Goal: Information Seeking & Learning: Learn about a topic

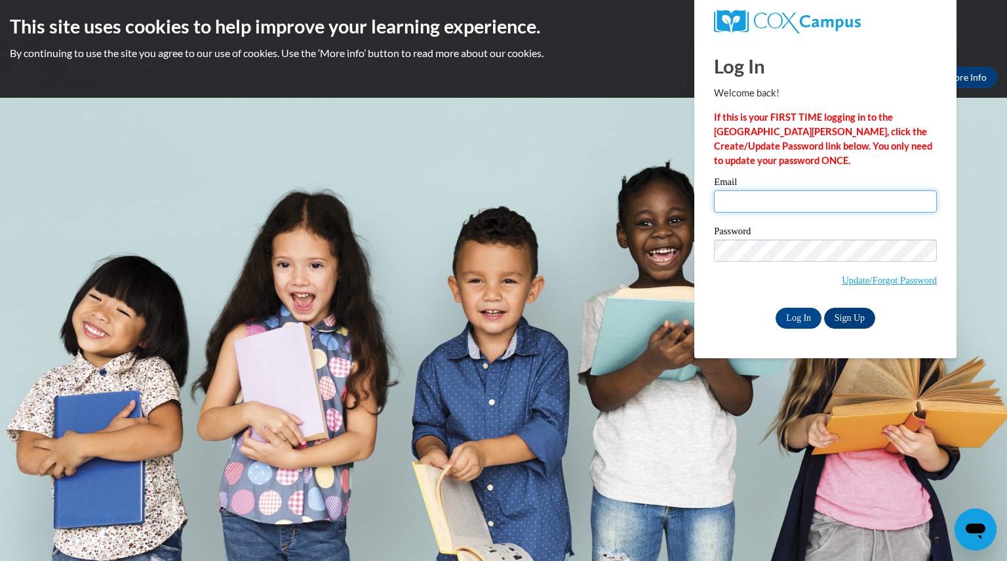
type input "teri.hart@hotmail.com"
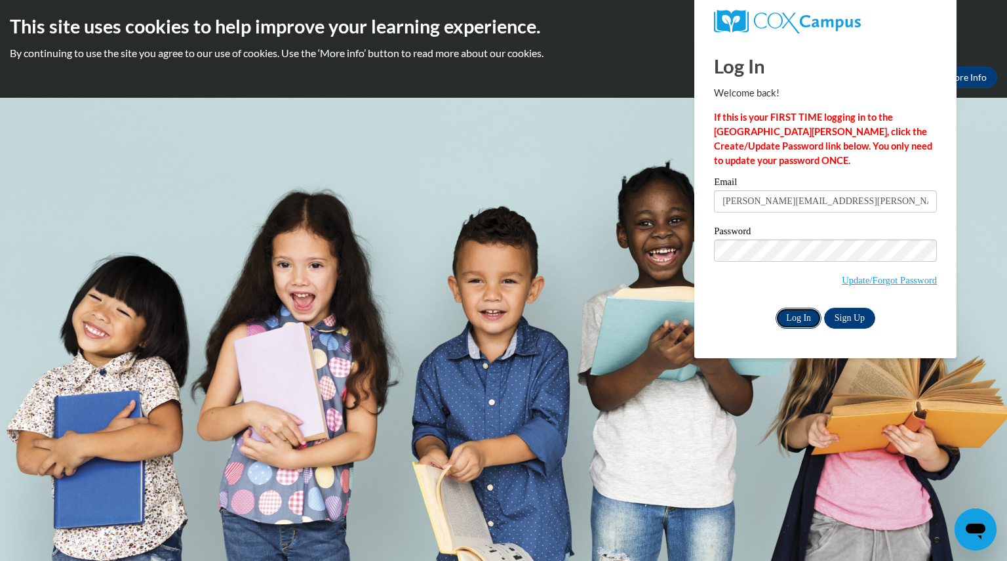
click at [789, 320] on input "Log In" at bounding box center [799, 317] width 46 height 21
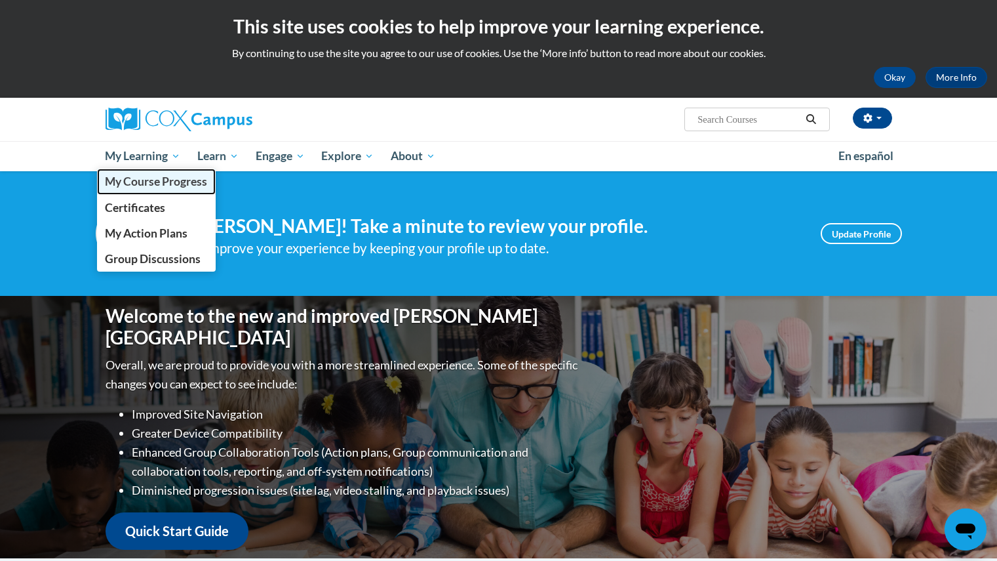
click at [131, 180] on span "My Course Progress" at bounding box center [156, 181] width 102 height 14
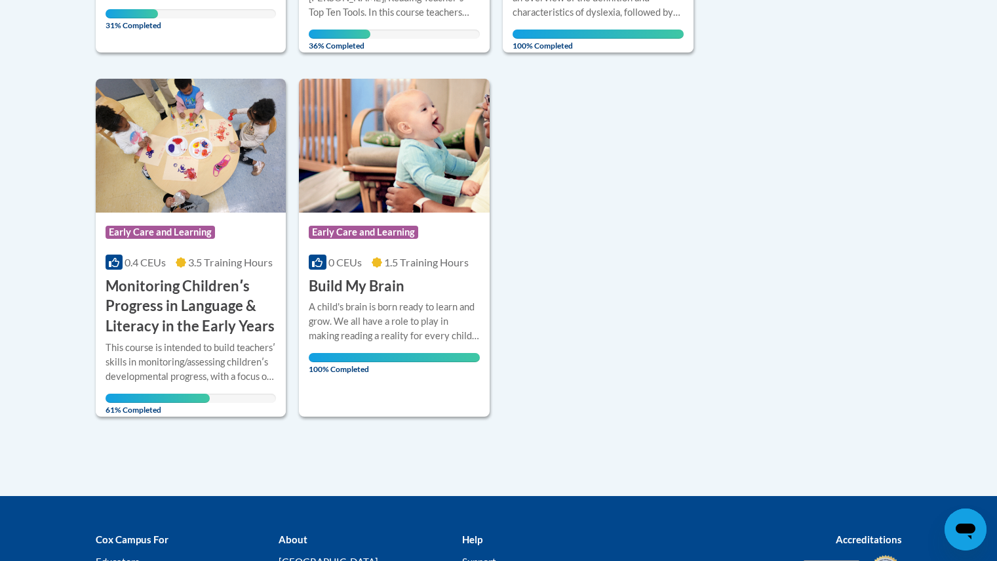
scroll to position [603, 0]
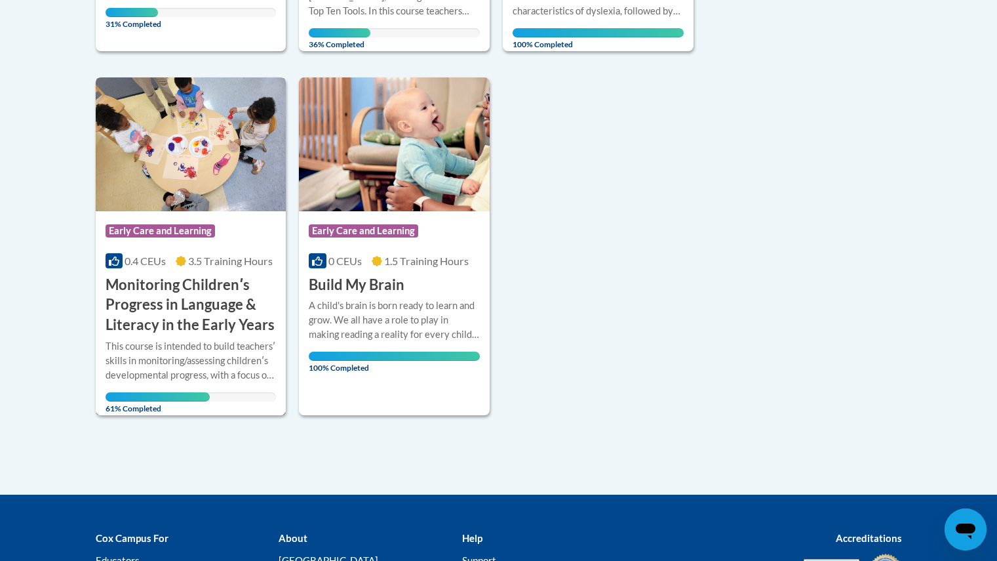
click at [173, 302] on h3 "Monitoring Childrenʹs Progress in Language & Literacy in the Early Years" at bounding box center [191, 305] width 171 height 60
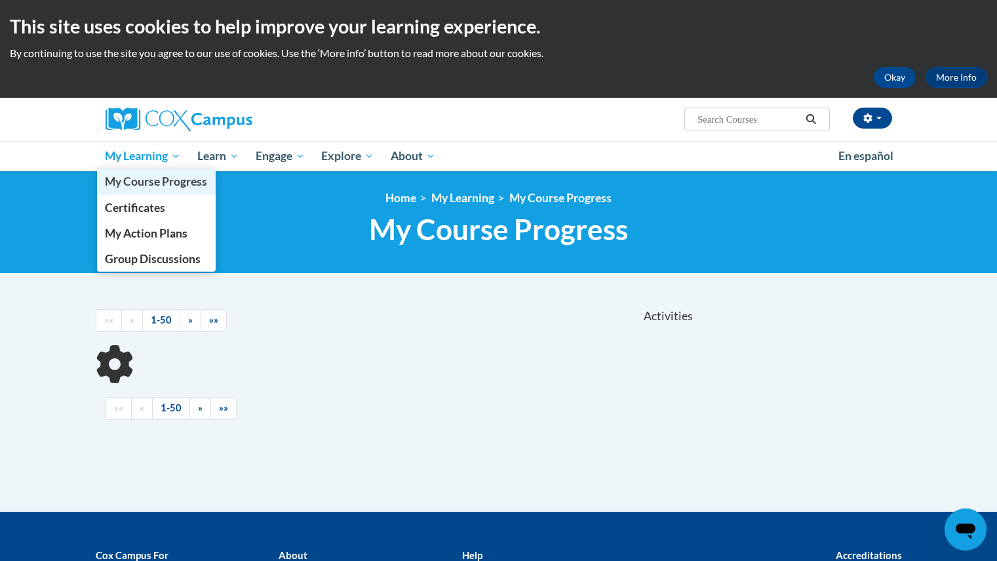
scroll to position [167, 0]
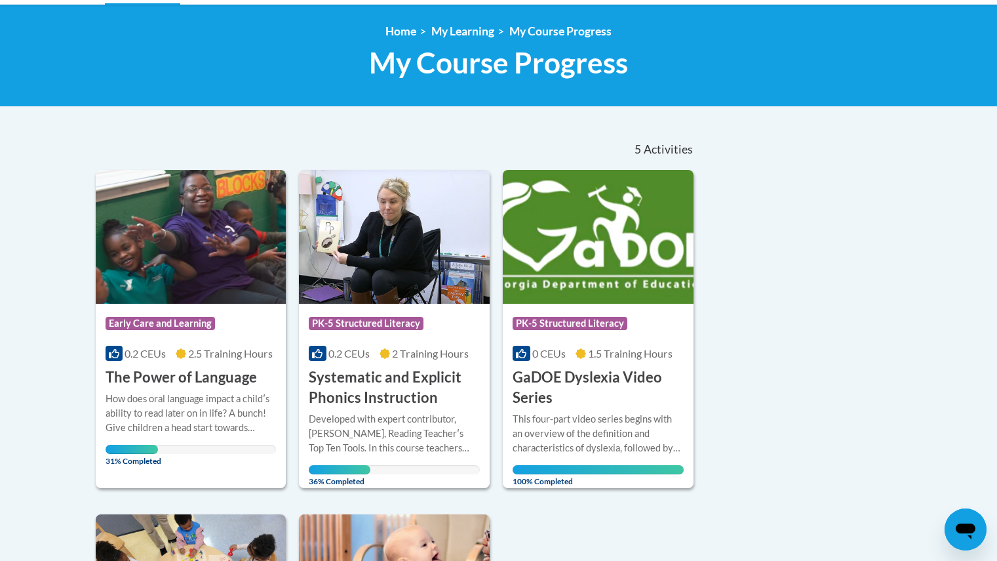
click at [734, 208] on div "Sort Date Enrolled Title (A-Z) «« « 1-5 » »» 5 Activities CEUs Course Category:…" at bounding box center [499, 490] width 826 height 724
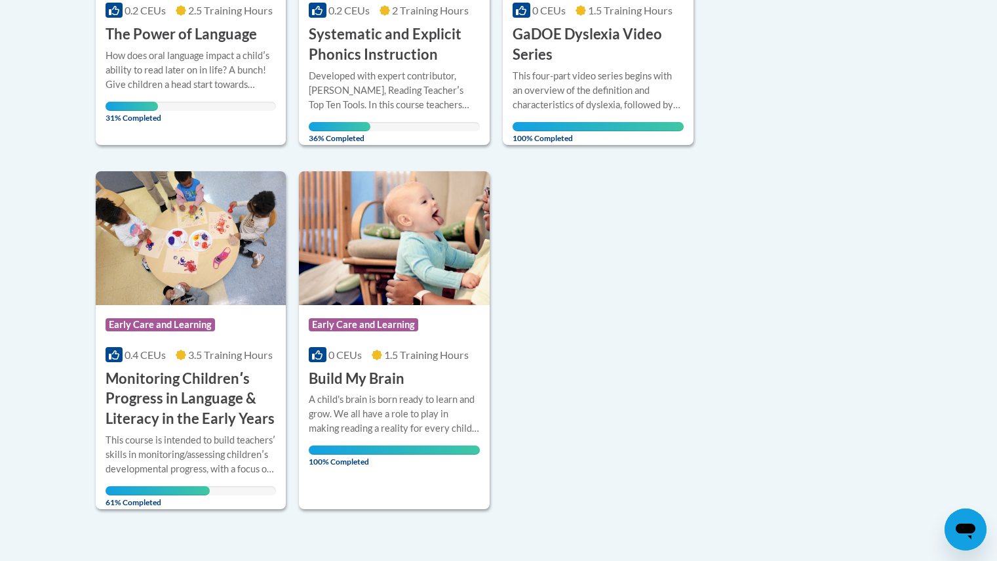
scroll to position [534, 0]
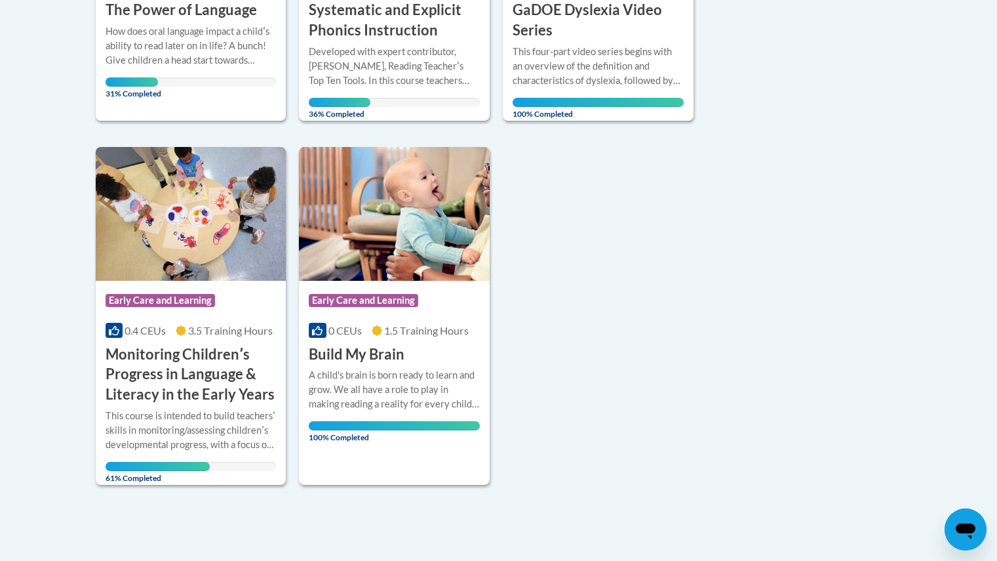
click at [721, 250] on div "Sort Date Enrolled Title (A-Z) «« « 1-5 » »» 5 Activities CEUs Course Category:…" at bounding box center [499, 123] width 826 height 724
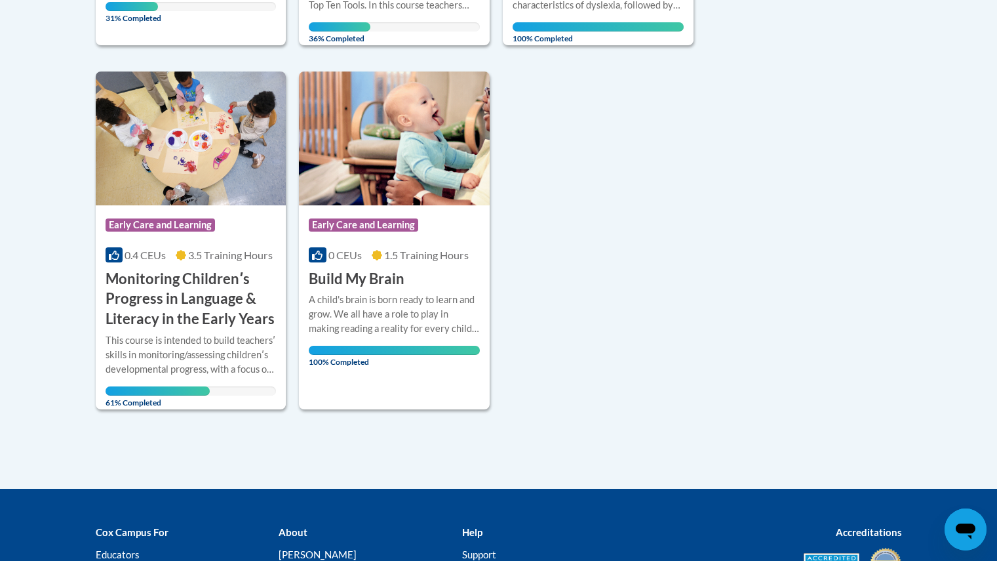
scroll to position [612, 0]
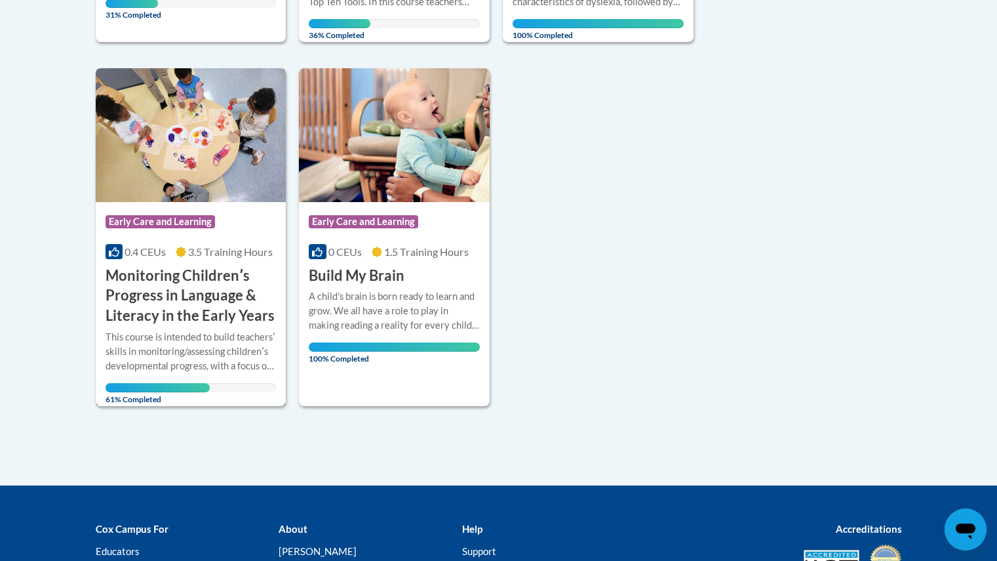
click at [226, 312] on h3 "Monitoring Childrenʹs Progress in Language & Literacy in the Early Years" at bounding box center [191, 296] width 171 height 60
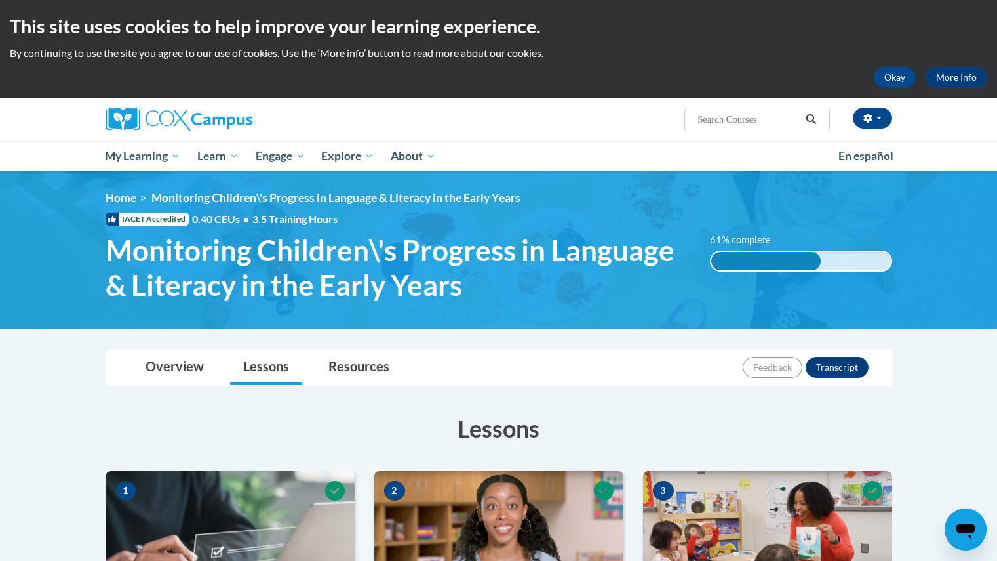
click at [113, 437] on h3 "Lessons" at bounding box center [499, 428] width 787 height 33
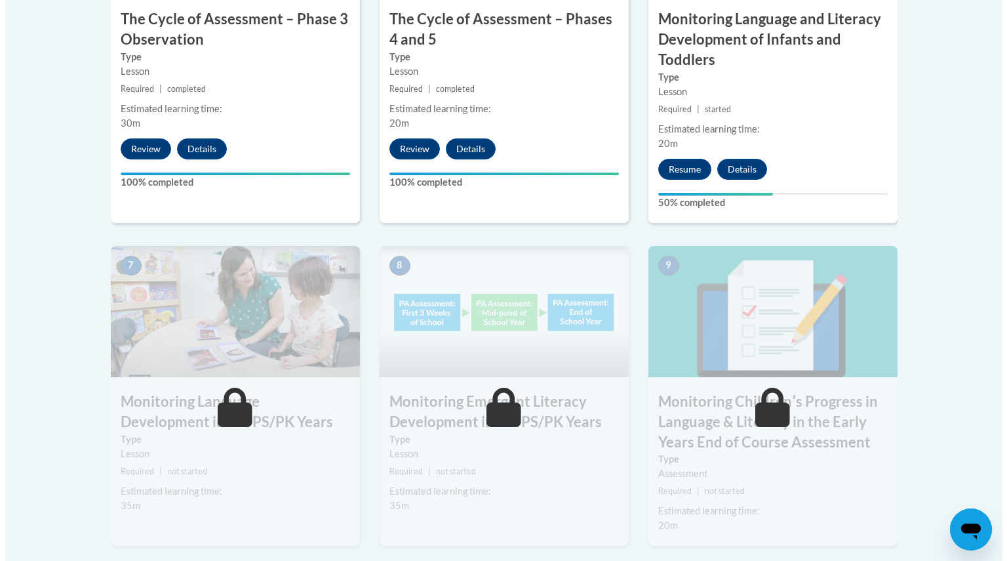
scroll to position [970, 0]
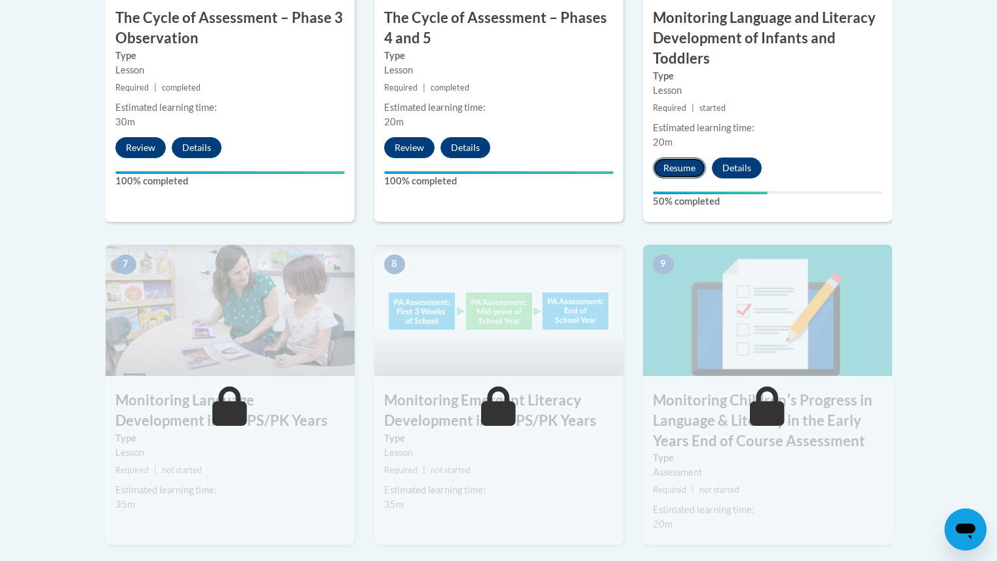
click at [681, 167] on button "Resume" at bounding box center [679, 167] width 53 height 21
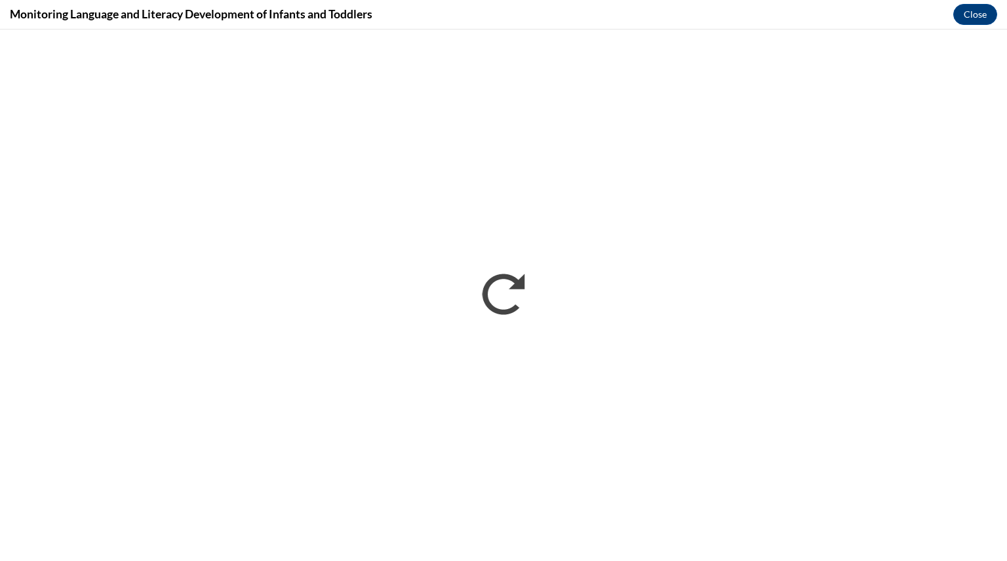
scroll to position [0, 0]
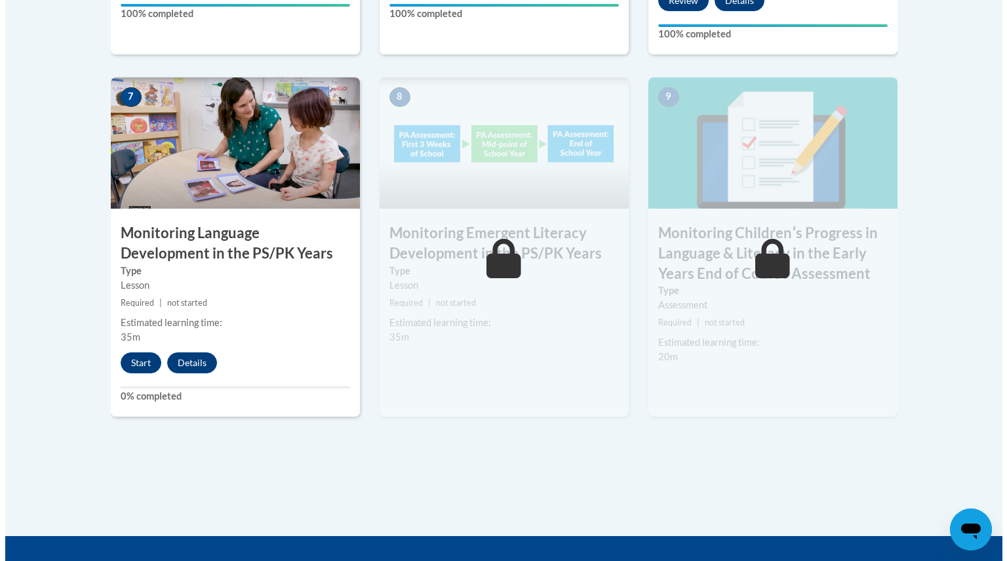
scroll to position [1158, 0]
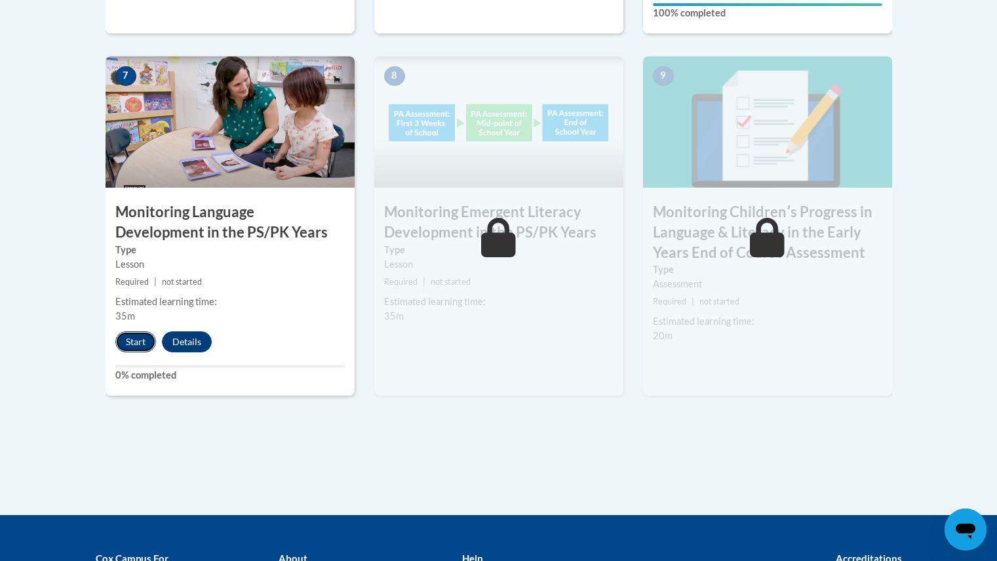
click at [136, 342] on button "Start" at bounding box center [135, 341] width 41 height 21
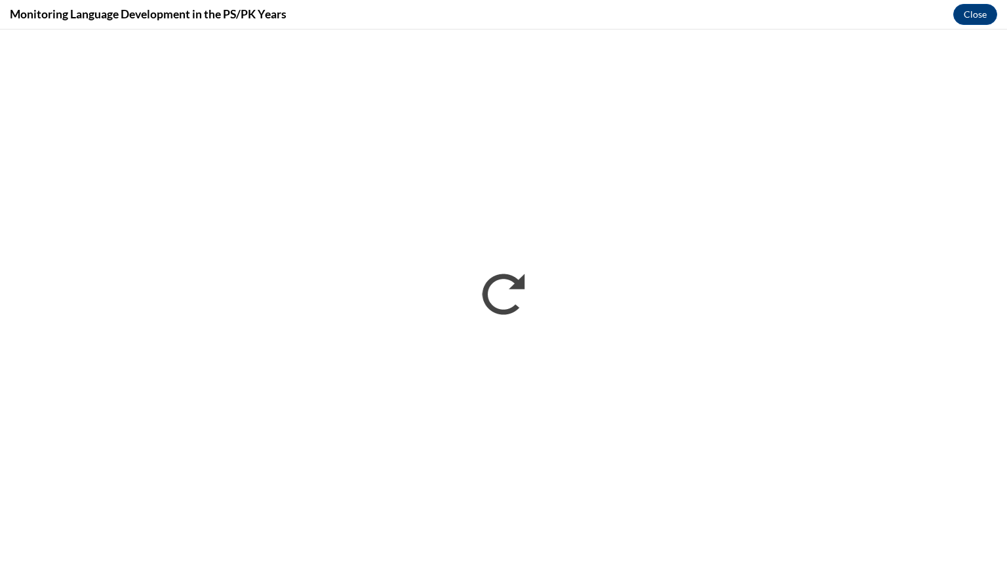
scroll to position [0, 0]
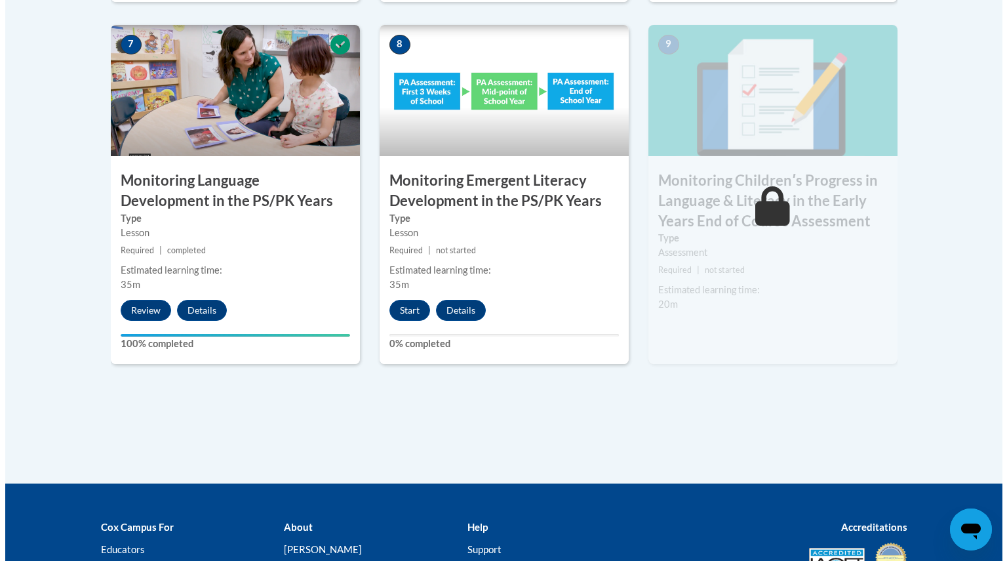
scroll to position [1197, 0]
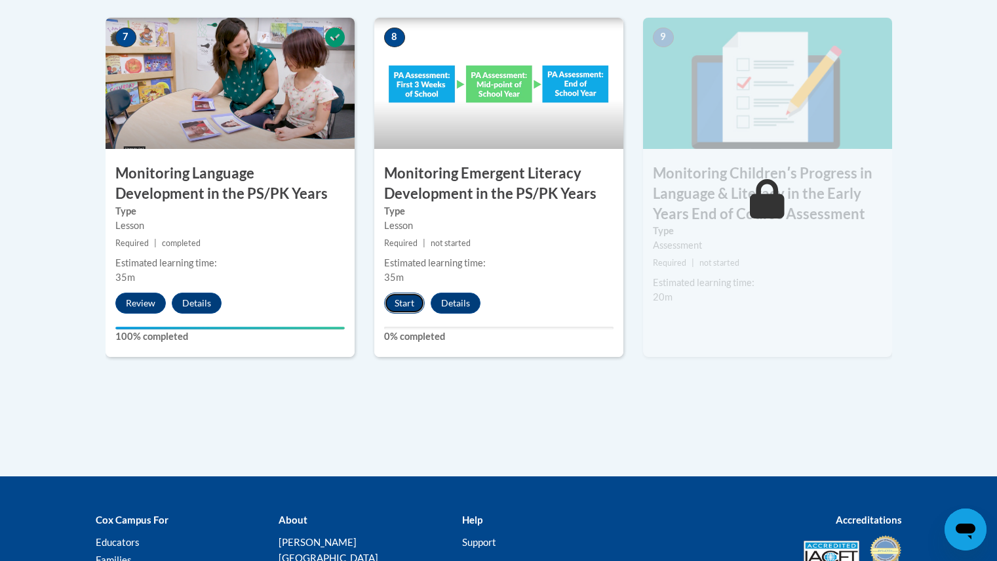
click at [395, 304] on button "Start" at bounding box center [404, 302] width 41 height 21
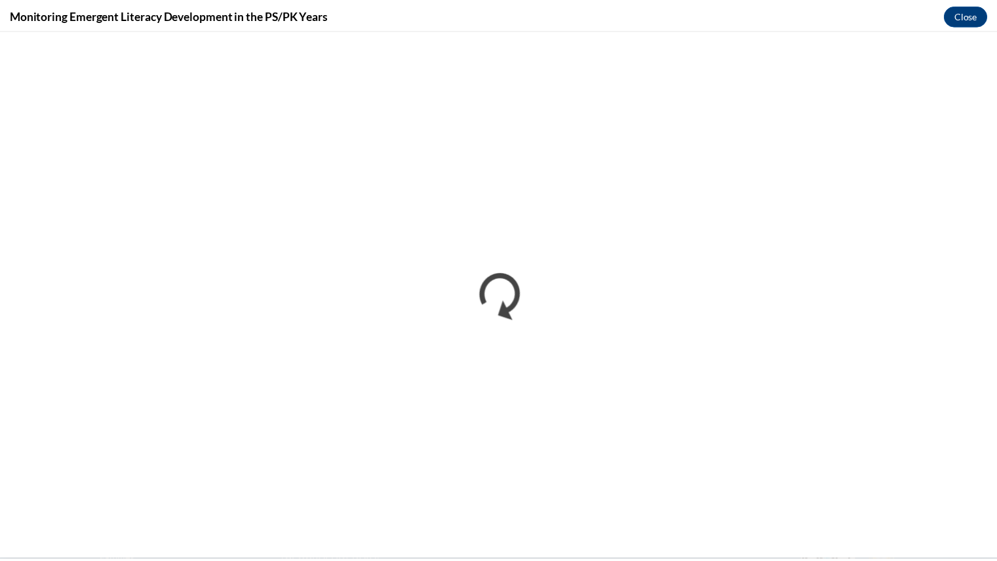
scroll to position [0, 0]
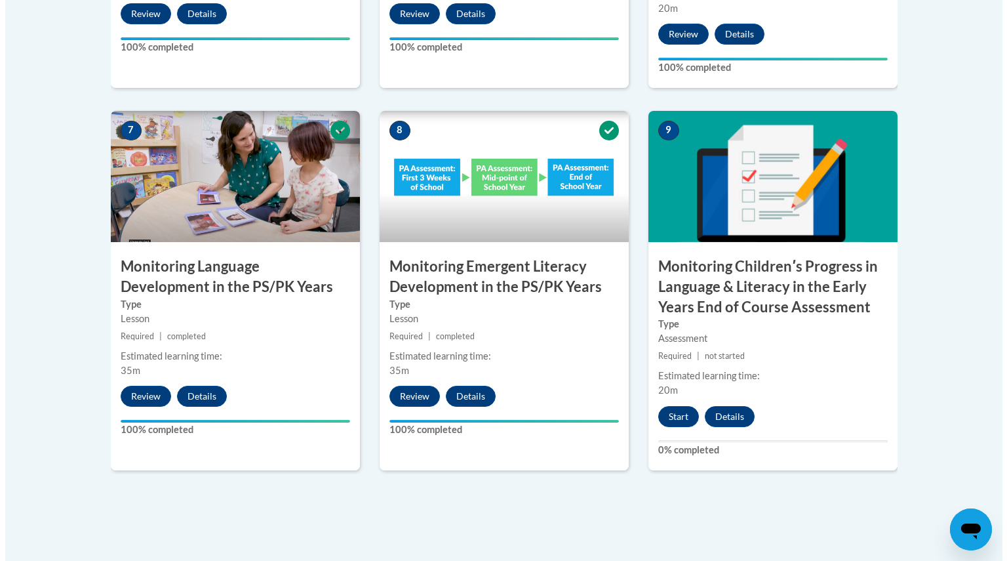
scroll to position [1139, 0]
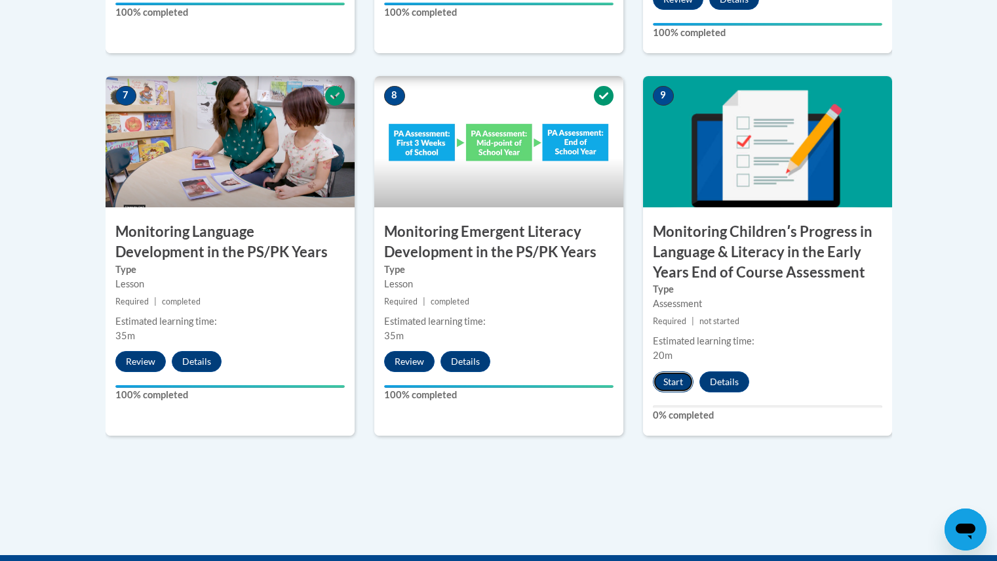
click at [673, 384] on button "Start" at bounding box center [673, 381] width 41 height 21
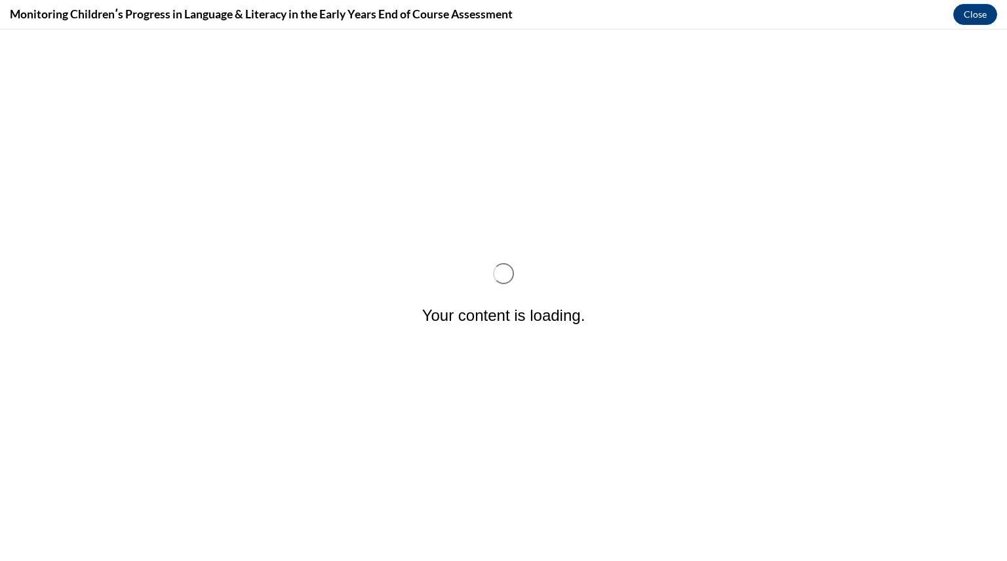
scroll to position [0, 0]
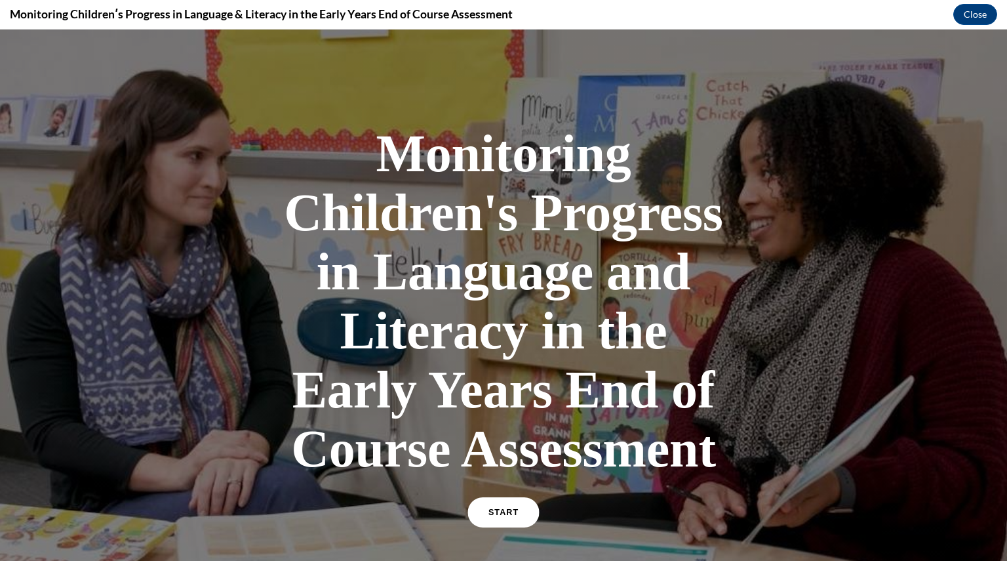
click at [503, 515] on span "START" at bounding box center [503, 512] width 30 height 10
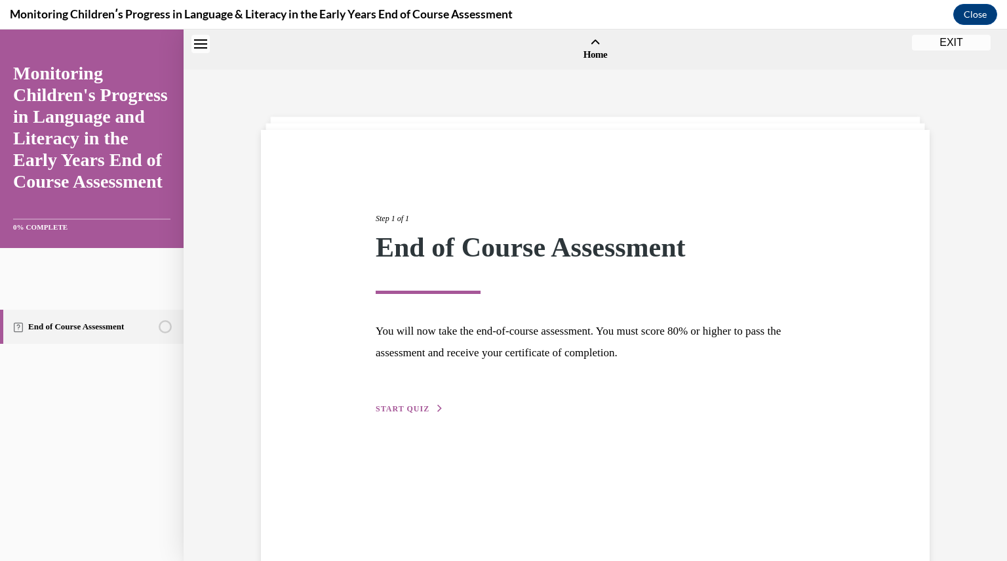
scroll to position [41, 0]
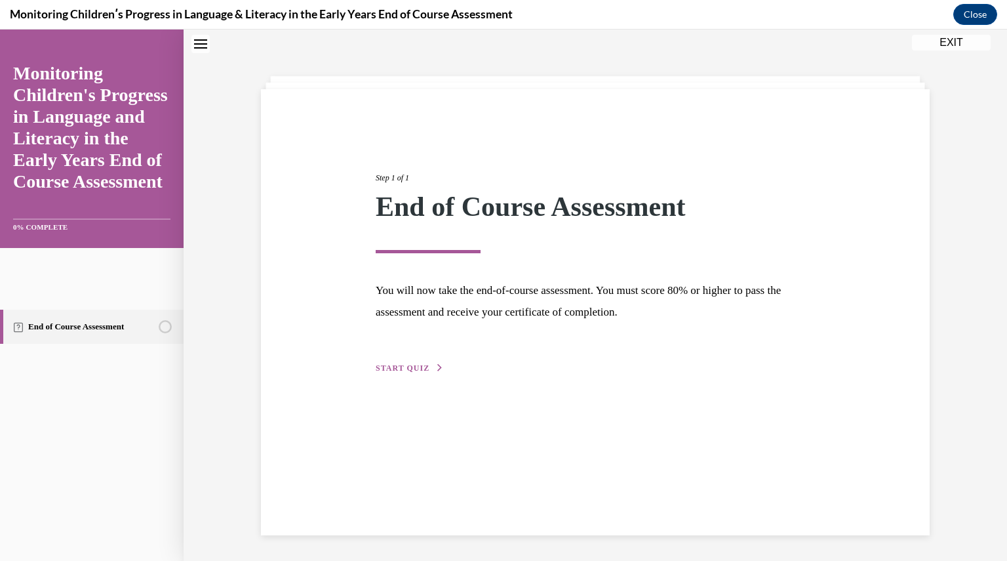
click at [422, 360] on div "Step 1 of 1 End of Course Assessment You will now take the end-of-course assess…" at bounding box center [595, 258] width 459 height 233
click at [410, 368] on span "START QUIZ" at bounding box center [403, 367] width 54 height 9
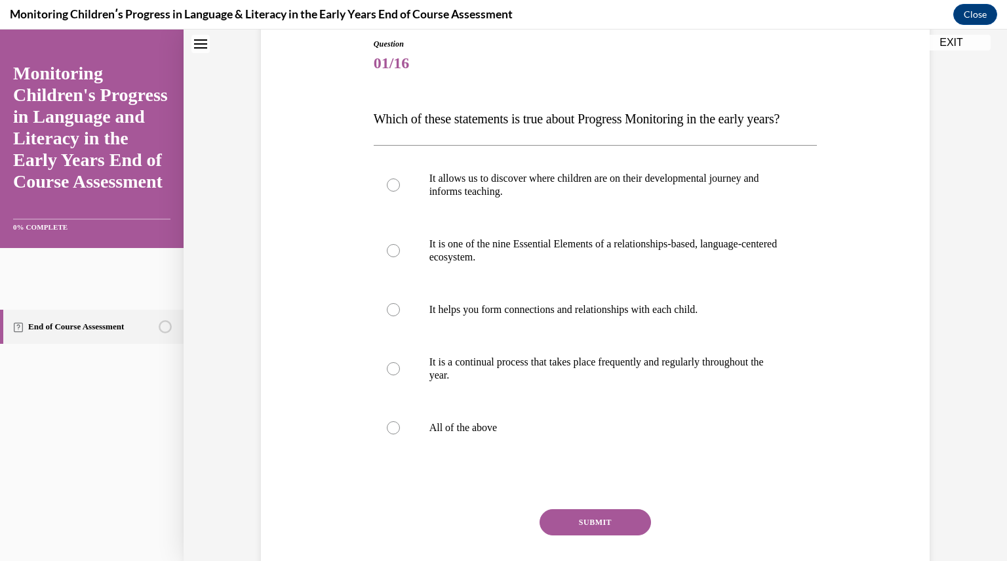
scroll to position [147, 0]
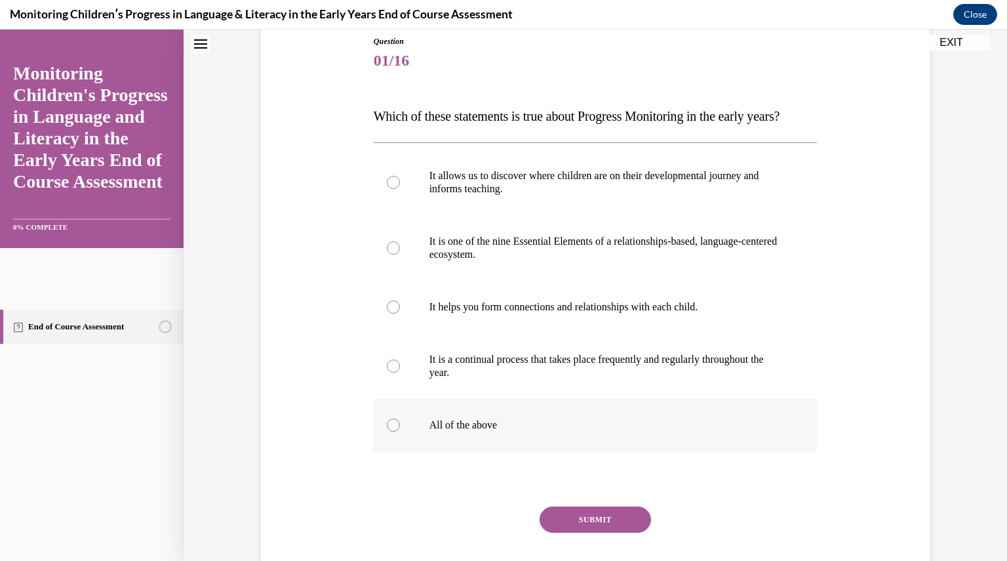
click at [395, 451] on label "All of the above" at bounding box center [596, 425] width 444 height 52
click at [395, 431] on input "All of the above" at bounding box center [393, 424] width 13 height 13
radio input "true"
click at [581, 532] on button "SUBMIT" at bounding box center [595, 519] width 111 height 26
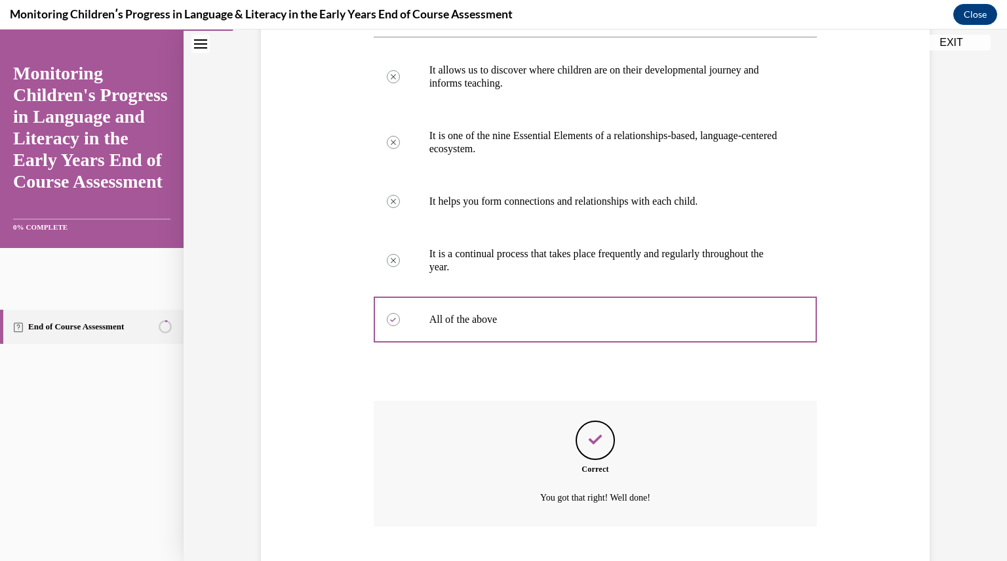
scroll to position [359, 0]
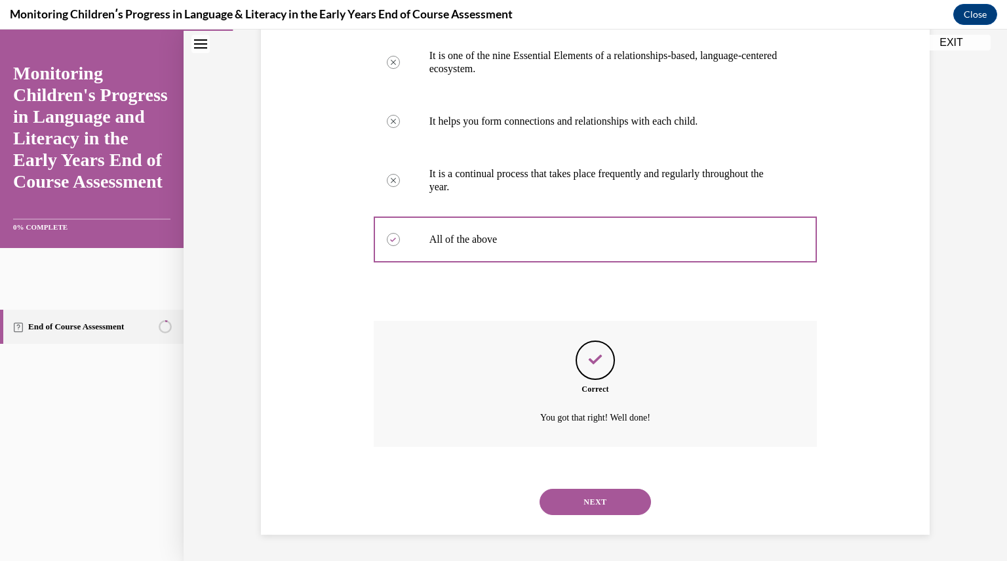
click at [618, 505] on button "NEXT" at bounding box center [595, 501] width 111 height 26
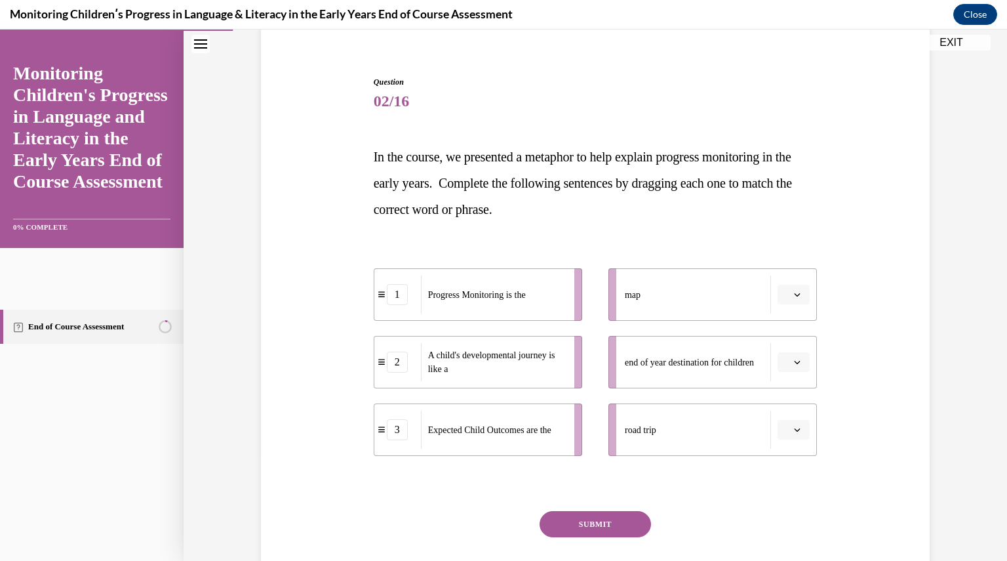
scroll to position [106, 0]
click at [794, 296] on icon "button" at bounding box center [797, 295] width 7 height 7
click at [787, 350] on div "1" at bounding box center [787, 351] width 33 height 26
click at [557, 380] on div "A child's developmental journey is like a" at bounding box center [493, 363] width 145 height 38
click at [570, 369] on li "2 A child's developmental journey is like a" at bounding box center [478, 362] width 208 height 52
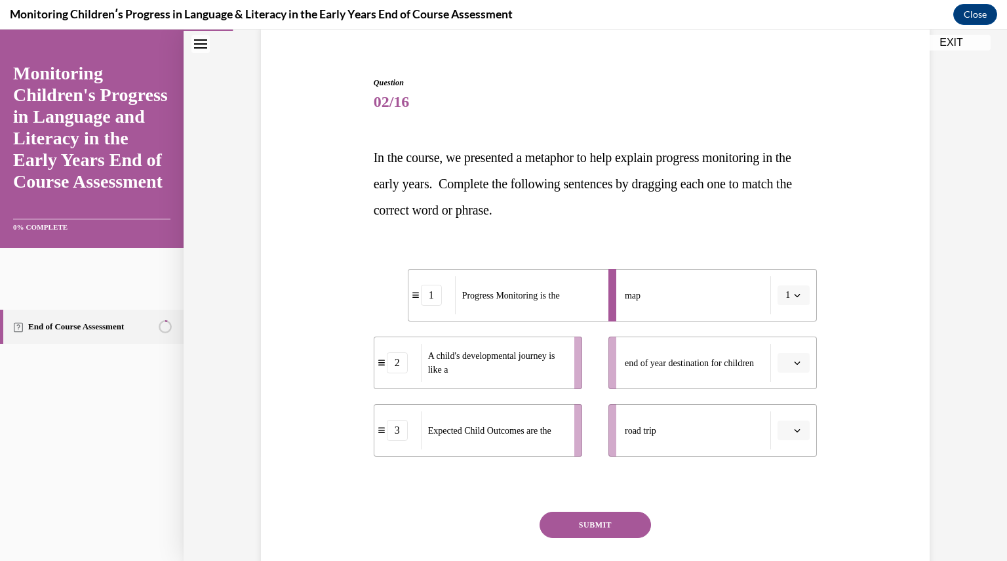
click at [795, 363] on icon "button" at bounding box center [798, 362] width 6 height 3
click at [793, 357] on button "button" at bounding box center [794, 363] width 32 height 20
click at [787, 365] on button "button" at bounding box center [794, 363] width 32 height 20
click at [787, 435] on div "2" at bounding box center [787, 444] width 33 height 26
click at [793, 427] on span "button" at bounding box center [797, 429] width 9 height 9
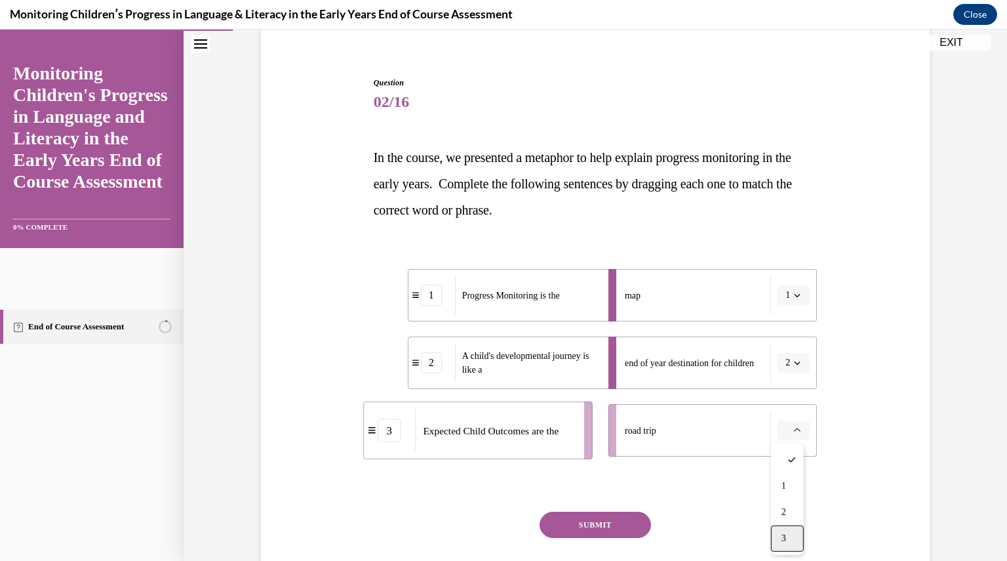
click at [789, 542] on div "3" at bounding box center [787, 538] width 33 height 26
click at [620, 515] on button "SUBMIT" at bounding box center [595, 524] width 111 height 26
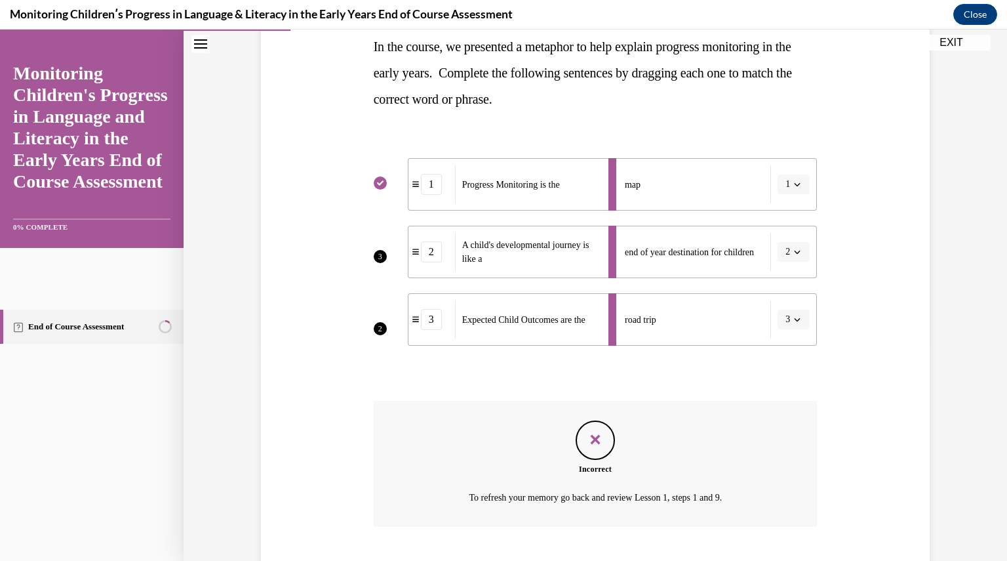
scroll to position [296, 0]
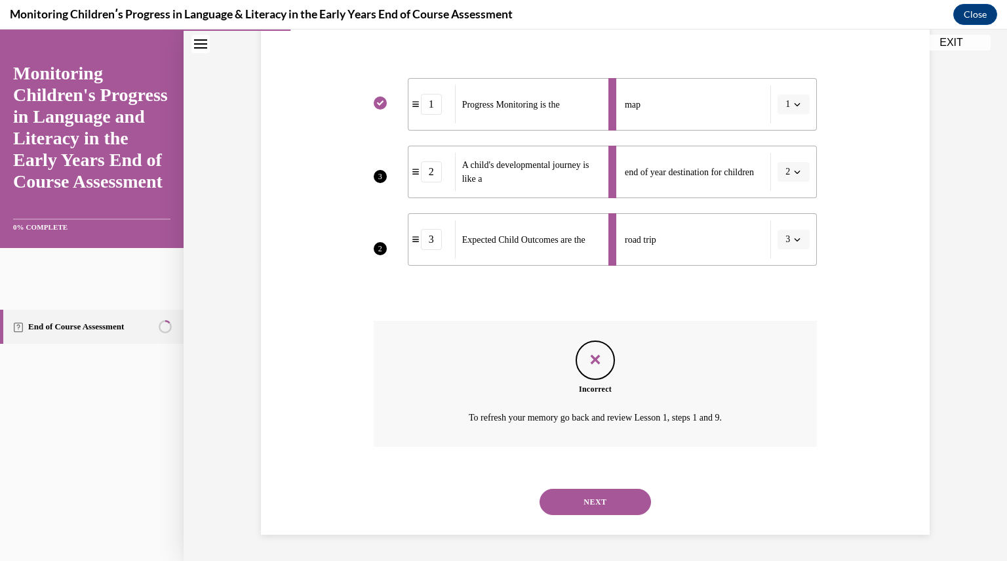
click at [609, 500] on button "NEXT" at bounding box center [595, 501] width 111 height 26
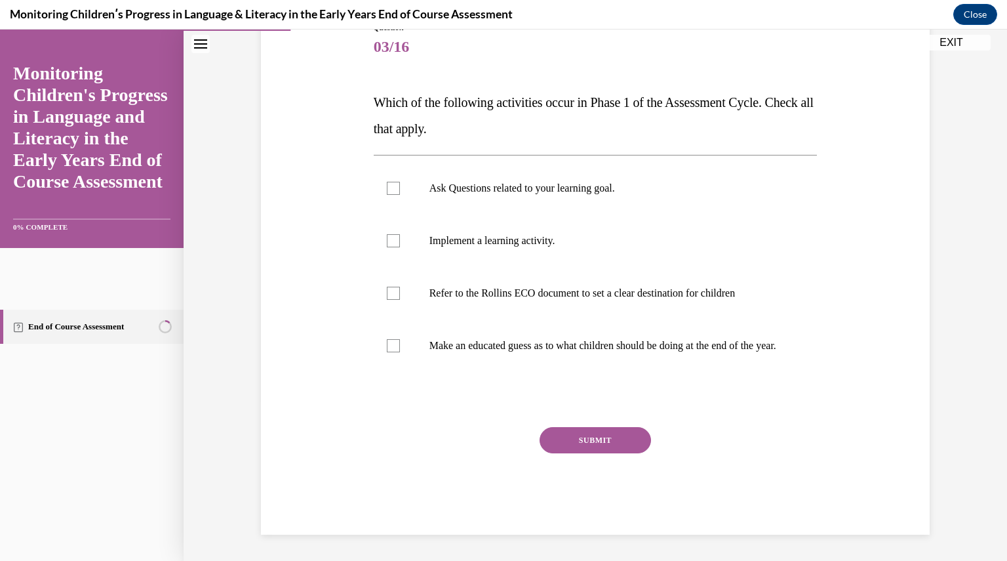
scroll to position [146, 0]
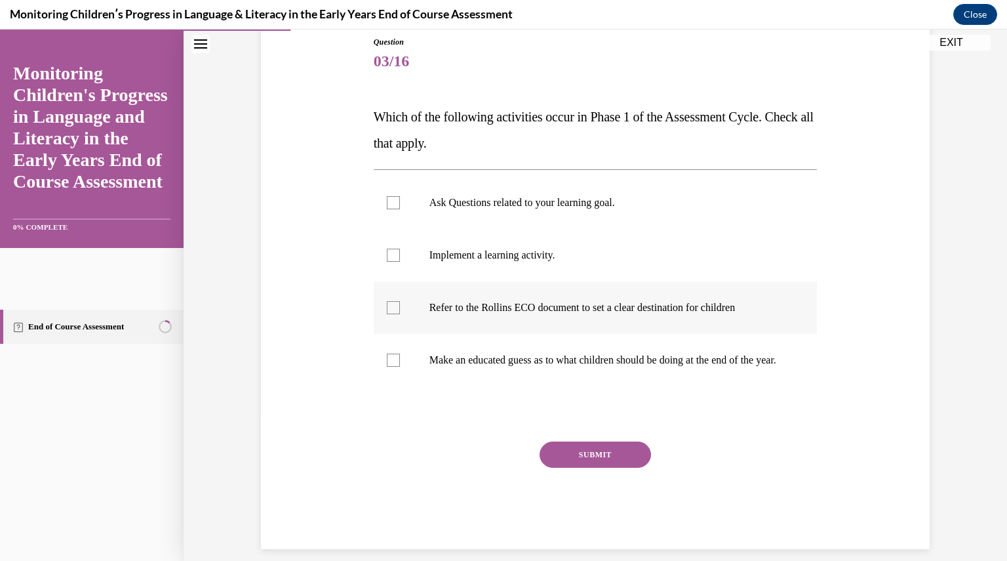
click at [387, 308] on div at bounding box center [393, 307] width 13 height 13
click at [387, 308] on input "Refer to the Rollins ECO document to set a clear destination for children" at bounding box center [393, 307] width 13 height 13
checkbox input "true"
click at [391, 201] on div at bounding box center [393, 202] width 13 height 13
click at [391, 201] on input "Ask Questions related to your learning goal." at bounding box center [393, 202] width 13 height 13
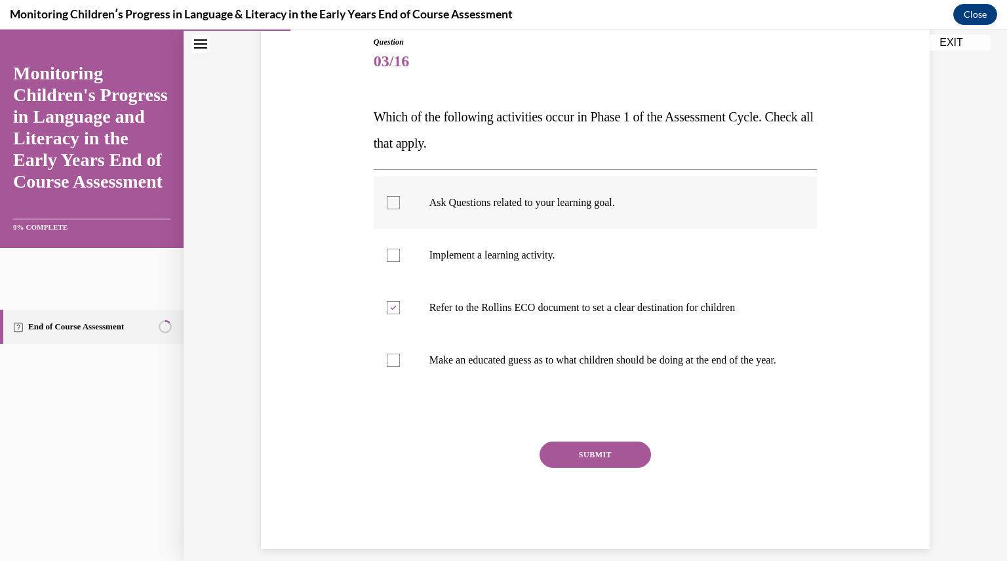
checkbox input "true"
click at [576, 467] on button "SUBMIT" at bounding box center [595, 454] width 111 height 26
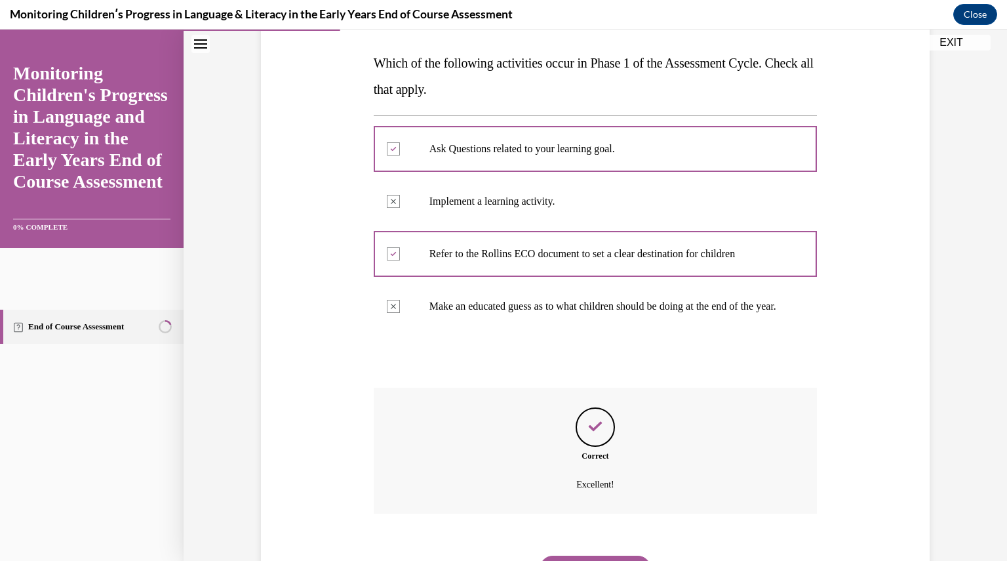
scroll to position [280, 0]
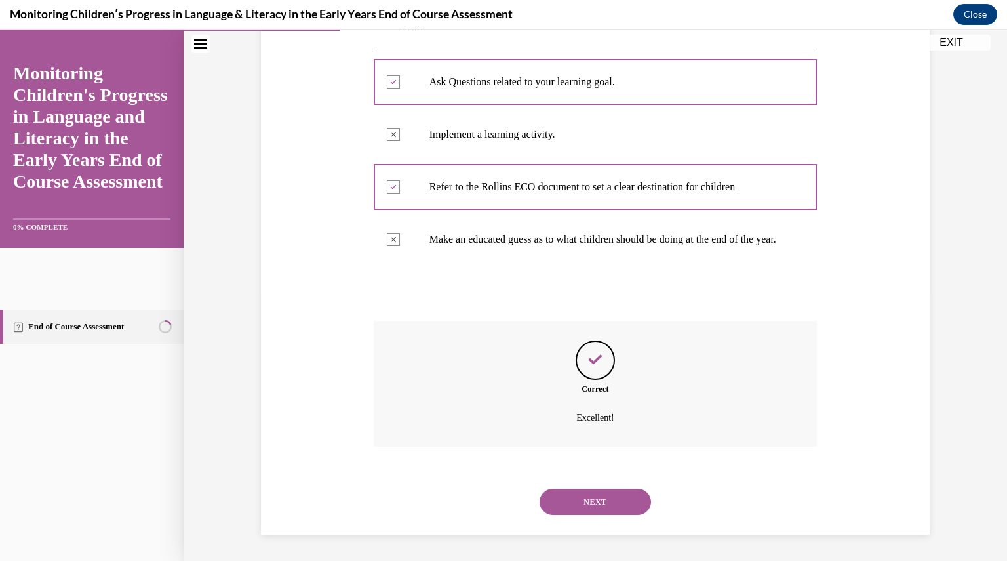
click at [589, 503] on button "NEXT" at bounding box center [595, 501] width 111 height 26
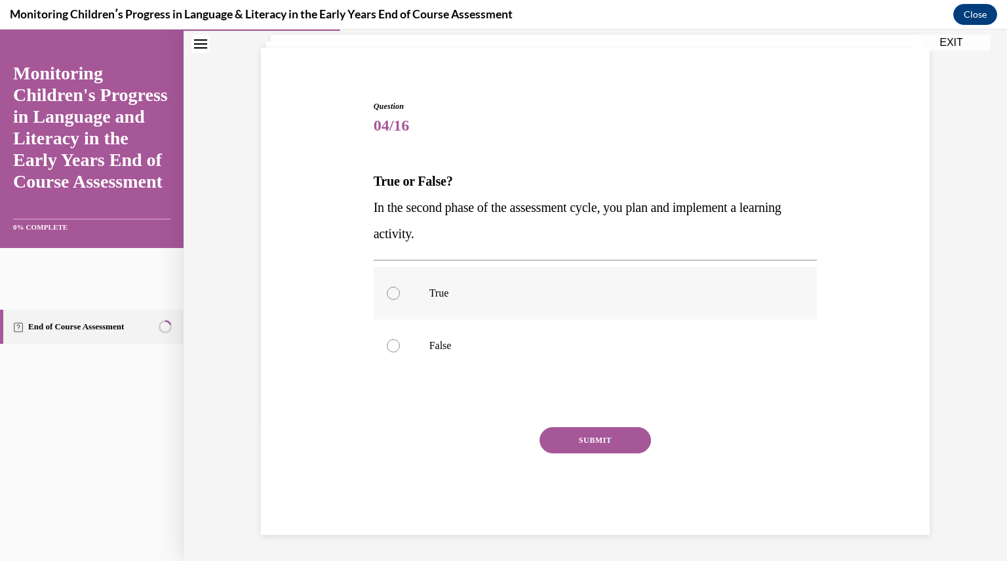
click at [390, 298] on div at bounding box center [393, 292] width 13 height 13
click at [390, 298] on input "True" at bounding box center [393, 292] width 13 height 13
radio input "true"
click at [570, 445] on button "SUBMIT" at bounding box center [595, 440] width 111 height 26
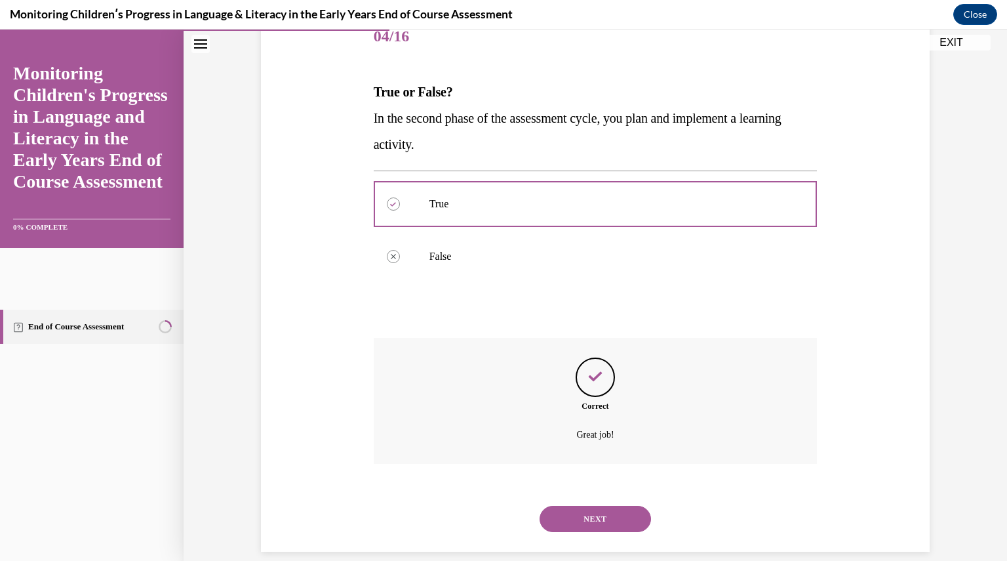
scroll to position [188, 0]
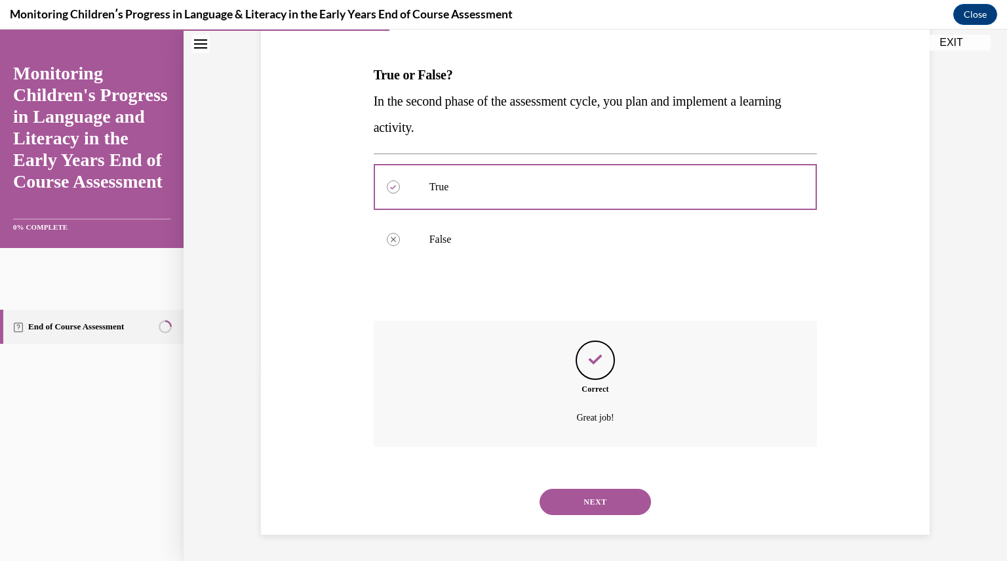
click at [582, 508] on button "NEXT" at bounding box center [595, 501] width 111 height 26
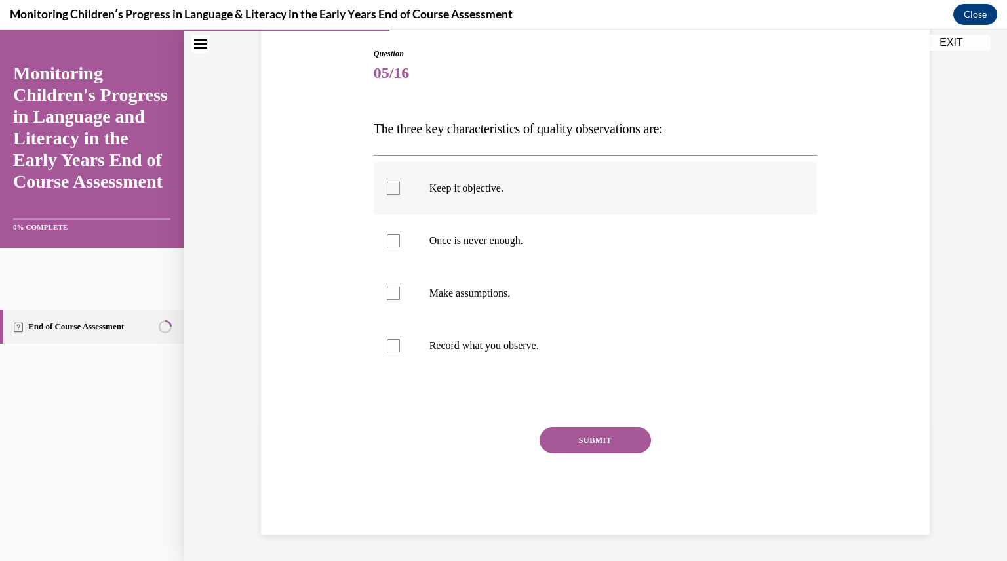
click at [390, 186] on div at bounding box center [393, 188] width 13 height 13
click at [390, 186] on input "Keep it objective." at bounding box center [393, 188] width 13 height 13
checkbox input "true"
click at [390, 244] on div at bounding box center [393, 240] width 13 height 13
click at [390, 244] on input "Once is never enough." at bounding box center [393, 240] width 13 height 13
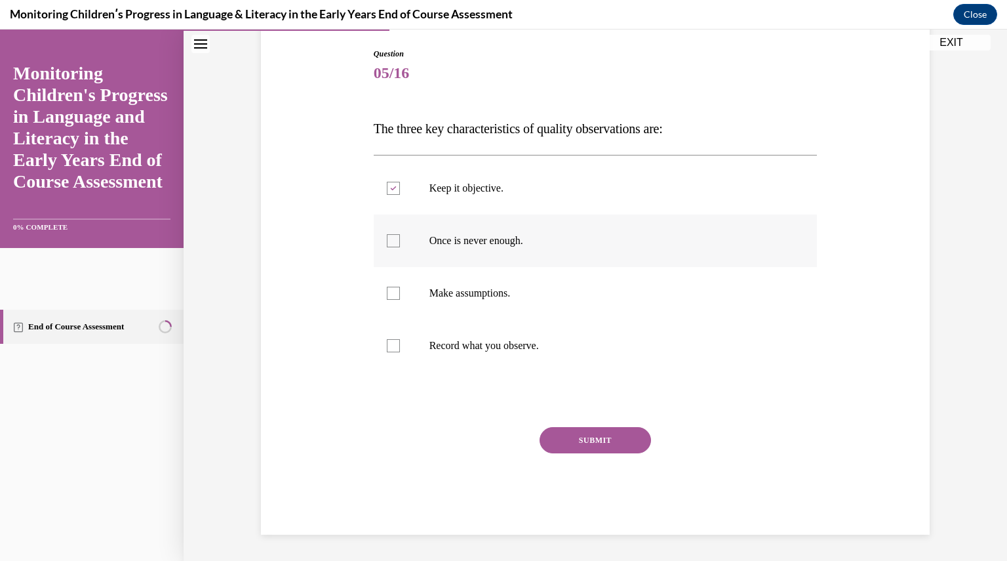
checkbox input "true"
click at [389, 349] on div at bounding box center [393, 345] width 13 height 13
click at [389, 349] on input "Record what you observe." at bounding box center [393, 345] width 13 height 13
checkbox input "true"
click at [578, 439] on button "SUBMIT" at bounding box center [595, 440] width 111 height 26
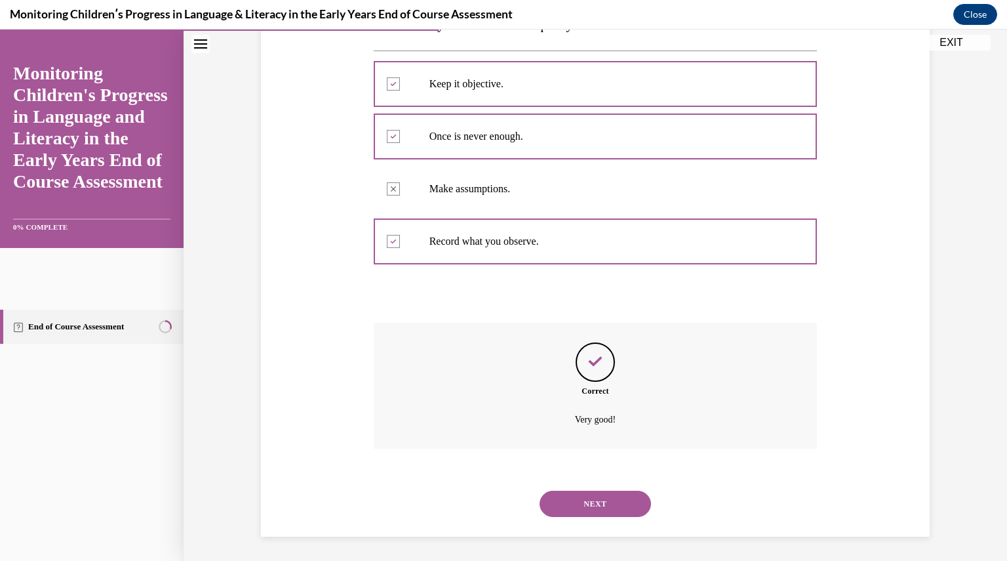
scroll to position [241, 0]
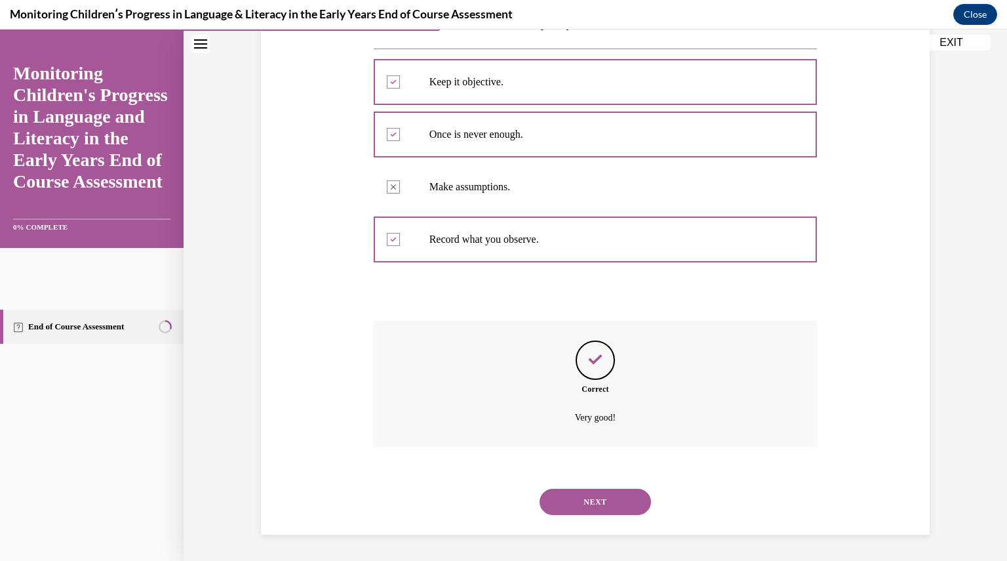
click at [595, 504] on button "NEXT" at bounding box center [595, 501] width 111 height 26
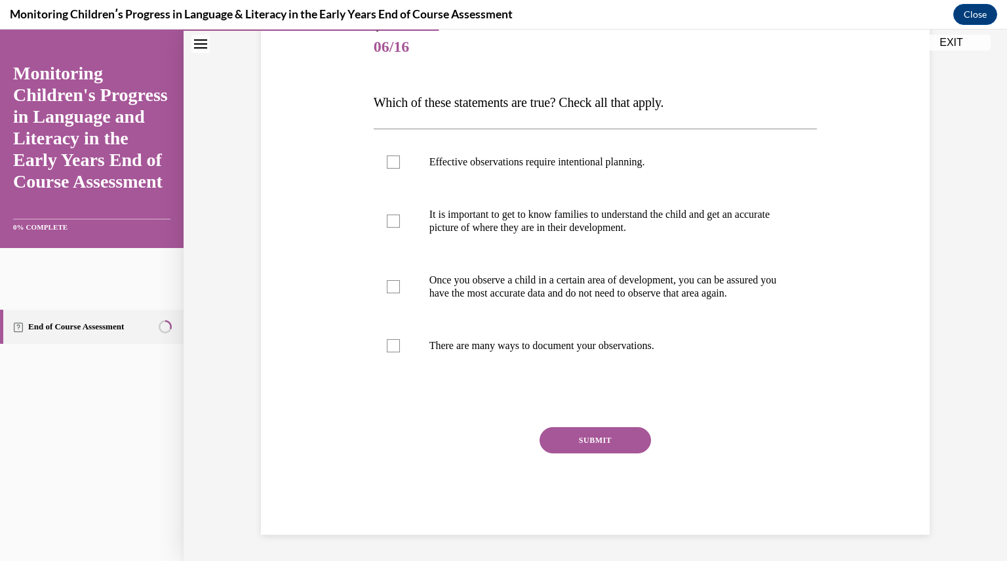
scroll to position [146, 0]
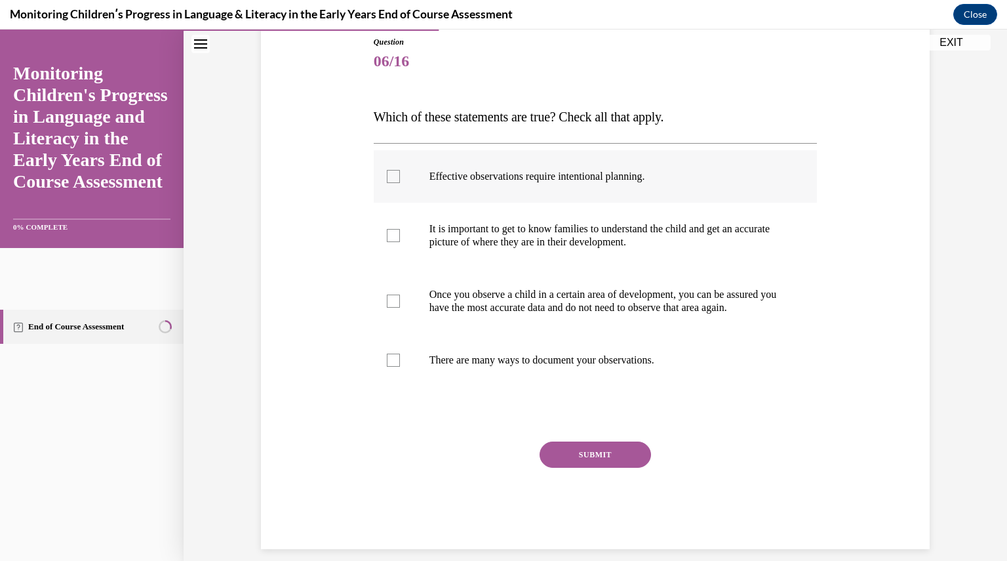
click at [387, 178] on div at bounding box center [393, 176] width 13 height 13
click at [387, 178] on input "Effective observations require intentional planning." at bounding box center [393, 176] width 13 height 13
checkbox input "true"
click at [387, 232] on div at bounding box center [393, 235] width 13 height 13
click at [387, 232] on input "It is important to get to know families to understand the child and get an accu…" at bounding box center [393, 235] width 13 height 13
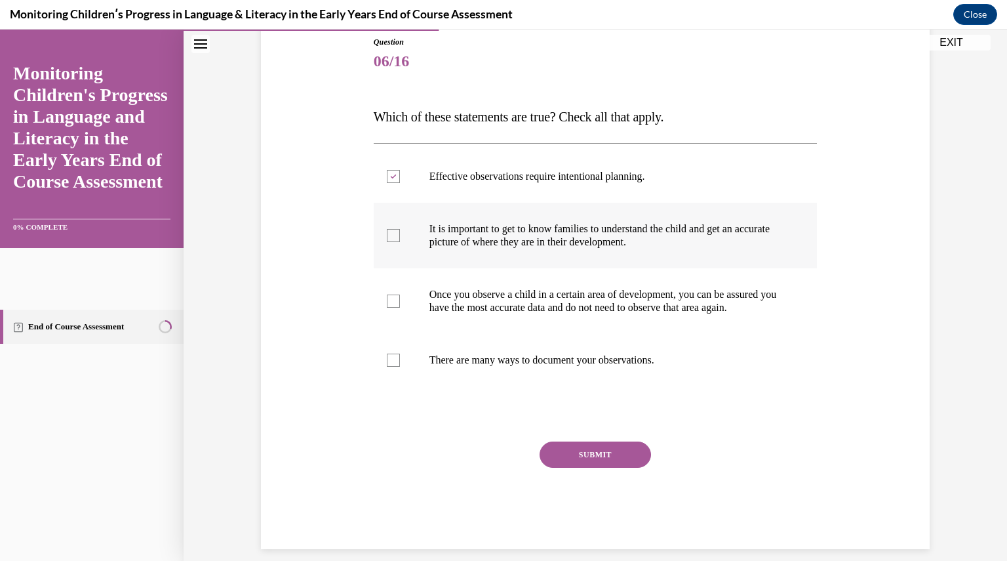
checkbox input "true"
click at [392, 366] on div at bounding box center [393, 359] width 13 height 13
click at [392, 366] on input "There are many ways to document your observations." at bounding box center [393, 359] width 13 height 13
checkbox input "true"
click at [568, 467] on button "SUBMIT" at bounding box center [595, 454] width 111 height 26
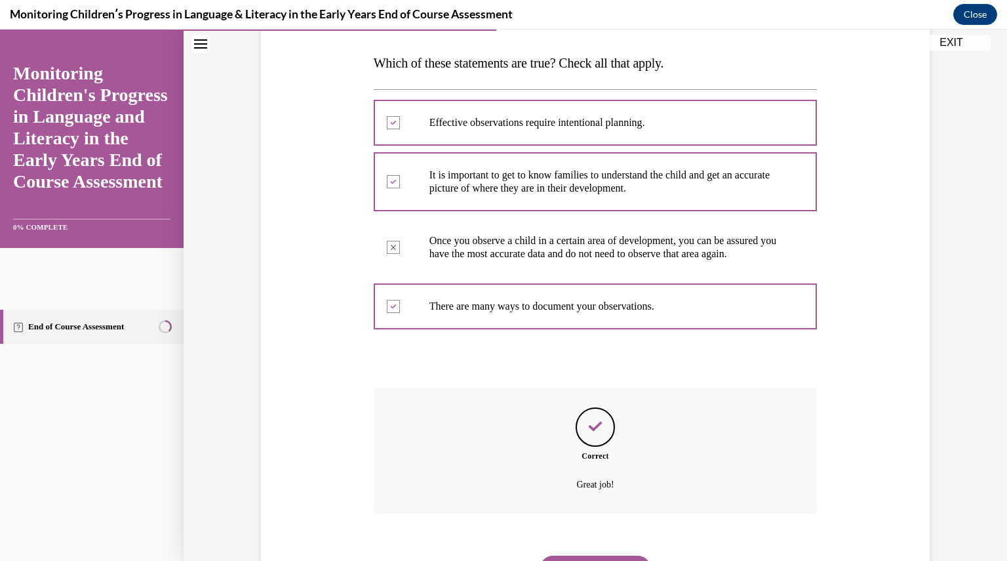
scroll to position [280, 0]
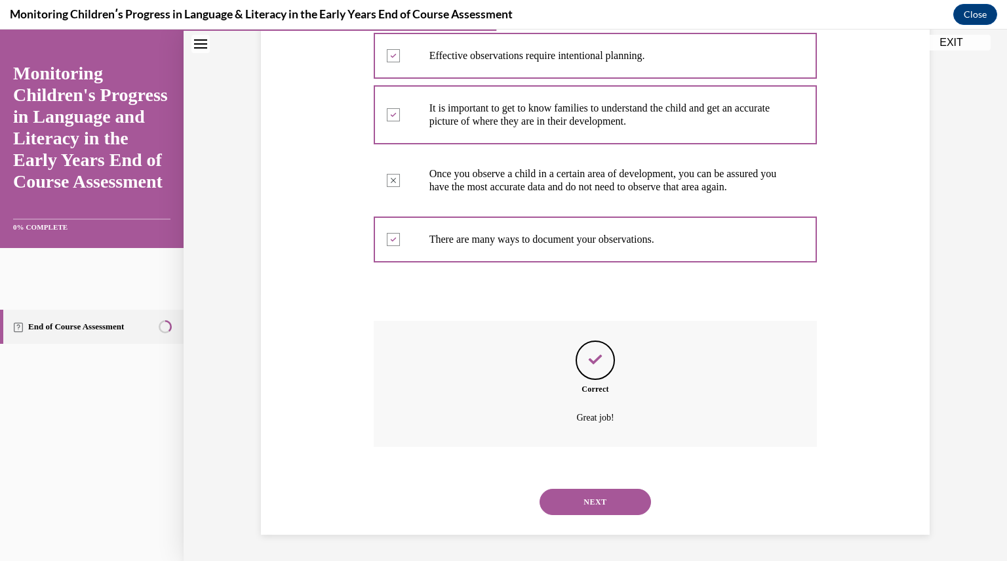
click at [591, 498] on button "NEXT" at bounding box center [595, 501] width 111 height 26
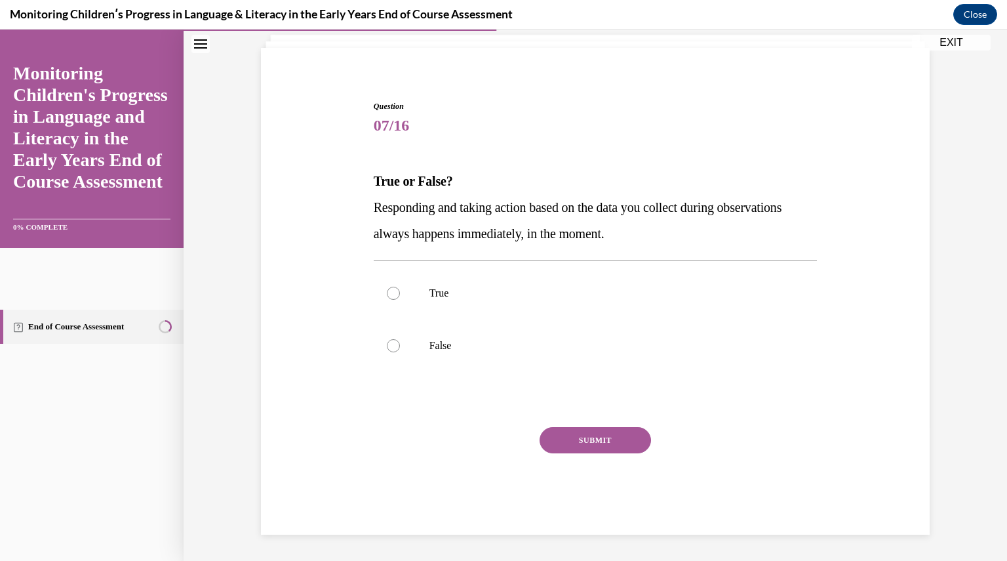
scroll to position [82, 0]
click at [413, 351] on label "False" at bounding box center [596, 345] width 444 height 52
click at [400, 351] on input "False" at bounding box center [393, 345] width 13 height 13
radio input "true"
click at [592, 433] on button "SUBMIT" at bounding box center [595, 440] width 111 height 26
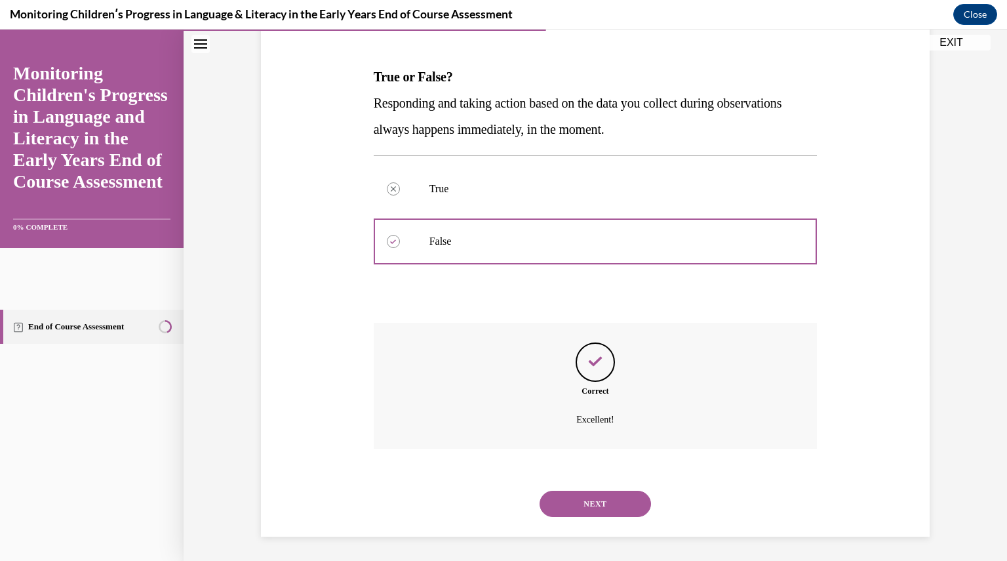
scroll to position [188, 0]
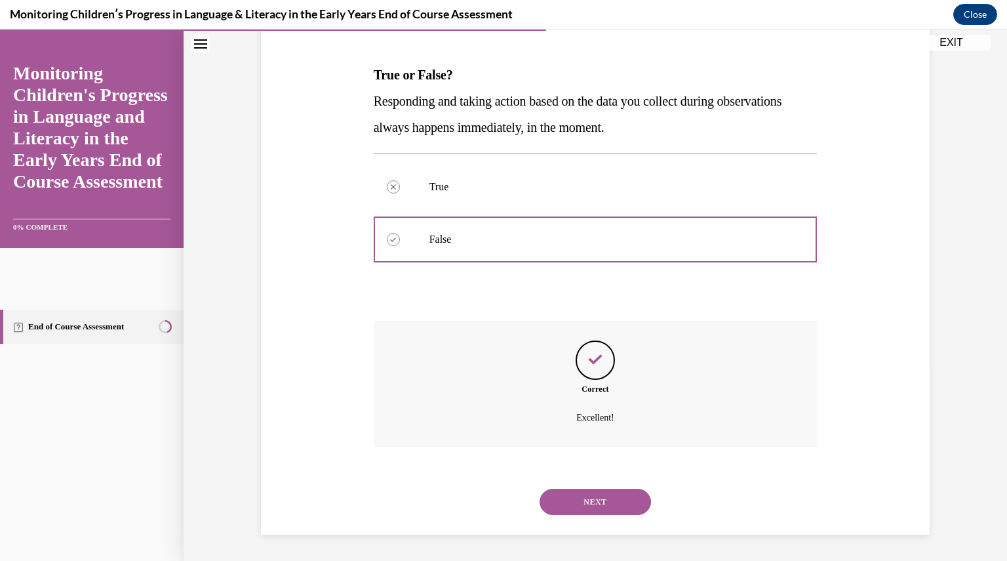
click at [593, 505] on button "NEXT" at bounding box center [595, 501] width 111 height 26
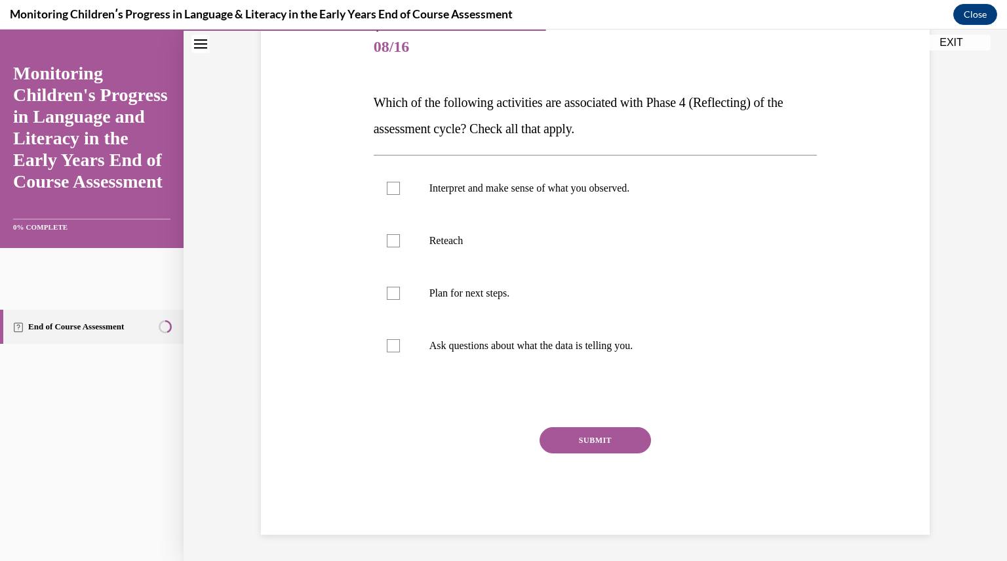
scroll to position [146, 0]
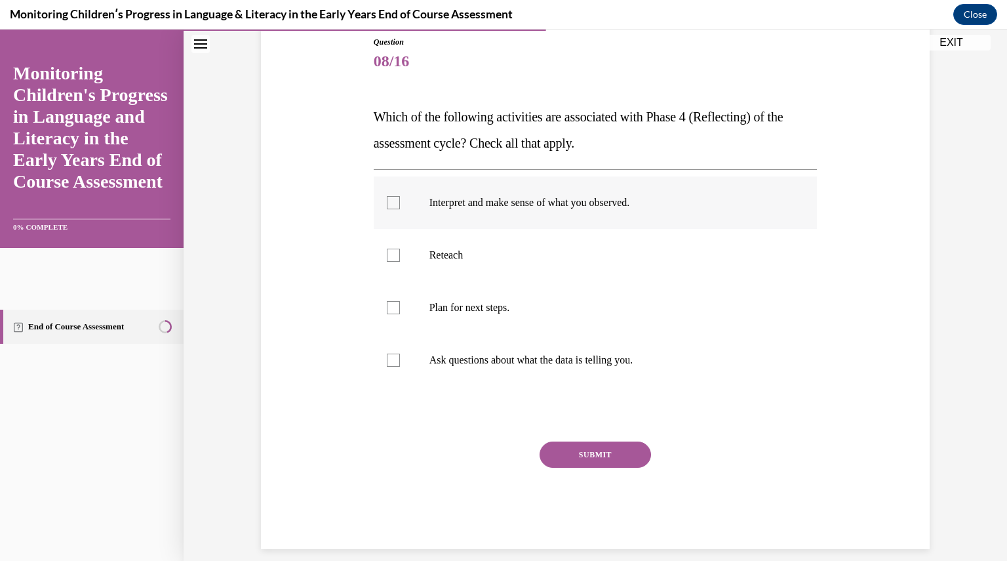
click at [382, 194] on label "Interpret and make sense of what you observed." at bounding box center [596, 202] width 444 height 52
click at [387, 196] on input "Interpret and make sense of what you observed." at bounding box center [393, 202] width 13 height 13
checkbox input "true"
click at [390, 359] on div at bounding box center [393, 359] width 13 height 13
click at [390, 359] on input "Ask questions about what the data is telling you." at bounding box center [393, 359] width 13 height 13
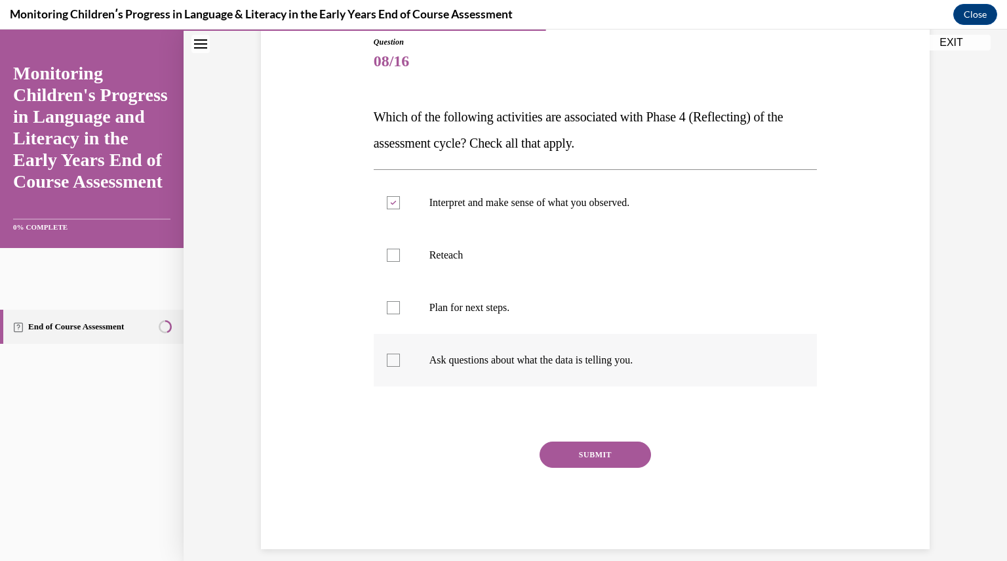
checkbox input "true"
click at [581, 452] on button "SUBMIT" at bounding box center [595, 454] width 111 height 26
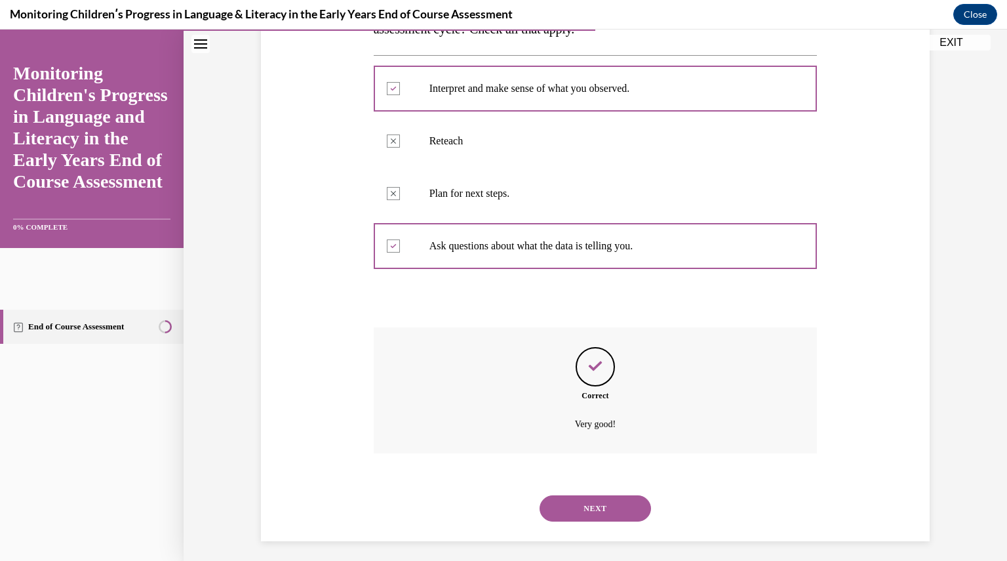
scroll to position [267, 0]
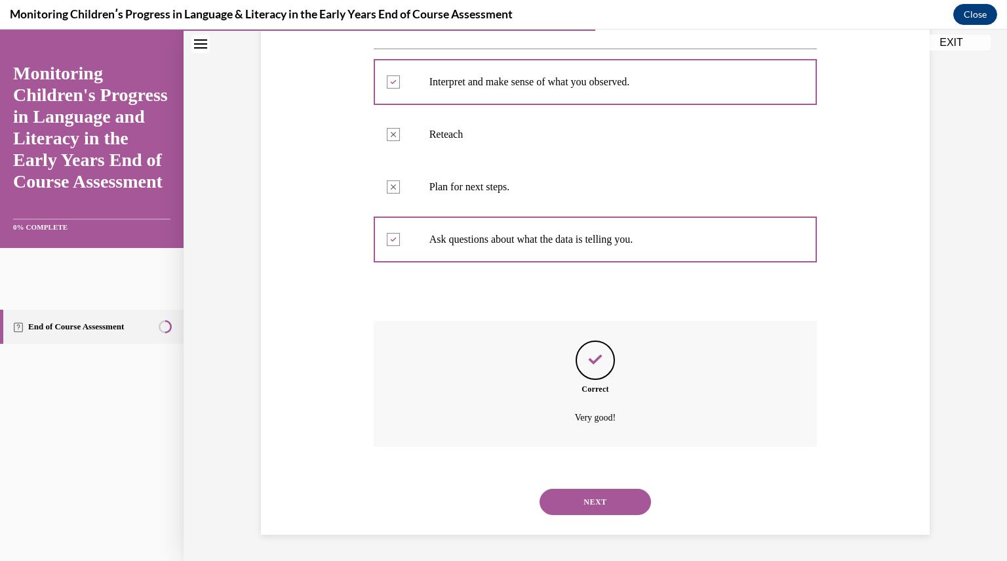
click at [591, 505] on button "NEXT" at bounding box center [595, 501] width 111 height 26
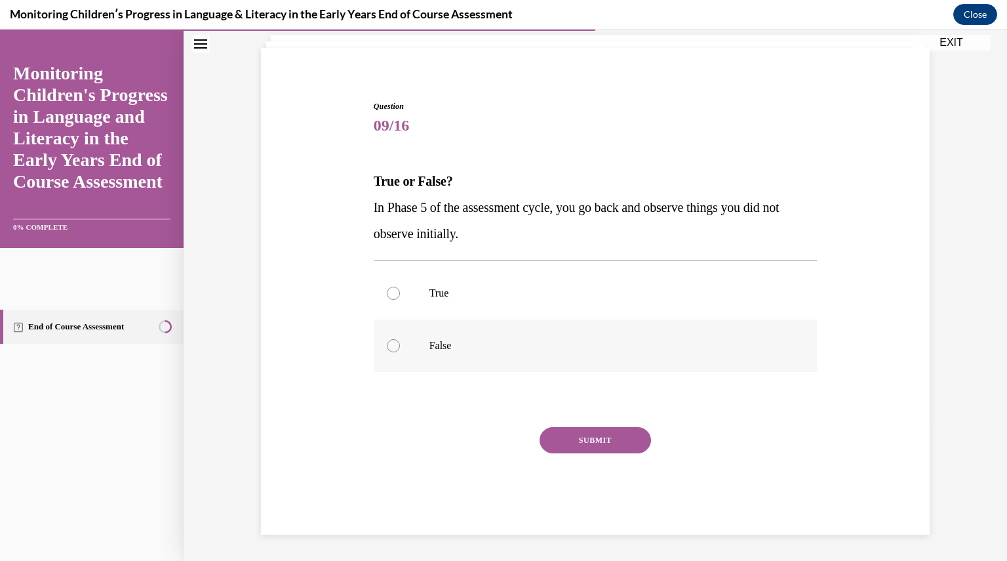
click at [387, 347] on div at bounding box center [393, 345] width 13 height 13
click at [387, 347] on input "False" at bounding box center [393, 345] width 13 height 13
radio input "true"
click at [567, 435] on button "SUBMIT" at bounding box center [595, 440] width 111 height 26
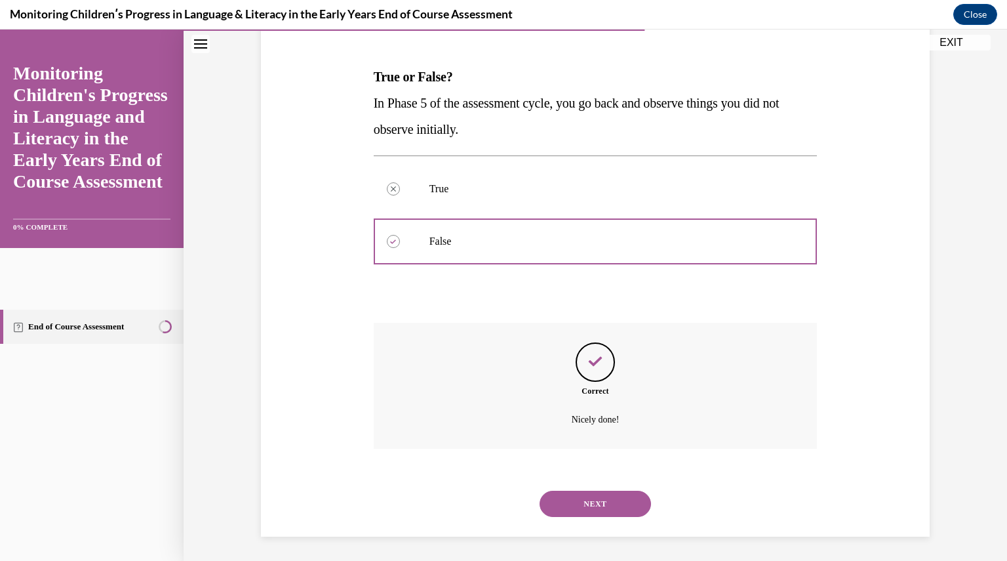
scroll to position [188, 0]
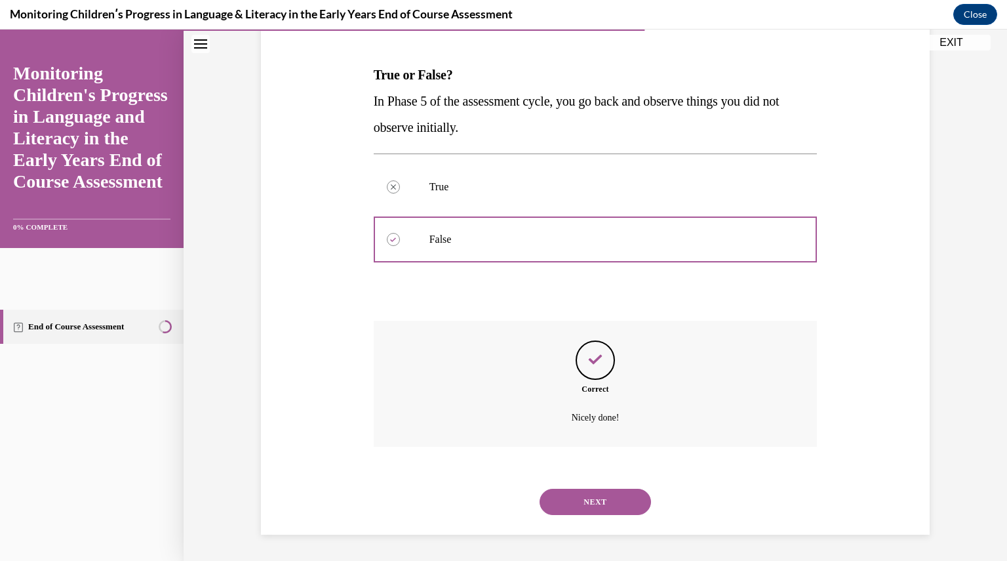
click at [595, 502] on button "NEXT" at bounding box center [595, 501] width 111 height 26
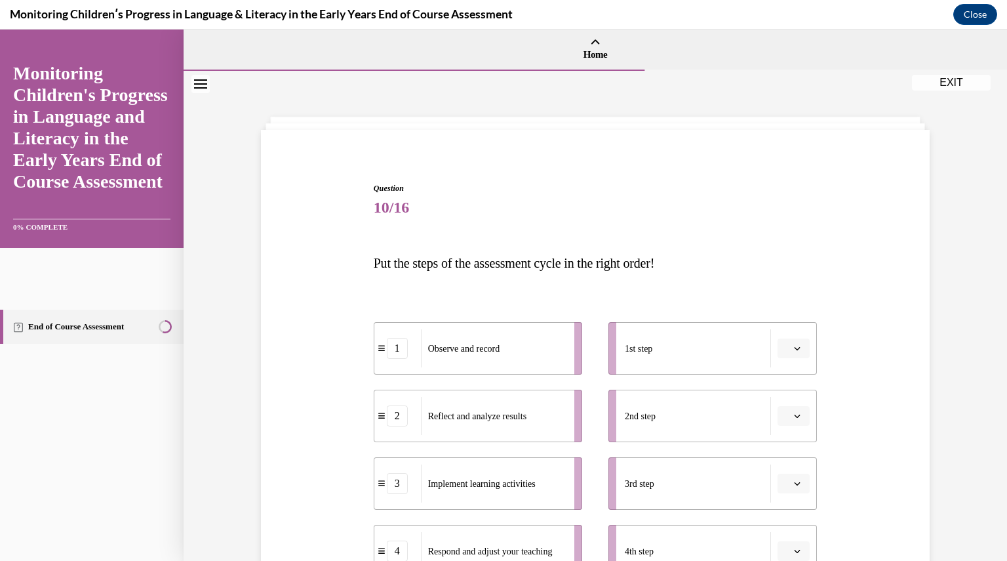
click at [955, 477] on div "Question 10/16 Put the steps of the assessment cycle in the right order! 1 Obse…" at bounding box center [595, 452] width 823 height 762
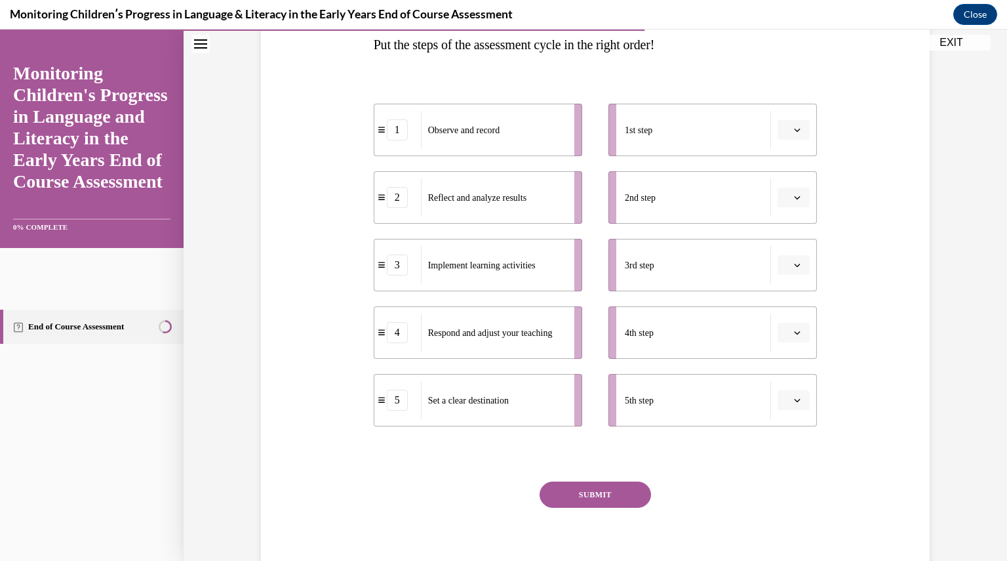
scroll to position [253, 0]
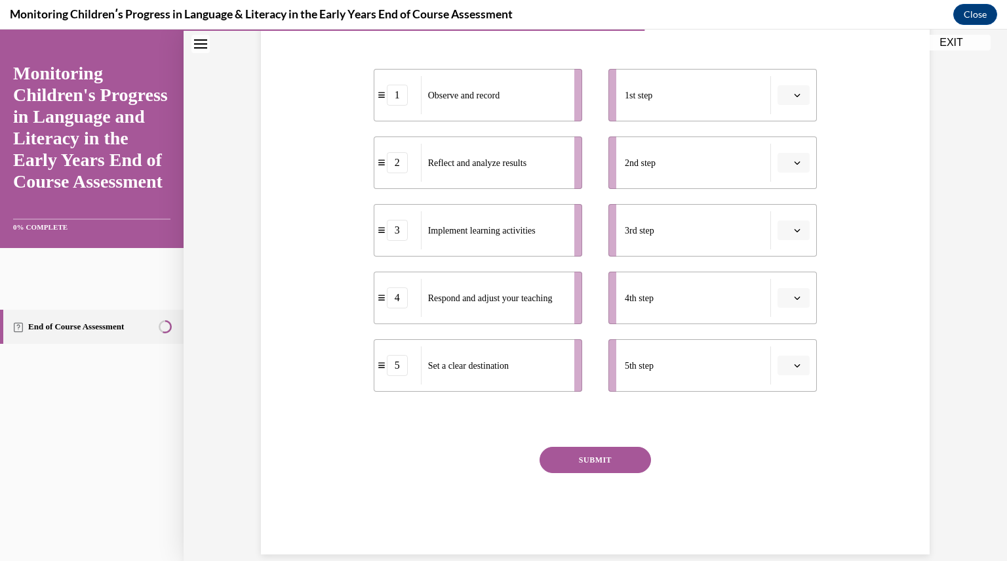
click at [785, 101] on span "Please select an option" at bounding box center [787, 95] width 5 height 13
click at [795, 258] on div "5" at bounding box center [787, 256] width 33 height 26
click at [794, 163] on icon "button" at bounding box center [797, 162] width 7 height 7
click at [782, 239] on span "2" at bounding box center [783, 244] width 5 height 10
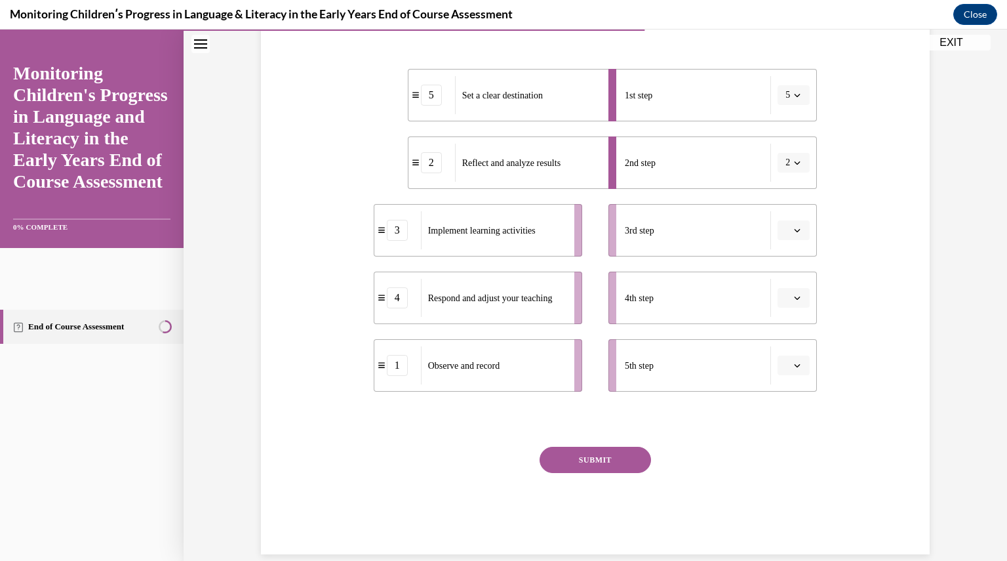
click at [794, 229] on icon "button" at bounding box center [797, 230] width 7 height 7
click at [794, 338] on div "3" at bounding box center [787, 338] width 33 height 26
click at [794, 231] on icon "button" at bounding box center [797, 230] width 7 height 7
click at [784, 395] on div "5" at bounding box center [784, 391] width 33 height 26
click at [795, 160] on icon "button" at bounding box center [797, 162] width 7 height 7
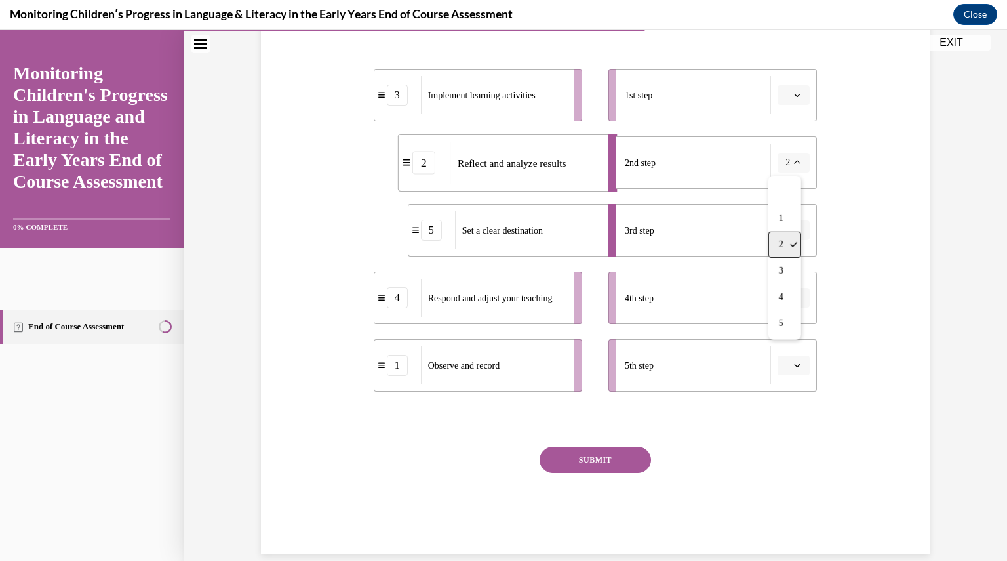
click at [781, 244] on span "2" at bounding box center [781, 244] width 5 height 10
click at [786, 167] on button "2" at bounding box center [794, 163] width 32 height 20
click at [784, 182] on div at bounding box center [784, 192] width 33 height 26
click at [798, 231] on button "5" at bounding box center [794, 230] width 32 height 20
click at [778, 266] on div at bounding box center [784, 260] width 33 height 26
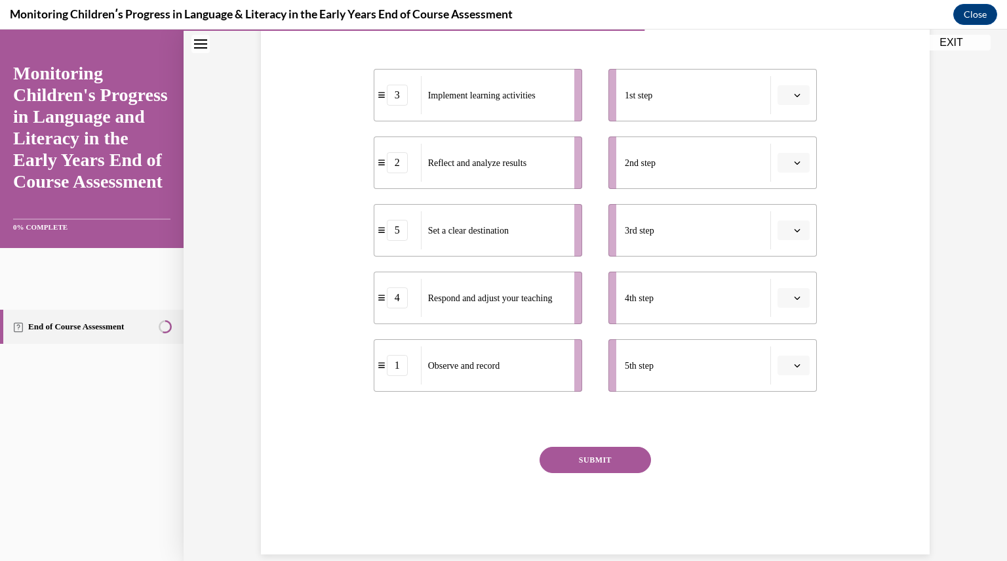
click at [801, 100] on button "button" at bounding box center [794, 95] width 32 height 20
click at [786, 255] on span "5" at bounding box center [783, 255] width 5 height 10
click at [794, 161] on icon "button" at bounding box center [797, 162] width 7 height 7
click at [781, 274] on span "3" at bounding box center [783, 271] width 5 height 10
click at [794, 229] on icon "button" at bounding box center [797, 230] width 7 height 7
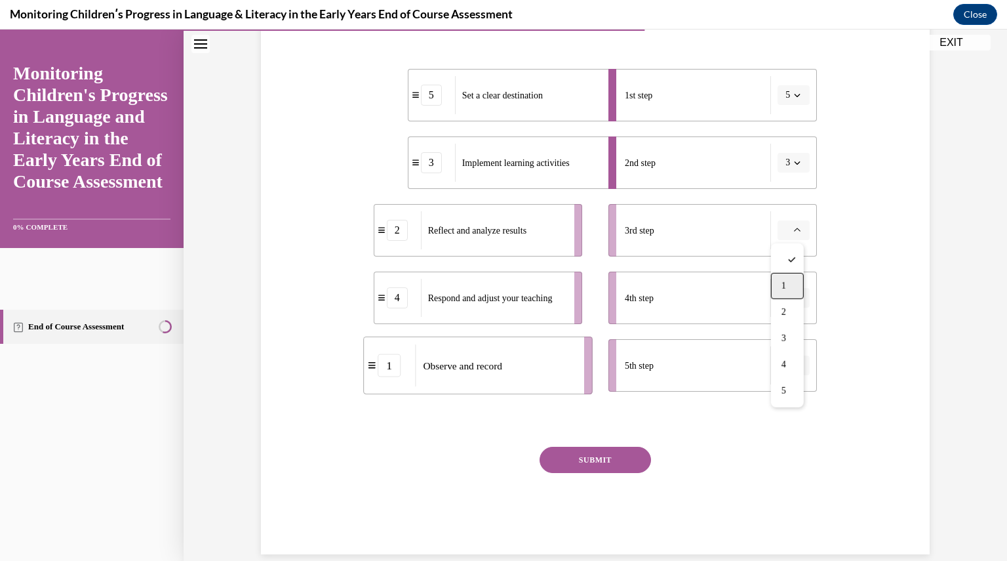
click at [786, 283] on span "1" at bounding box center [783, 286] width 5 height 10
click at [793, 299] on span "button" at bounding box center [797, 297] width 9 height 9
click at [788, 384] on div "2" at bounding box center [787, 379] width 33 height 26
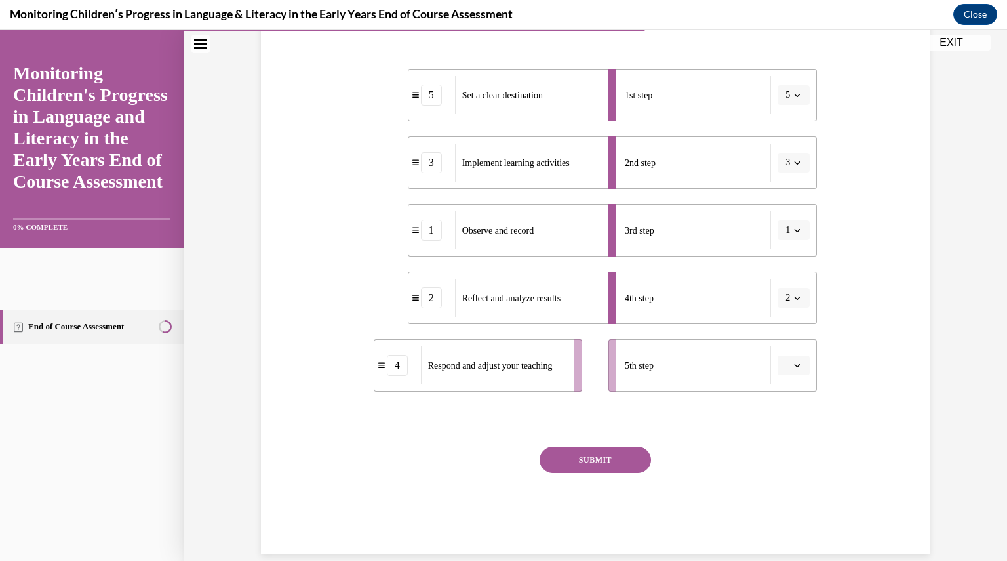
click at [793, 361] on span "button" at bounding box center [797, 365] width 9 height 9
click at [788, 494] on div "4" at bounding box center [787, 499] width 33 height 26
click at [620, 456] on button "SUBMIT" at bounding box center [595, 459] width 111 height 26
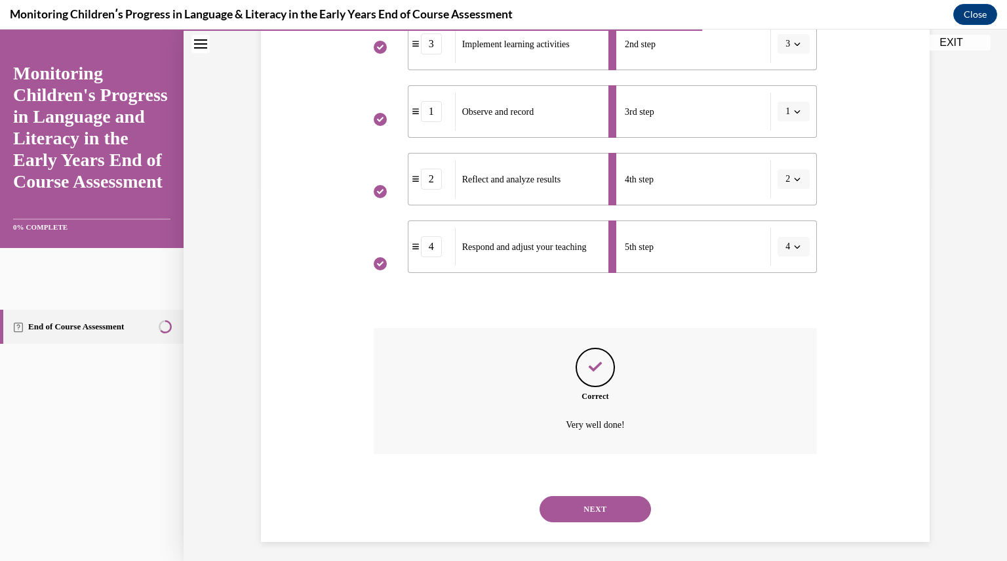
scroll to position [379, 0]
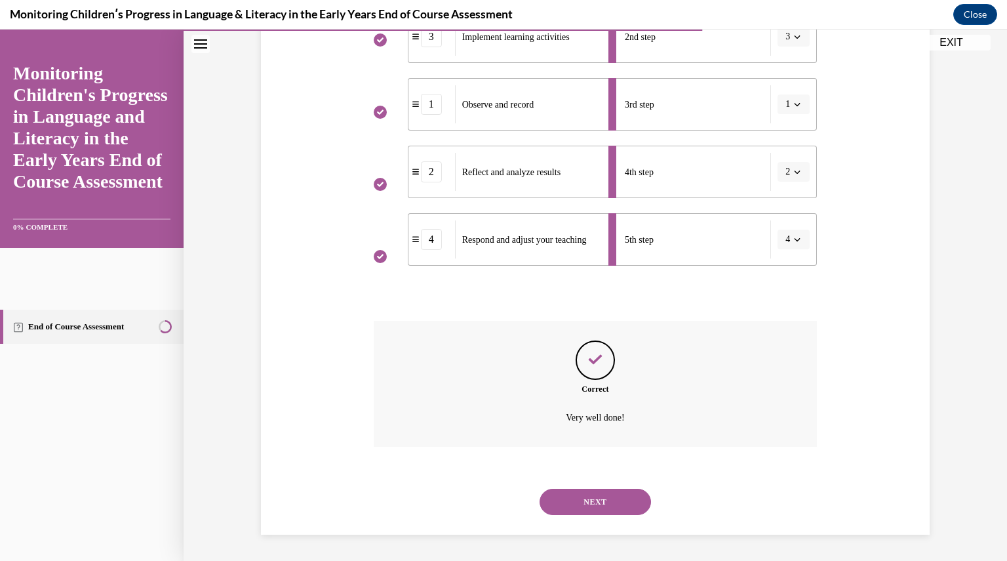
click at [608, 499] on button "NEXT" at bounding box center [595, 501] width 111 height 26
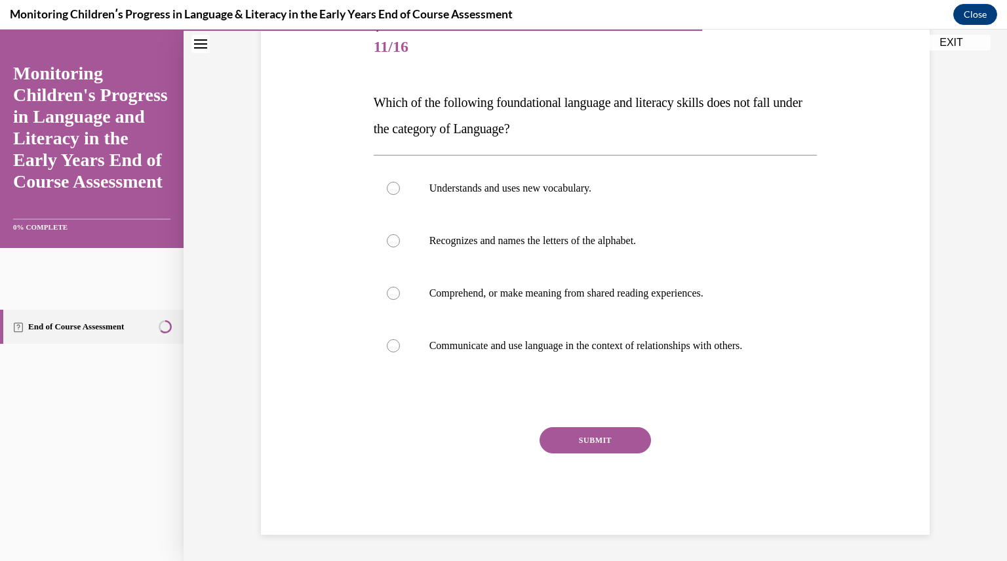
scroll to position [146, 0]
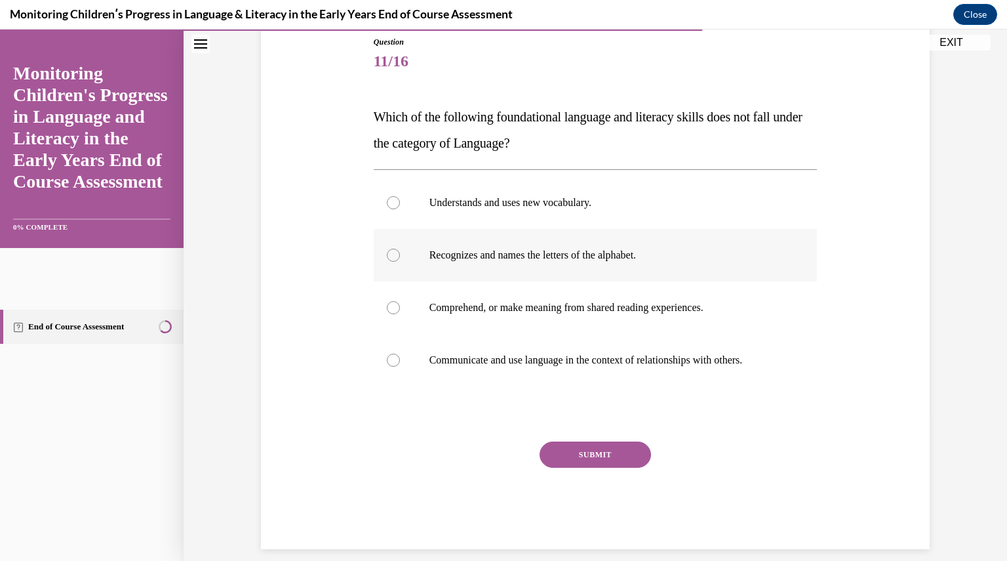
click at [388, 252] on div at bounding box center [393, 254] width 13 height 13
click at [388, 252] on input "Recognizes and names the letters of the alphabet." at bounding box center [393, 254] width 13 height 13
radio input "true"
click at [591, 460] on button "SUBMIT" at bounding box center [595, 454] width 111 height 26
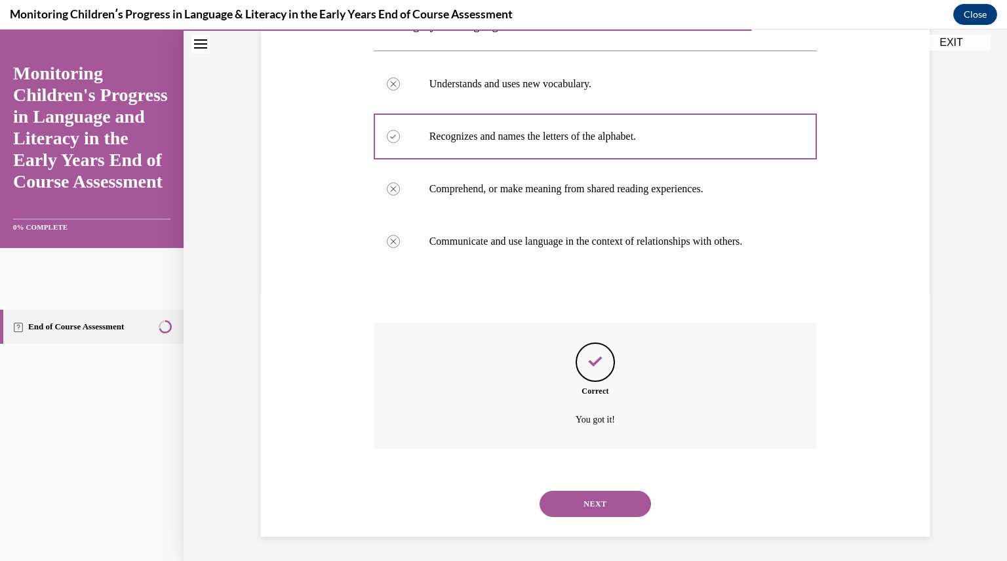
scroll to position [267, 0]
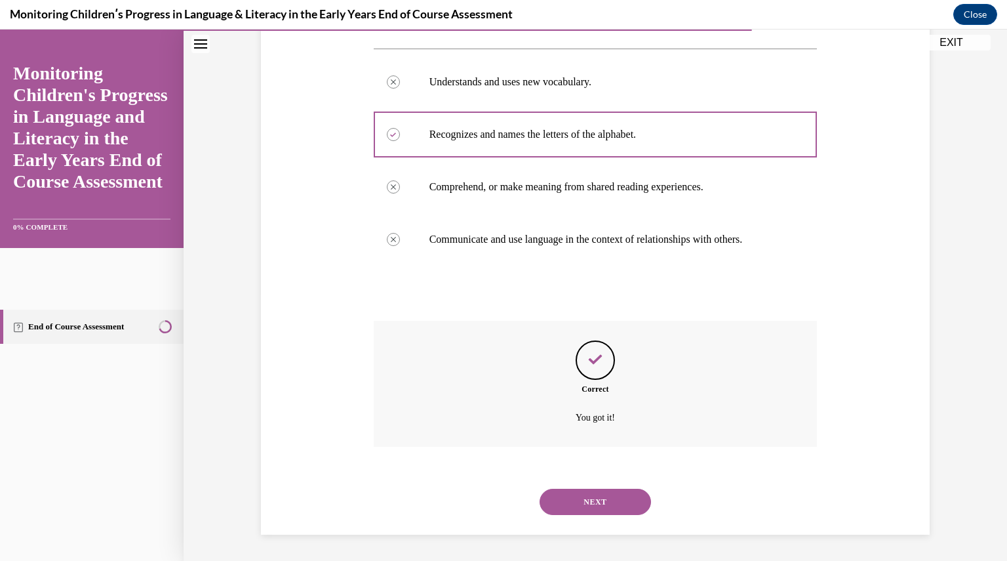
click at [596, 505] on button "NEXT" at bounding box center [595, 501] width 111 height 26
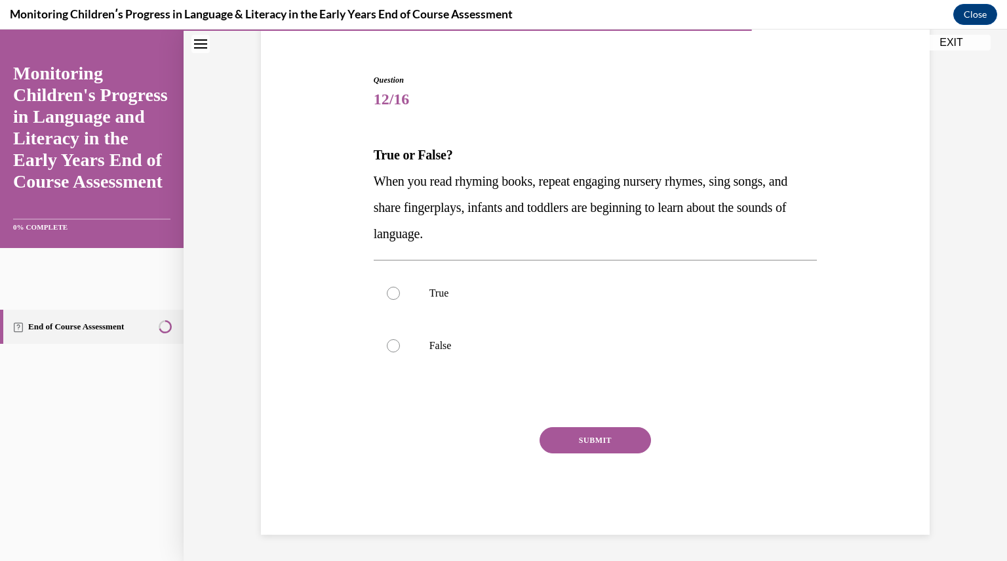
scroll to position [108, 0]
click at [389, 289] on div at bounding box center [393, 292] width 13 height 13
click at [389, 289] on input "True" at bounding box center [393, 292] width 13 height 13
radio input "true"
click at [585, 437] on button "SUBMIT" at bounding box center [595, 440] width 111 height 26
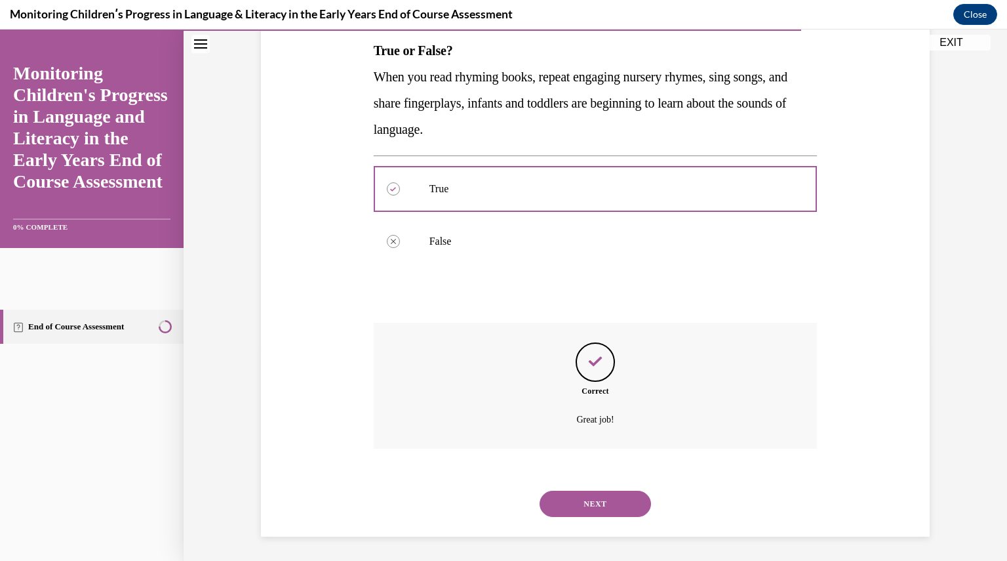
scroll to position [214, 0]
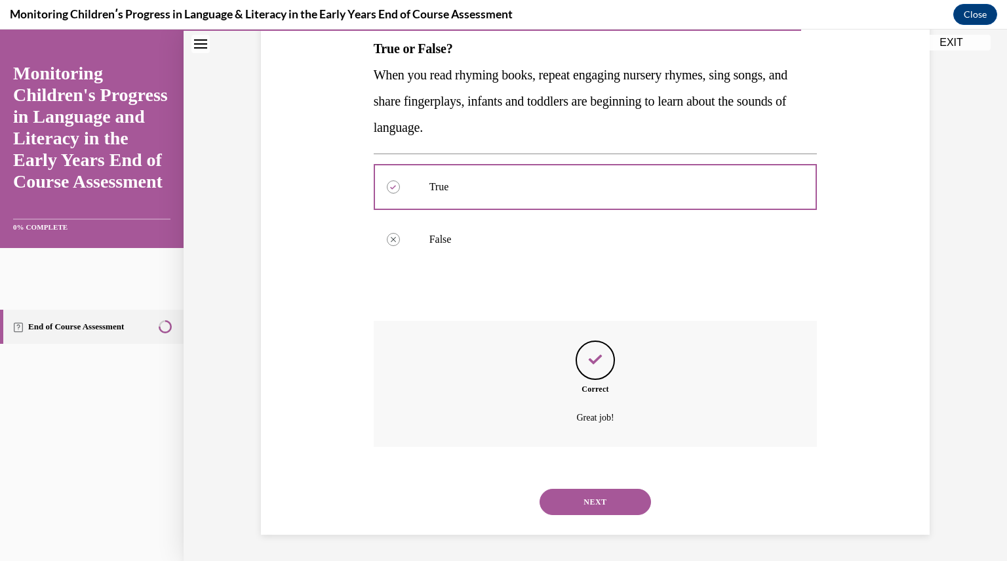
click at [598, 496] on button "NEXT" at bounding box center [595, 501] width 111 height 26
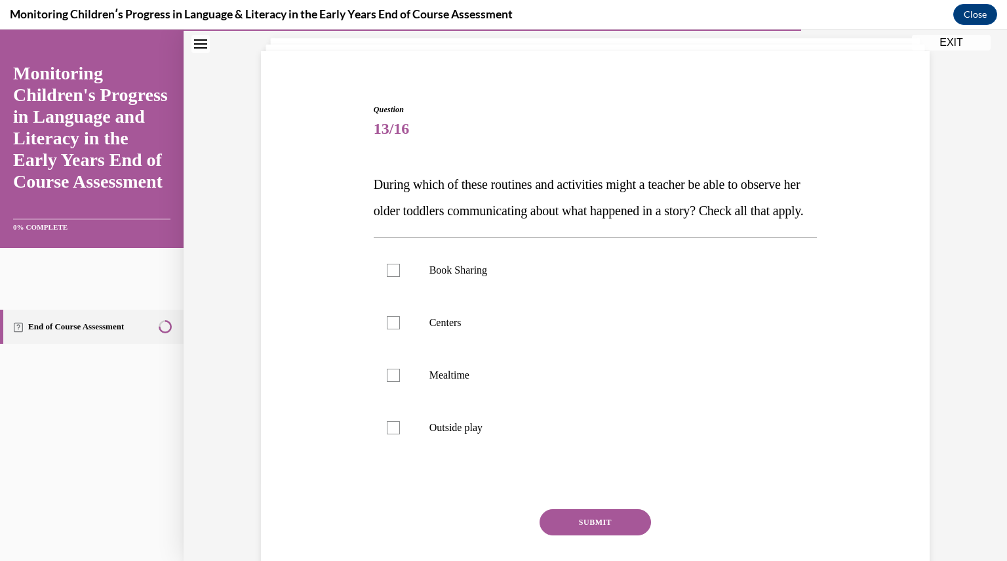
scroll to position [105, 0]
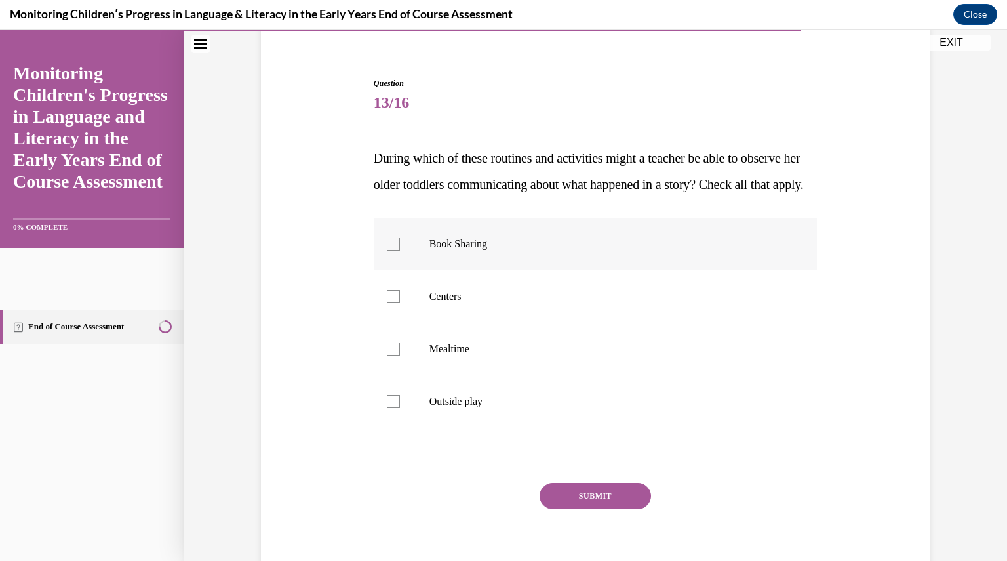
click at [390, 250] on div at bounding box center [393, 243] width 13 height 13
click at [390, 250] on input "Book Sharing" at bounding box center [393, 243] width 13 height 13
checkbox input "true"
click at [390, 303] on div at bounding box center [393, 296] width 13 height 13
click at [390, 303] on input "Centers" at bounding box center [393, 296] width 13 height 13
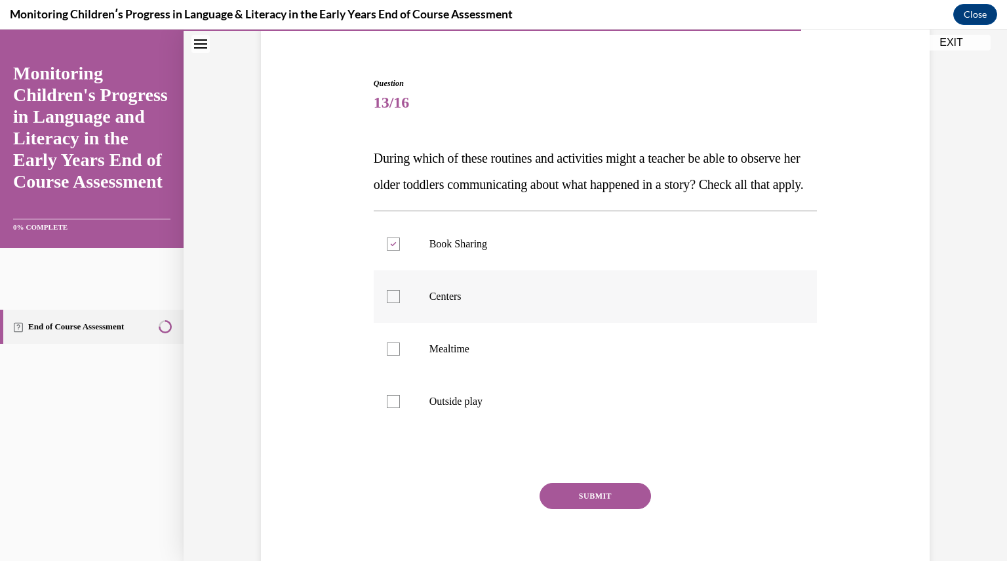
checkbox input "true"
click at [389, 365] on label "Mealtime" at bounding box center [596, 349] width 444 height 52
click at [389, 355] on input "Mealtime" at bounding box center [393, 348] width 13 height 13
checkbox input "true"
click at [387, 408] on div at bounding box center [393, 401] width 13 height 13
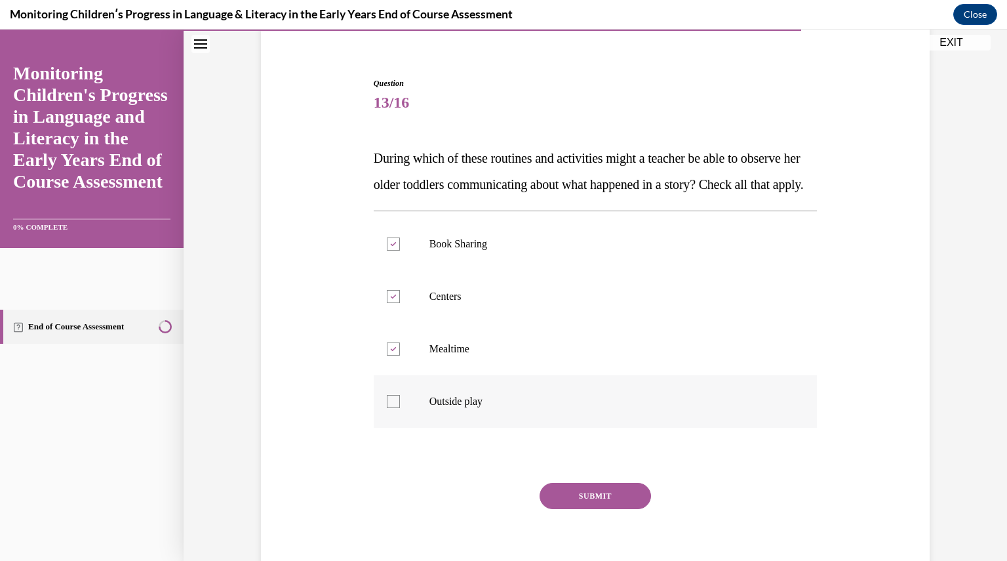
click at [387, 408] on input "Outside play" at bounding box center [393, 401] width 13 height 13
checkbox input "true"
click at [570, 509] on button "SUBMIT" at bounding box center [595, 496] width 111 height 26
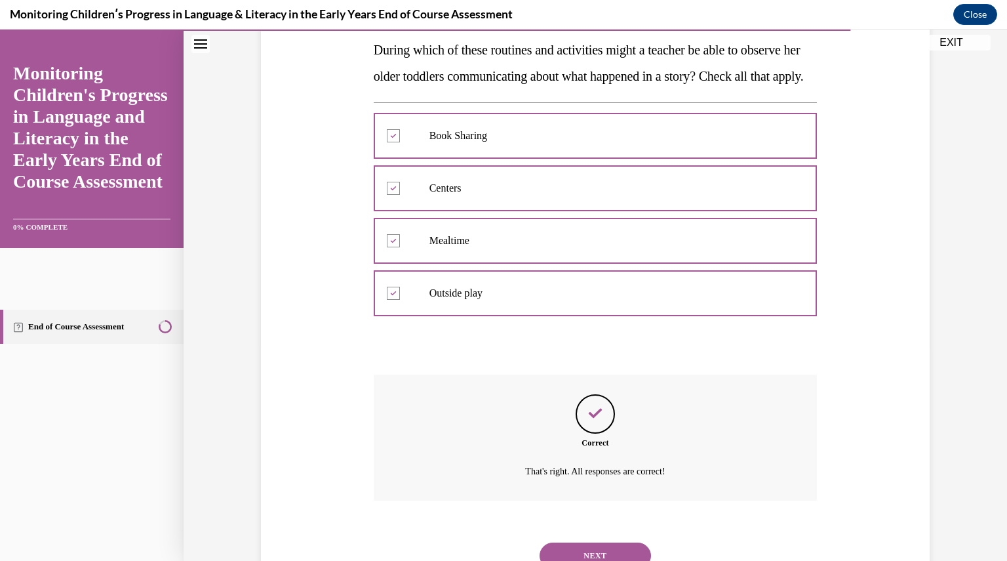
scroll to position [293, 0]
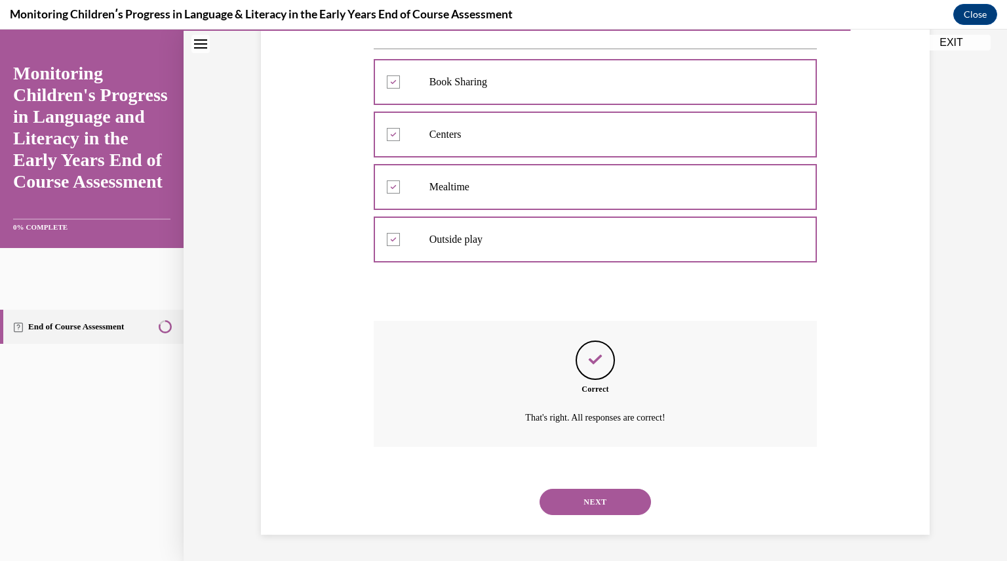
click at [582, 499] on button "NEXT" at bounding box center [595, 501] width 111 height 26
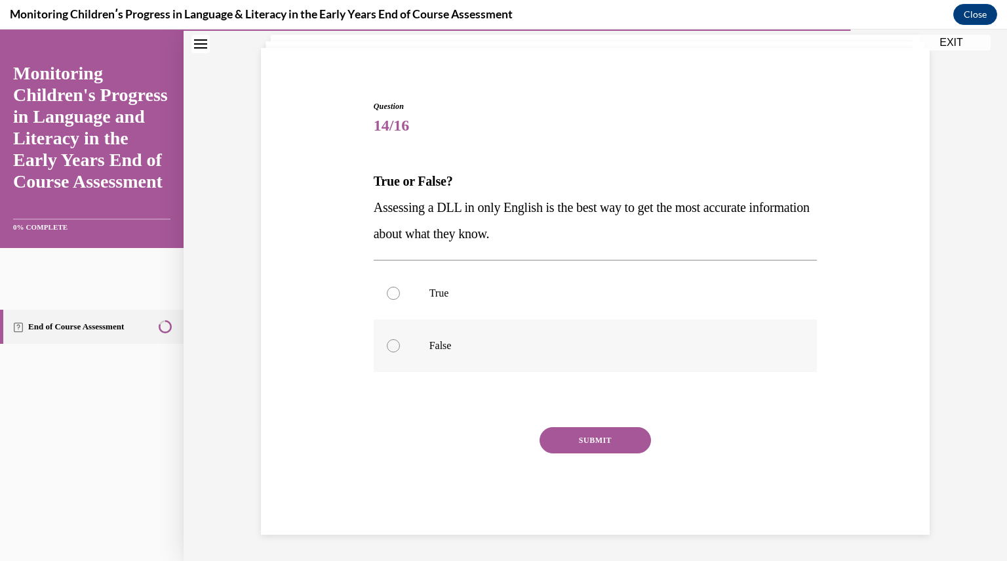
click at [387, 351] on div at bounding box center [393, 345] width 13 height 13
click at [387, 351] on input "False" at bounding box center [393, 345] width 13 height 13
radio input "true"
click at [564, 431] on button "SUBMIT" at bounding box center [595, 440] width 111 height 26
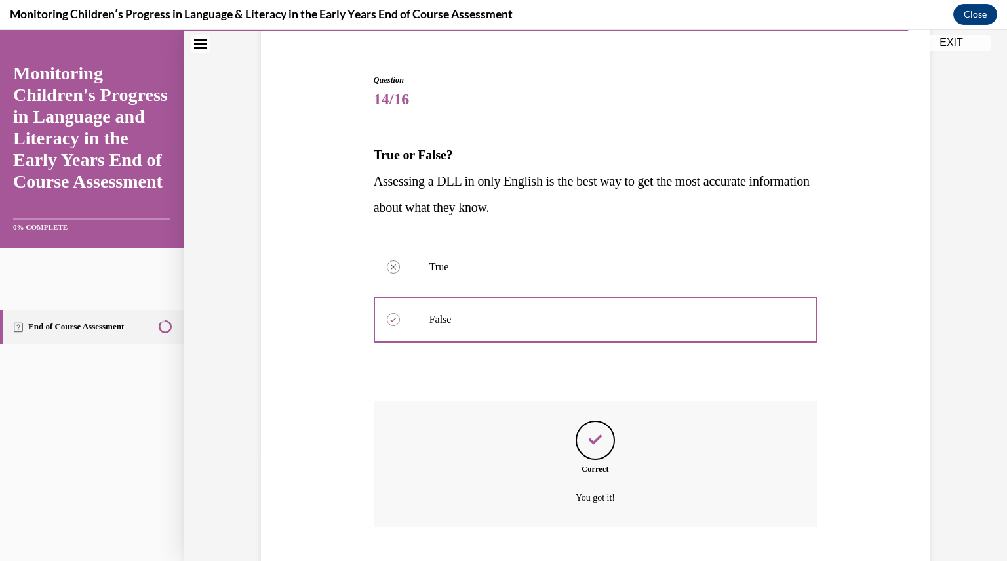
scroll to position [188, 0]
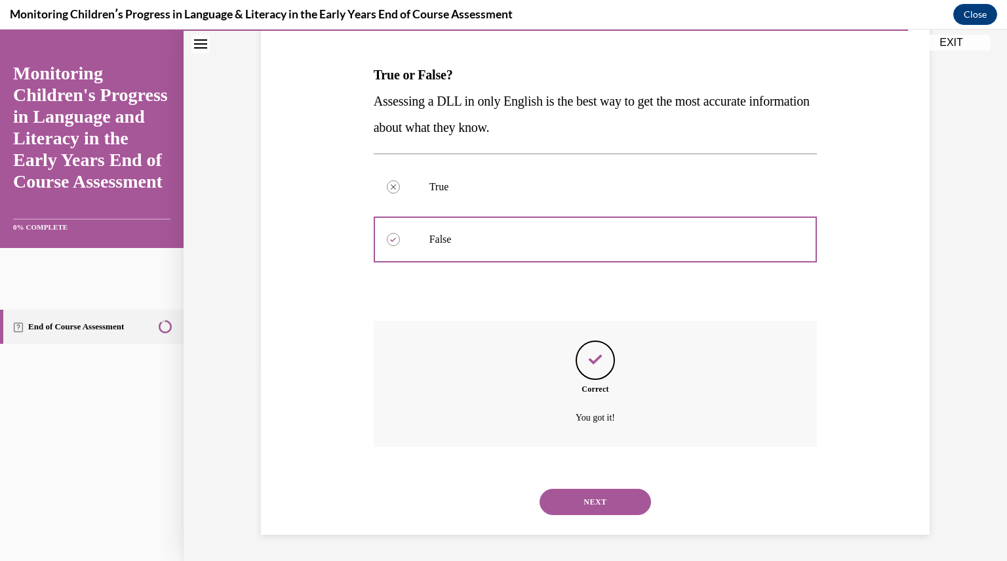
click at [595, 500] on button "NEXT" at bounding box center [595, 501] width 111 height 26
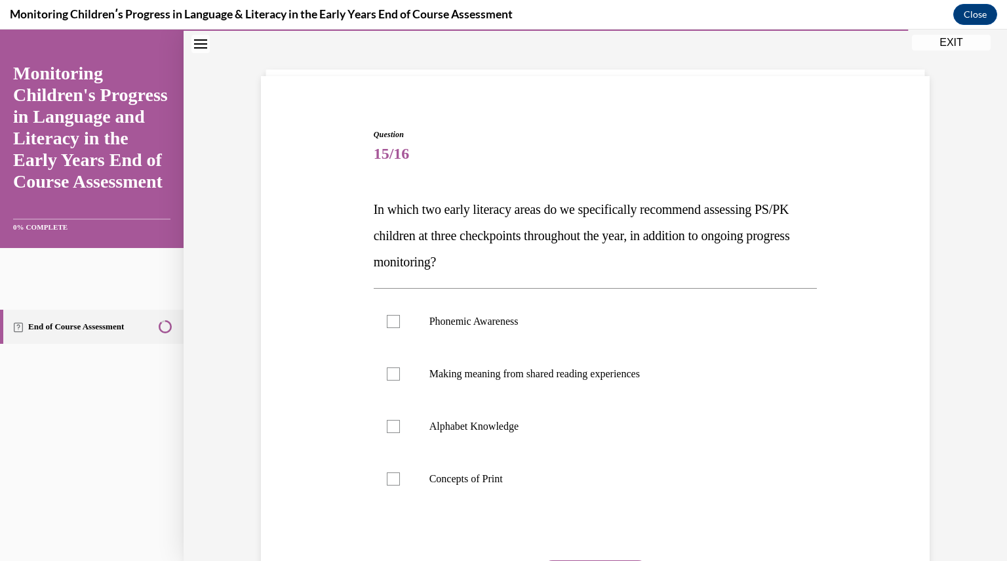
scroll to position [79, 0]
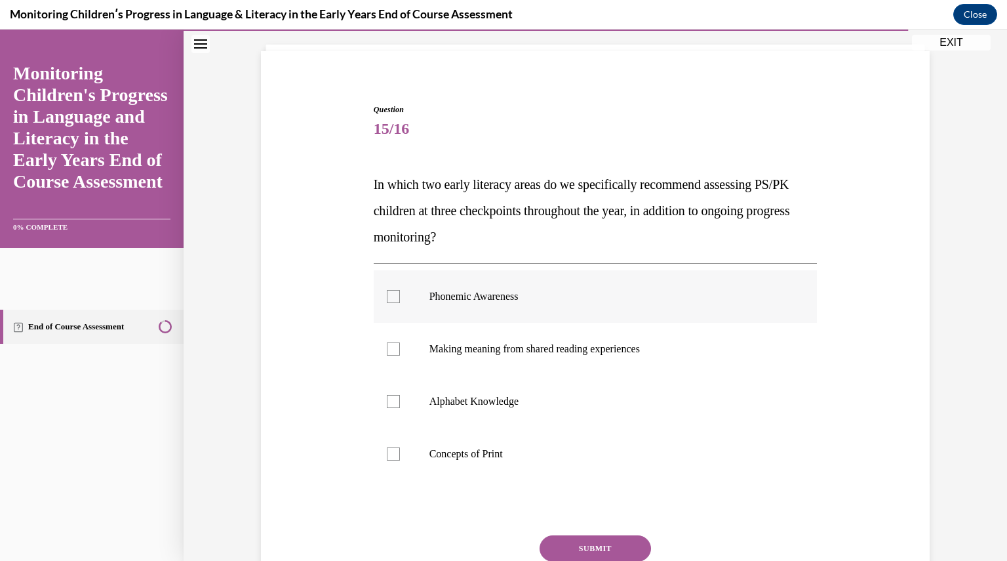
click at [388, 296] on div at bounding box center [393, 296] width 13 height 13
click at [388, 296] on input "Phonemic Awareness" at bounding box center [393, 296] width 13 height 13
checkbox input "true"
click at [391, 401] on div at bounding box center [393, 401] width 13 height 13
click at [391, 401] on input "Alphabet Knowledge" at bounding box center [393, 401] width 13 height 13
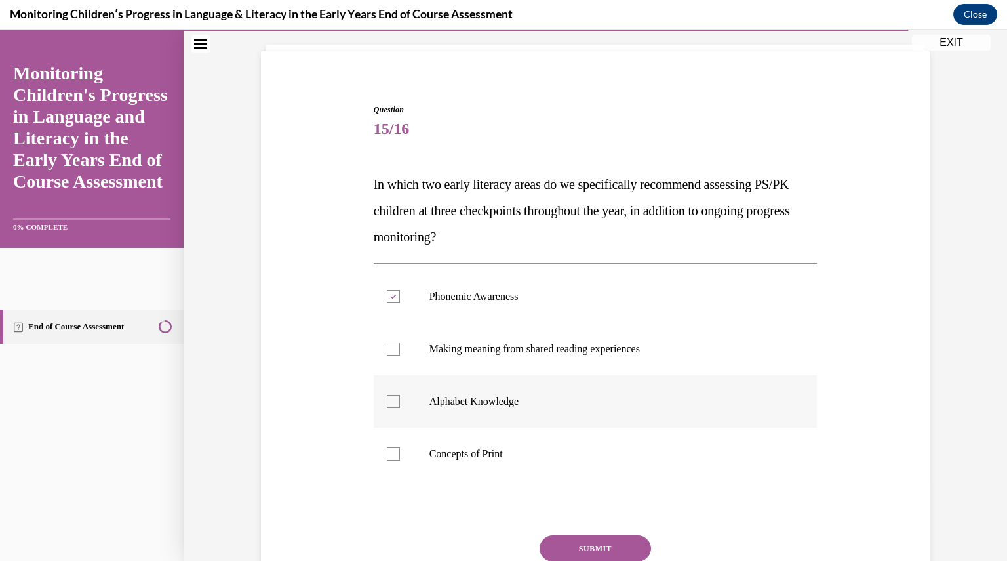
checkbox input "true"
click at [570, 547] on button "SUBMIT" at bounding box center [595, 548] width 111 height 26
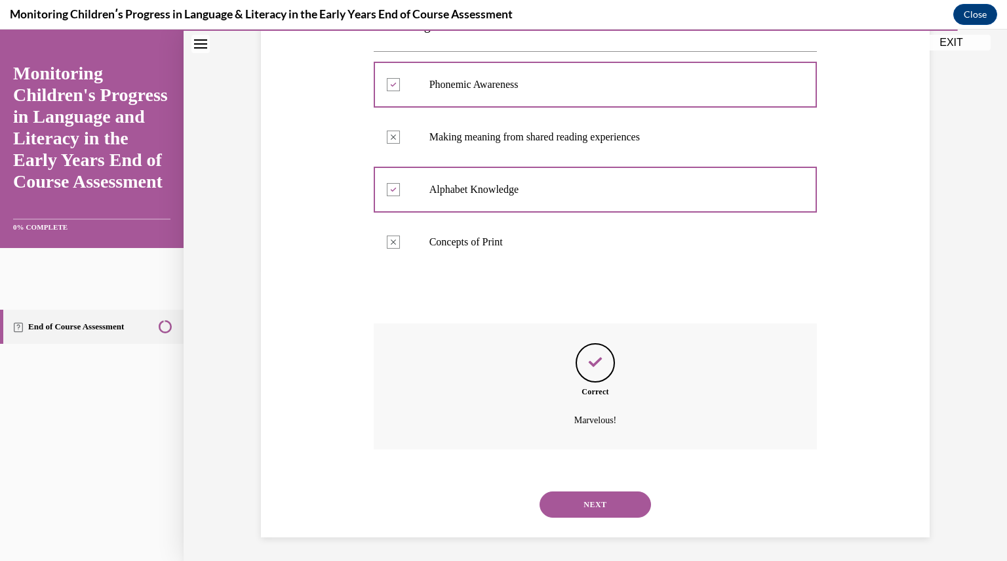
scroll to position [293, 0]
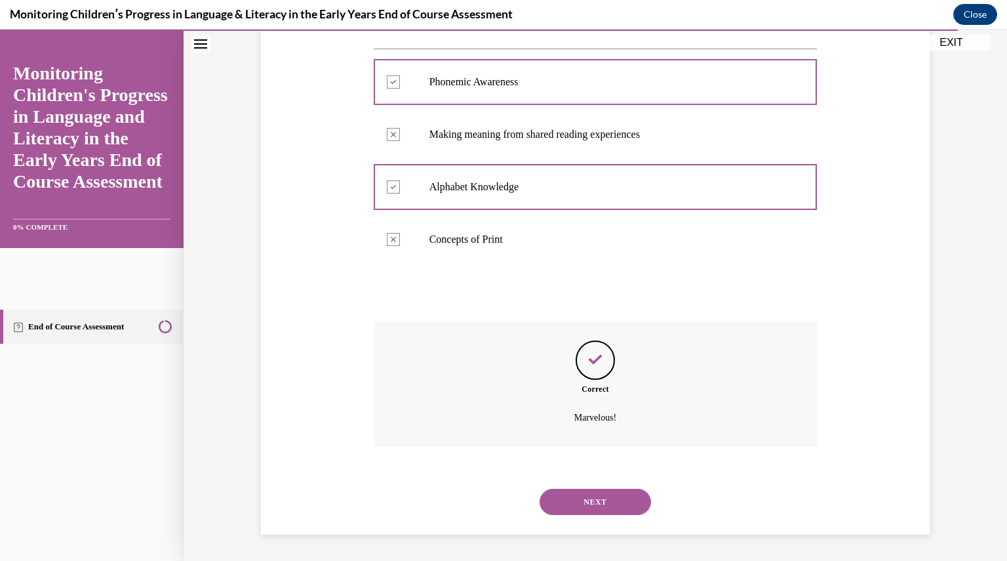
click at [593, 508] on button "NEXT" at bounding box center [595, 501] width 111 height 26
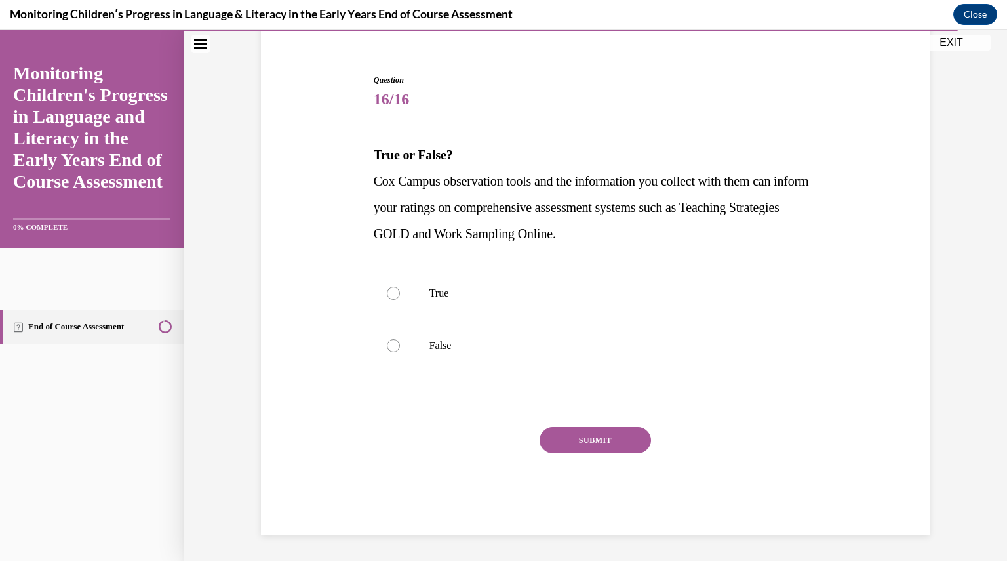
scroll to position [108, 0]
click at [390, 298] on div at bounding box center [393, 292] width 13 height 13
click at [390, 298] on input "True" at bounding box center [393, 292] width 13 height 13
radio input "true"
click at [578, 443] on button "SUBMIT" at bounding box center [595, 440] width 111 height 26
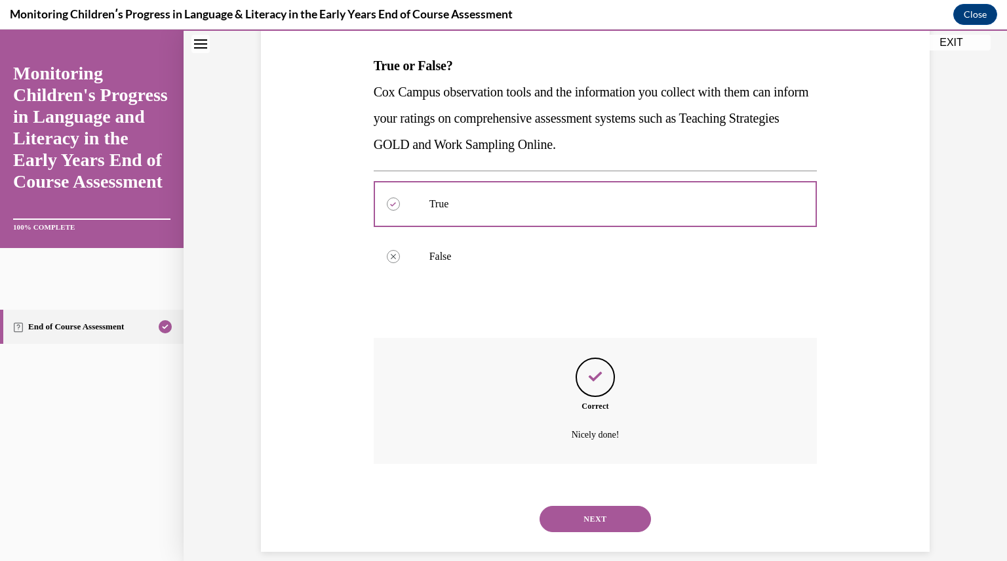
scroll to position [214, 0]
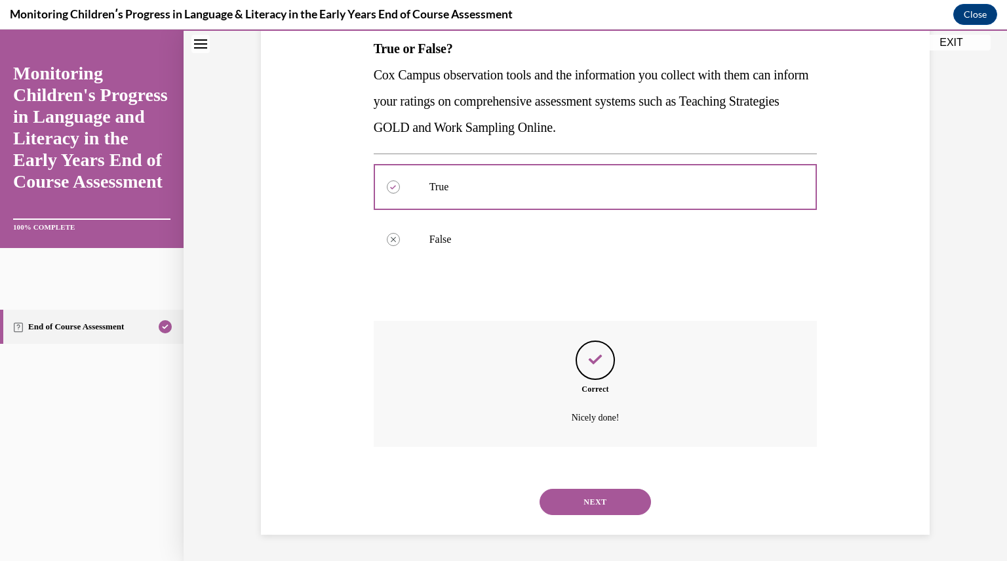
click at [593, 505] on button "NEXT" at bounding box center [595, 501] width 111 height 26
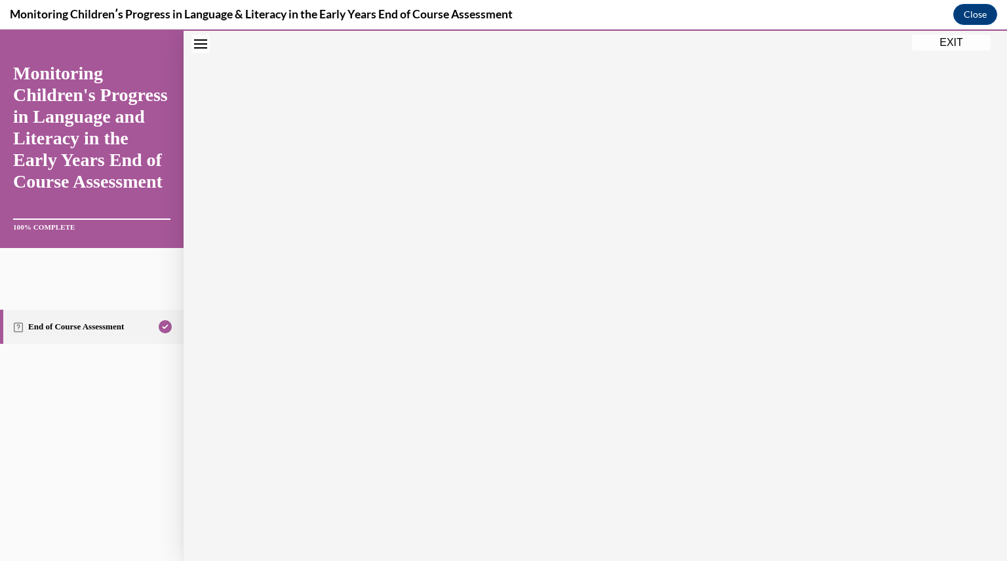
scroll to position [141, 0]
click at [932, 39] on button "EXIT" at bounding box center [951, 43] width 79 height 16
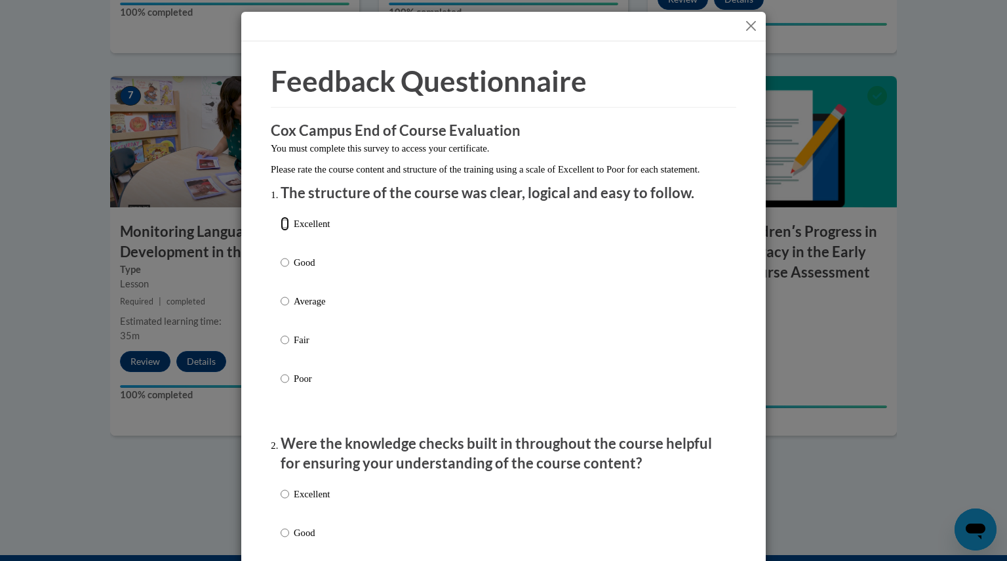
click at [281, 231] on input "Excellent" at bounding box center [285, 223] width 9 height 14
radio input "true"
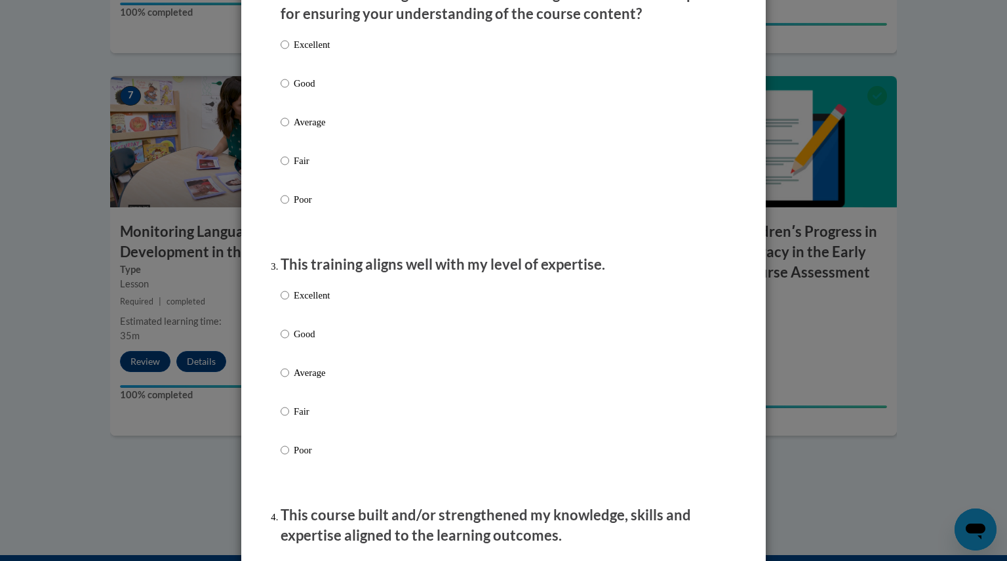
scroll to position [460, 0]
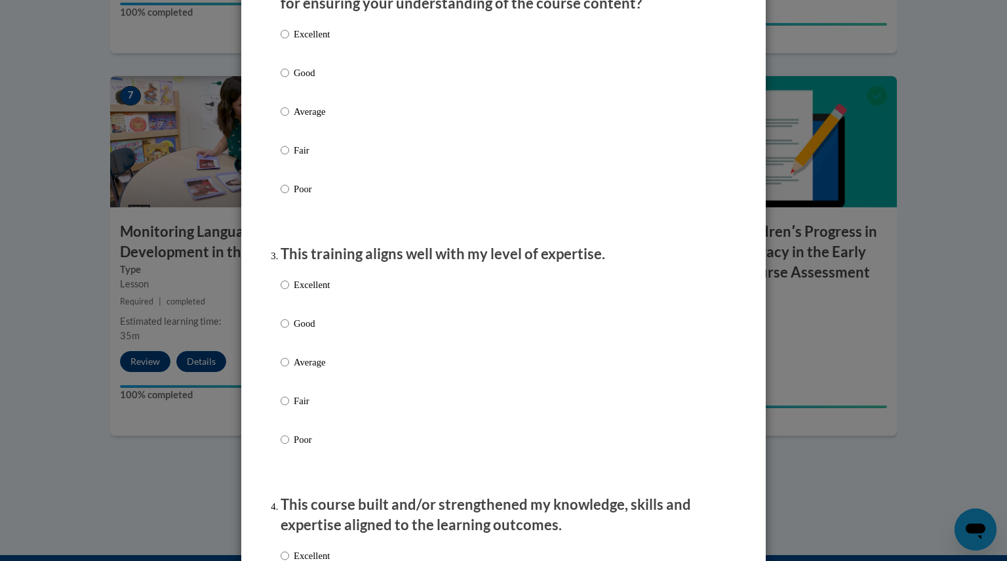
click at [285, 46] on label "Excellent" at bounding box center [305, 44] width 49 height 35
click at [285, 41] on input "Excellent" at bounding box center [285, 34] width 9 height 14
radio input "true"
click at [281, 292] on input "Excellent" at bounding box center [285, 284] width 9 height 14
radio input "true"
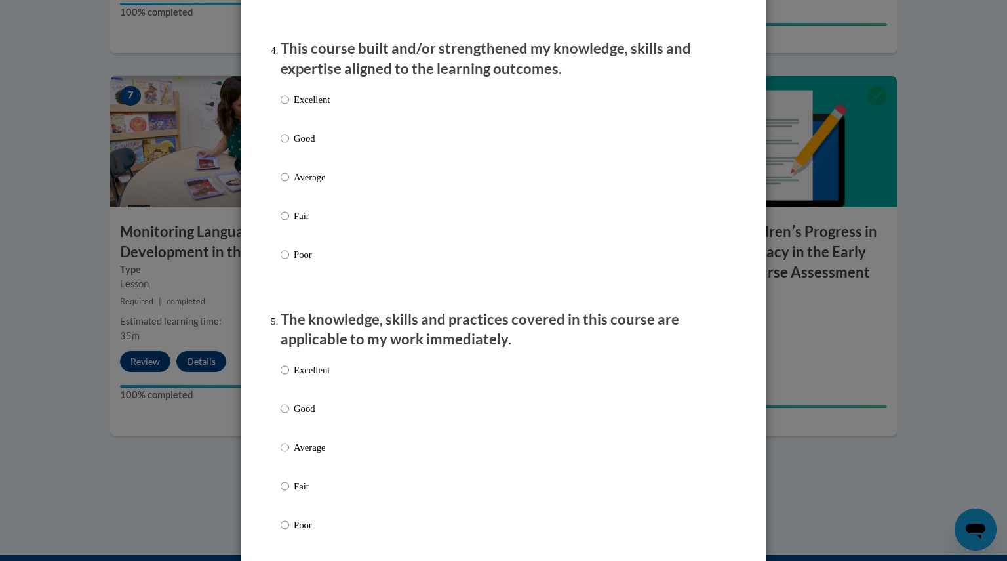
scroll to position [842, 0]
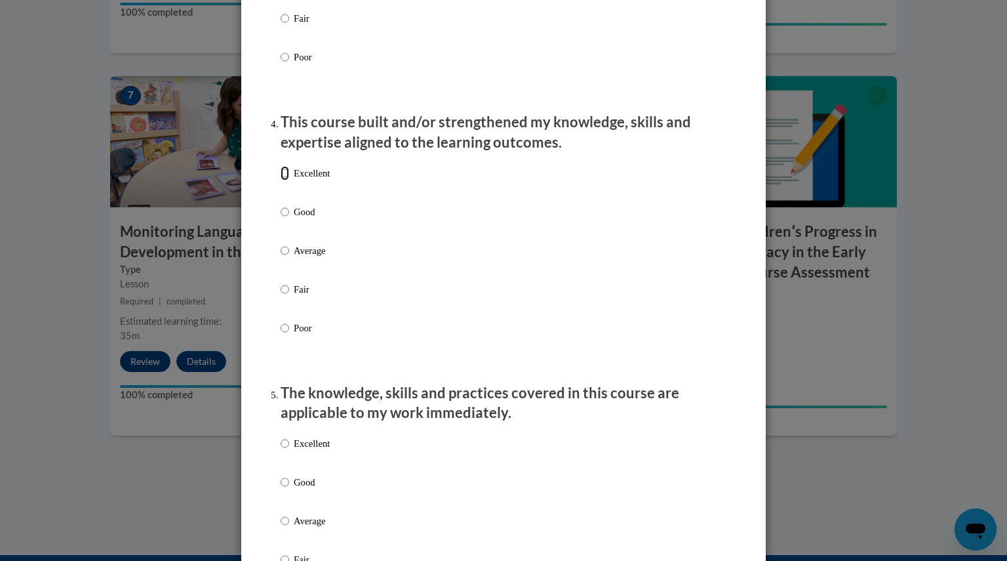
click at [283, 180] on input "Excellent" at bounding box center [285, 173] width 9 height 14
radio input "true"
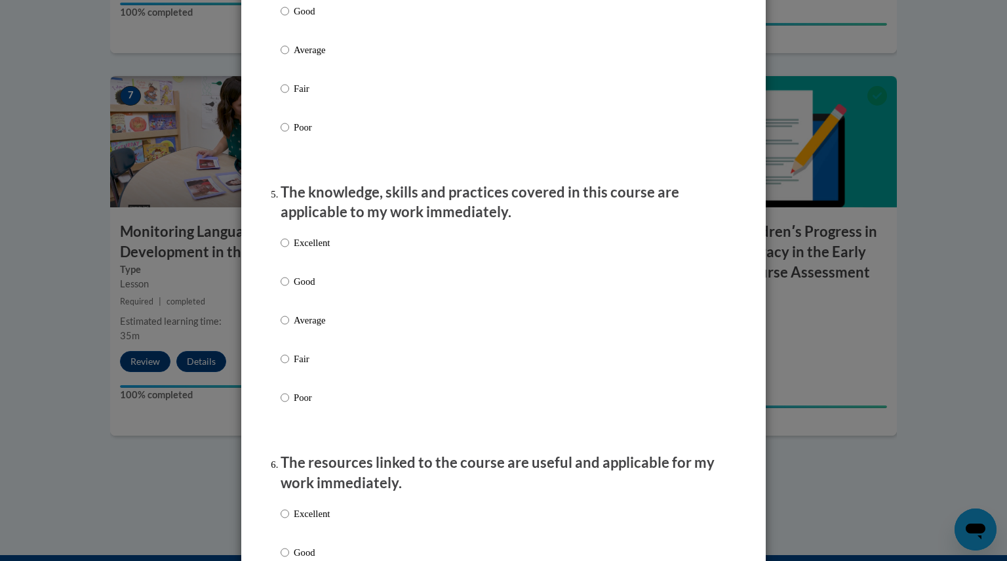
scroll to position [1044, 0]
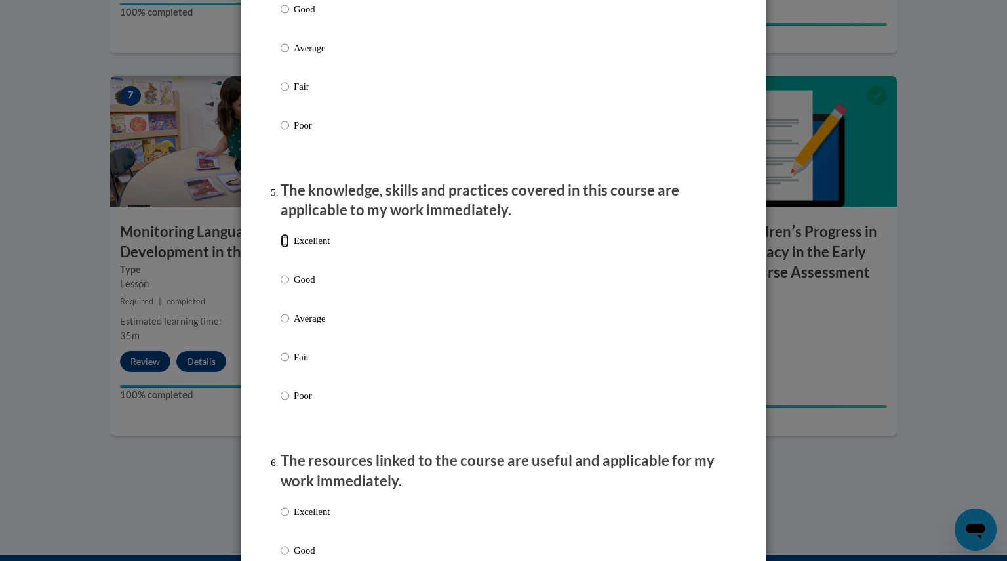
click at [281, 248] on input "Excellent" at bounding box center [285, 240] width 9 height 14
radio input "true"
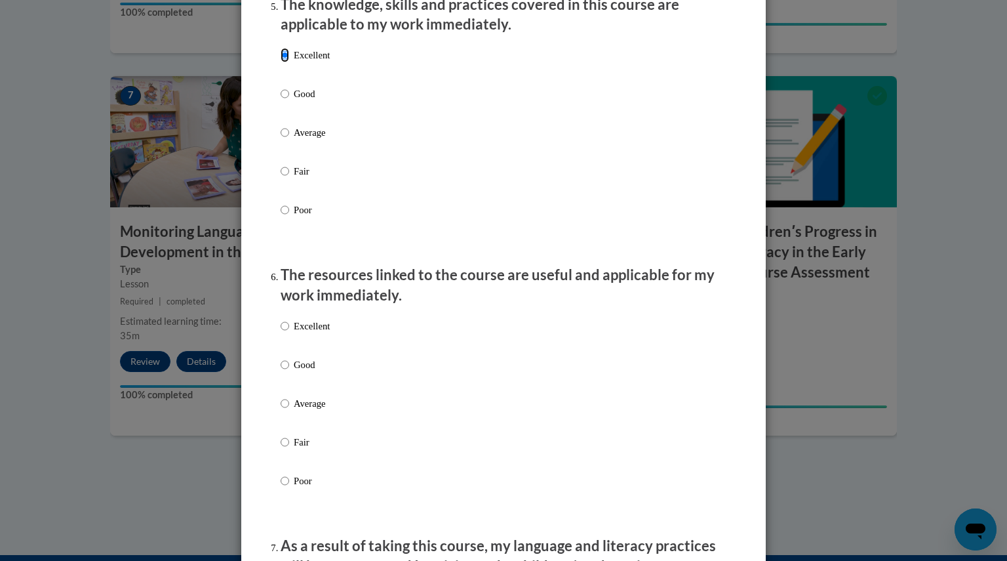
scroll to position [1231, 0]
click at [281, 332] on input "Excellent" at bounding box center [285, 325] width 9 height 14
radio input "true"
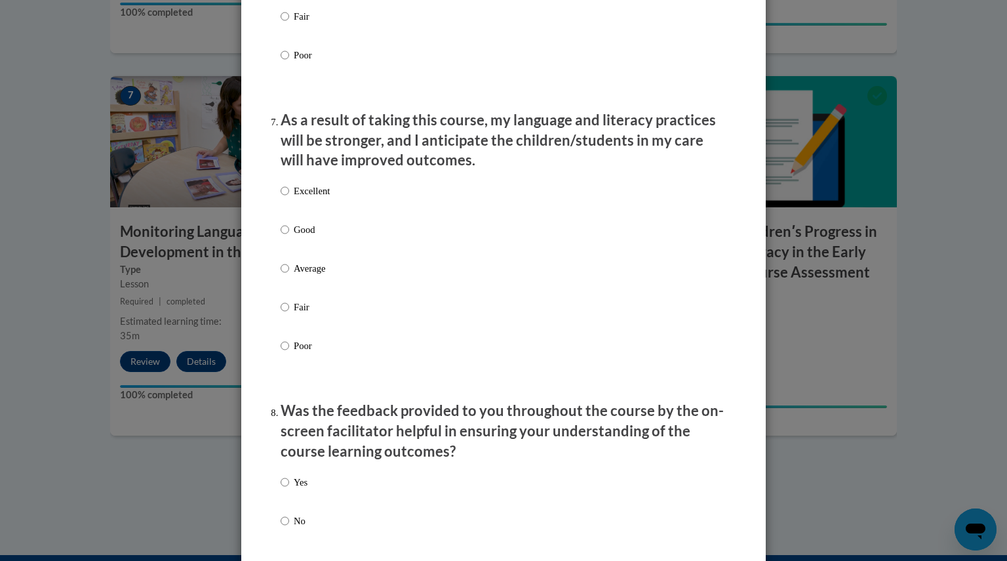
scroll to position [1658, 0]
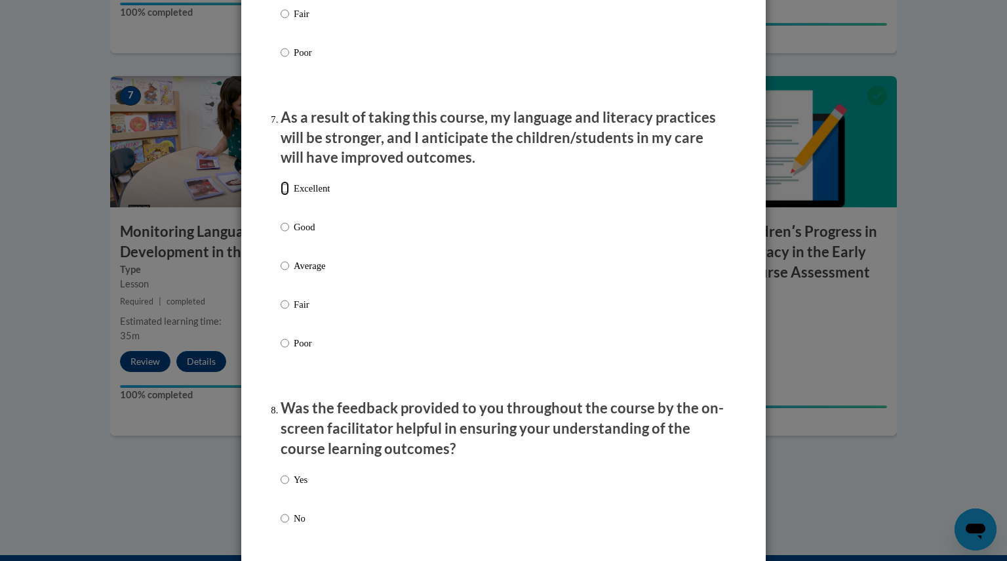
click at [284, 195] on input "Excellent" at bounding box center [285, 188] width 9 height 14
radio input "true"
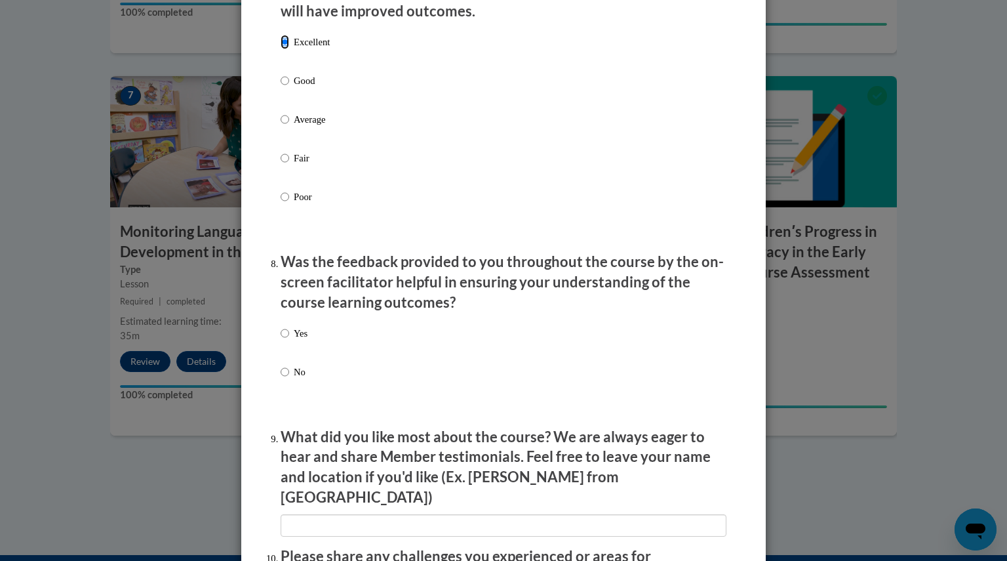
scroll to position [1809, 0]
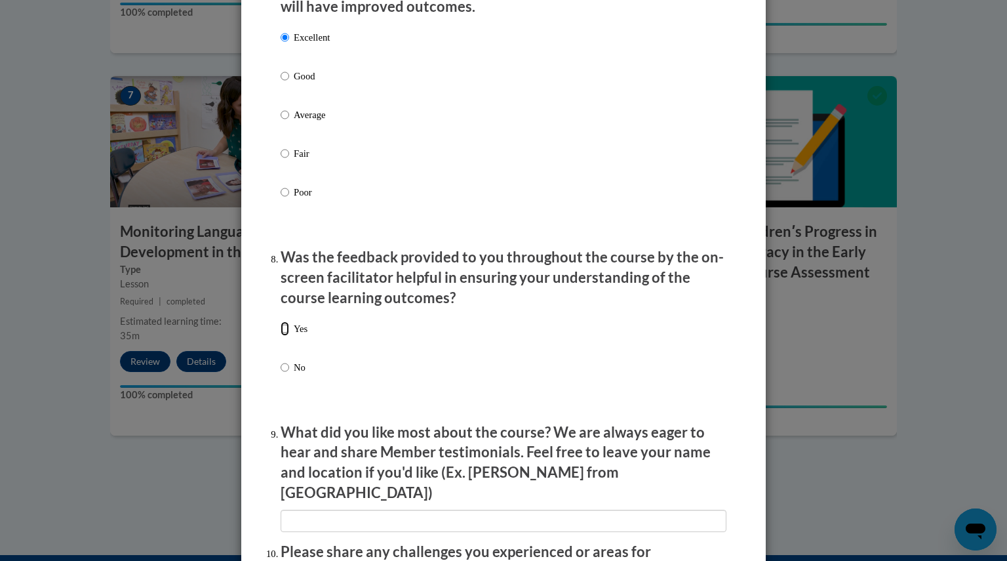
click at [281, 336] on input "Yes" at bounding box center [285, 328] width 9 height 14
radio input "true"
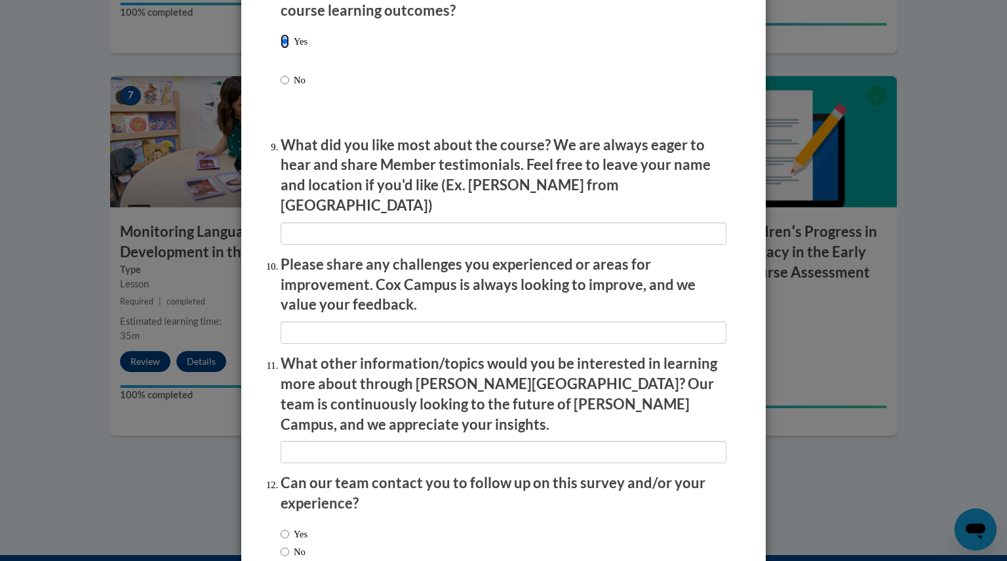
scroll to position [2163, 0]
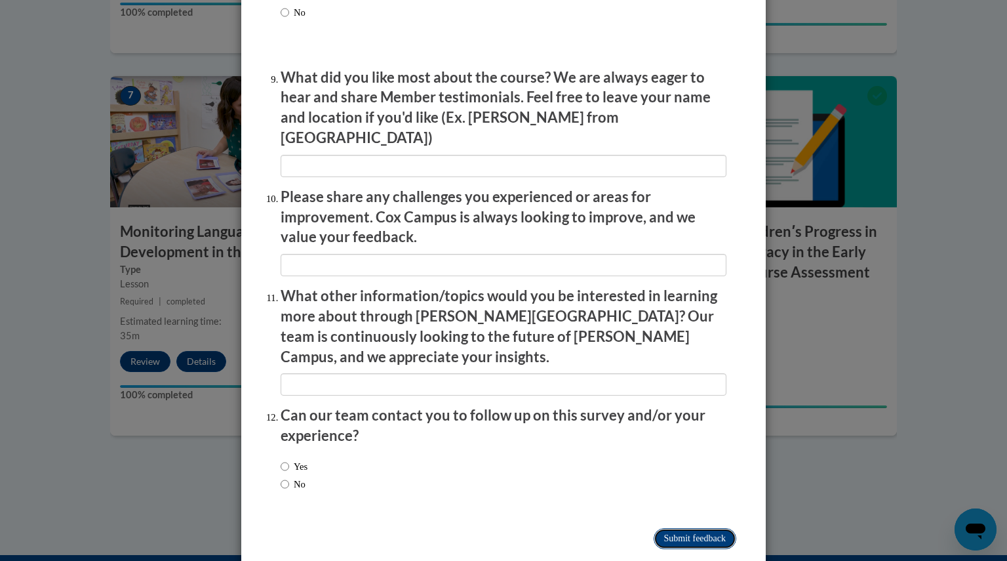
click at [687, 528] on input "Submit feedback" at bounding box center [695, 538] width 83 height 21
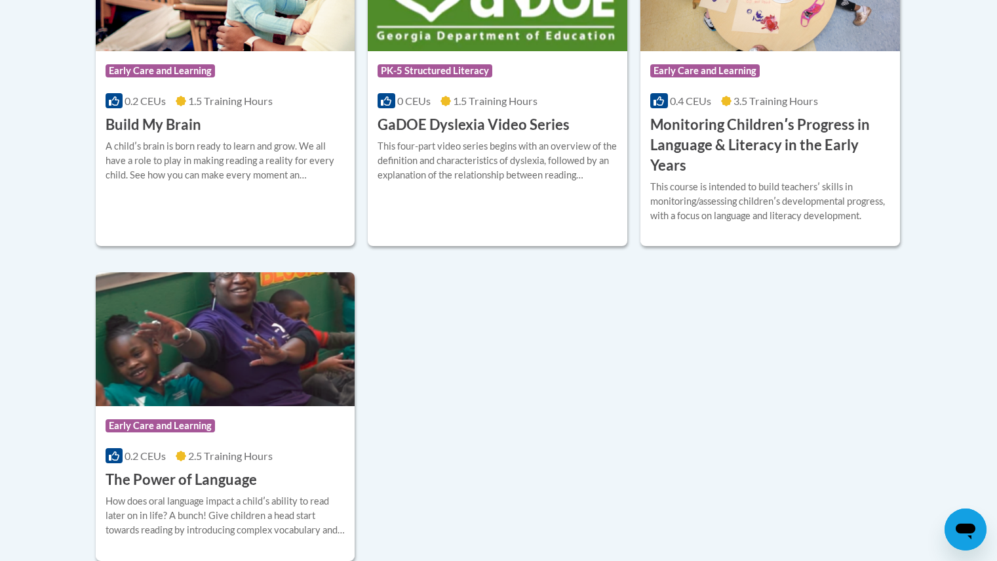
scroll to position [507, 0]
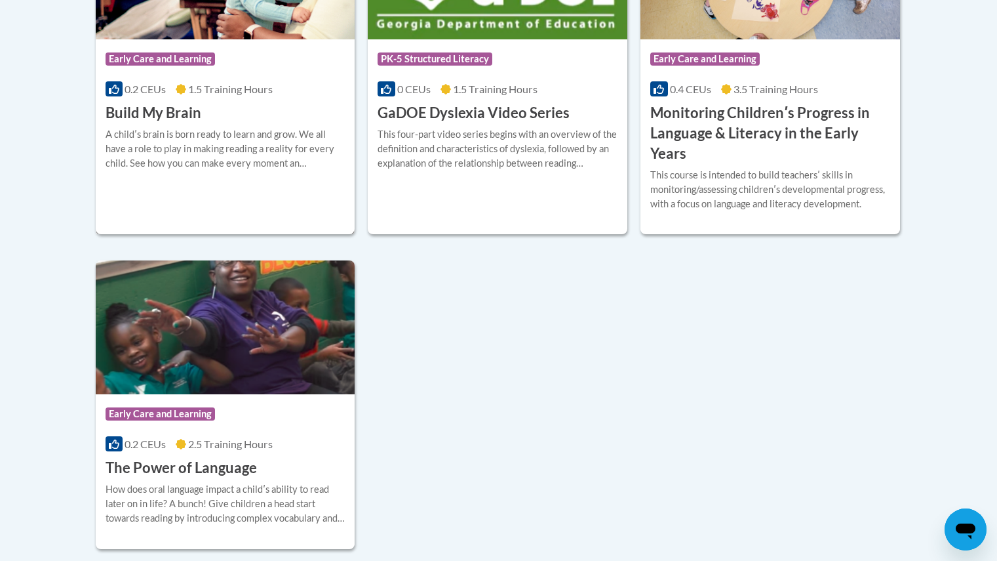
click at [210, 159] on div "A childʹs brain is born ready to learn and grow. We all have a role to play in …" at bounding box center [226, 148] width 240 height 43
